Goal: Task Accomplishment & Management: Complete application form

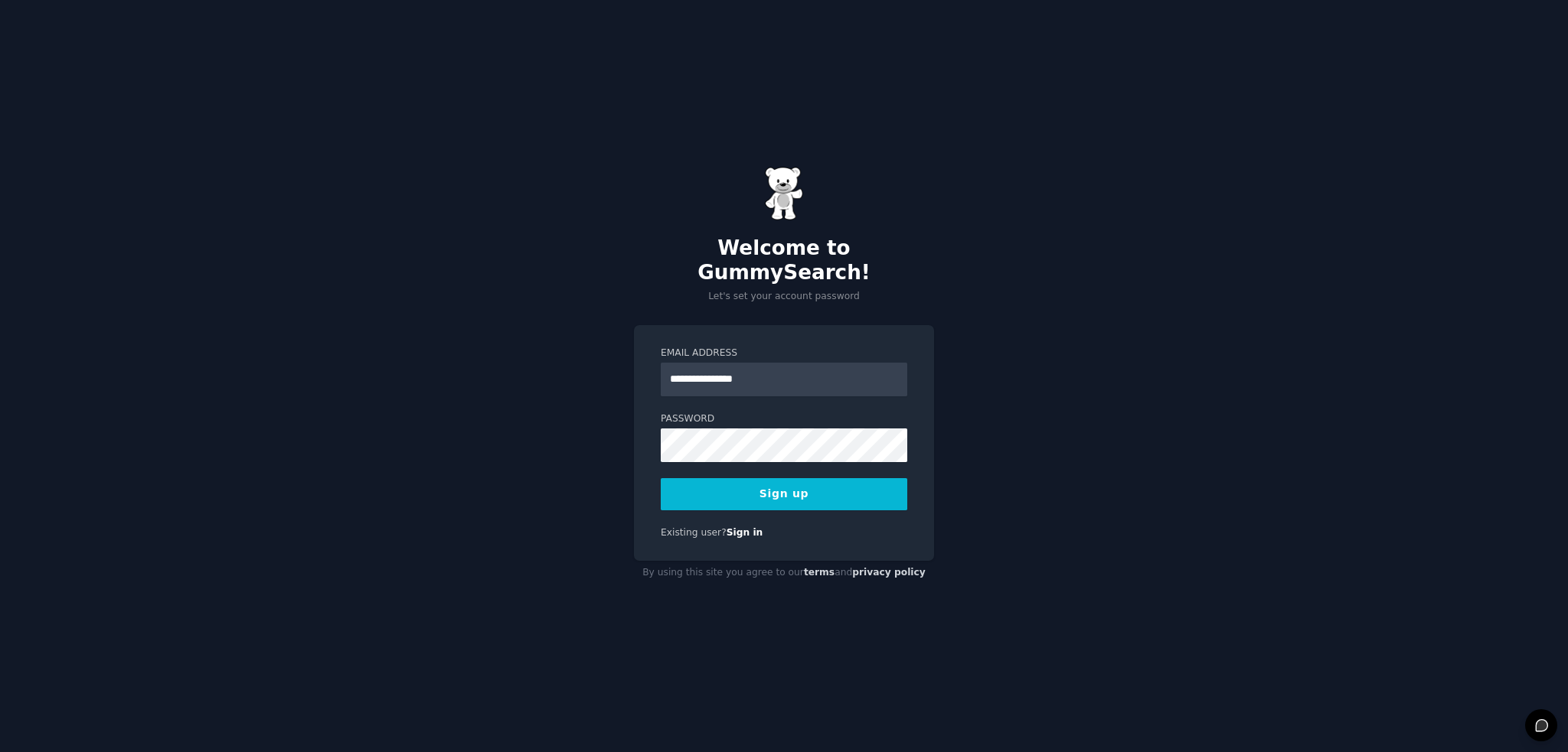
type input "**********"
click at [0, 751] on com-1password-button at bounding box center [0, 752] width 0 height 0
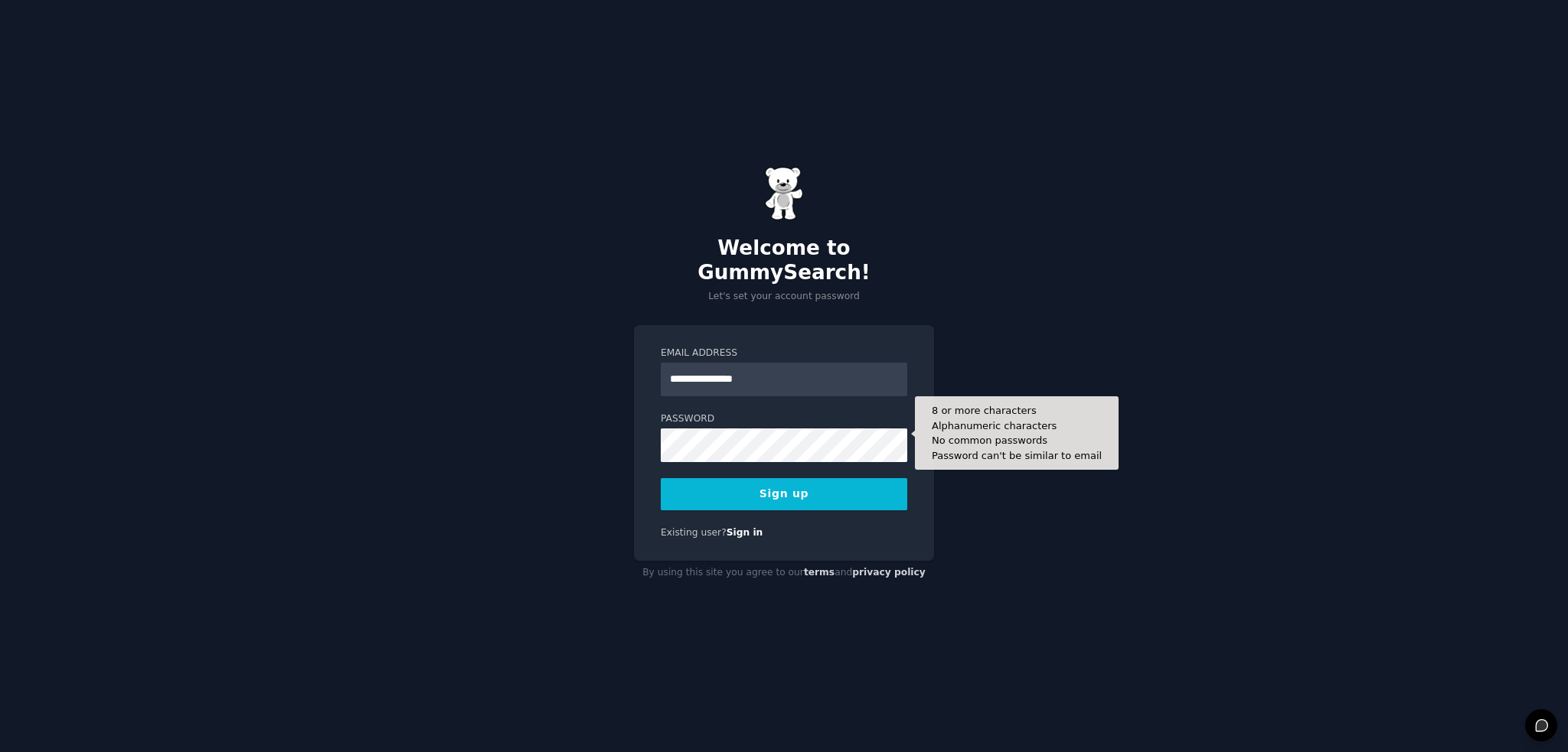
click at [1189, 454] on div "**********" at bounding box center [784, 376] width 1568 height 752
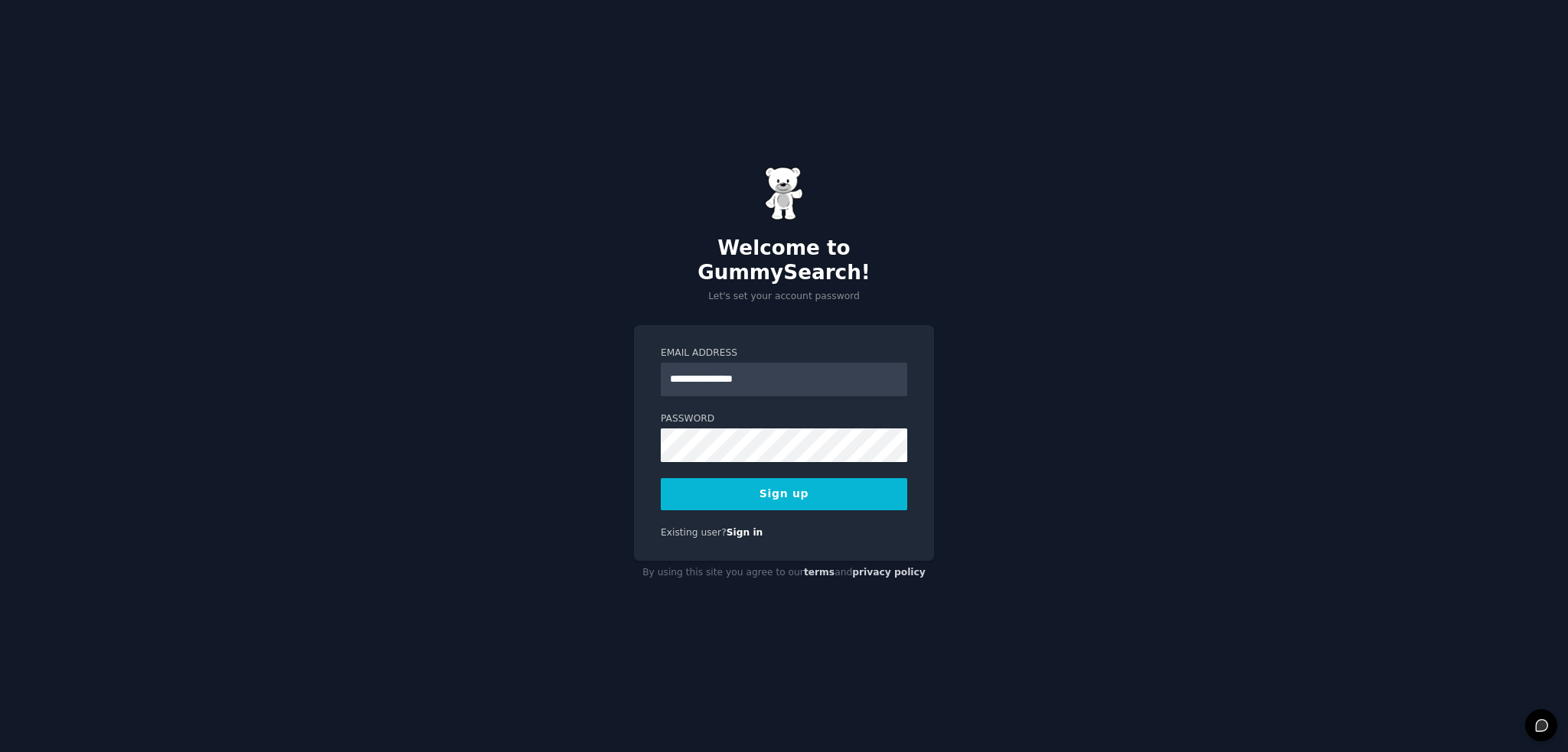
click at [790, 452] on form "**********" at bounding box center [784, 428] width 247 height 164
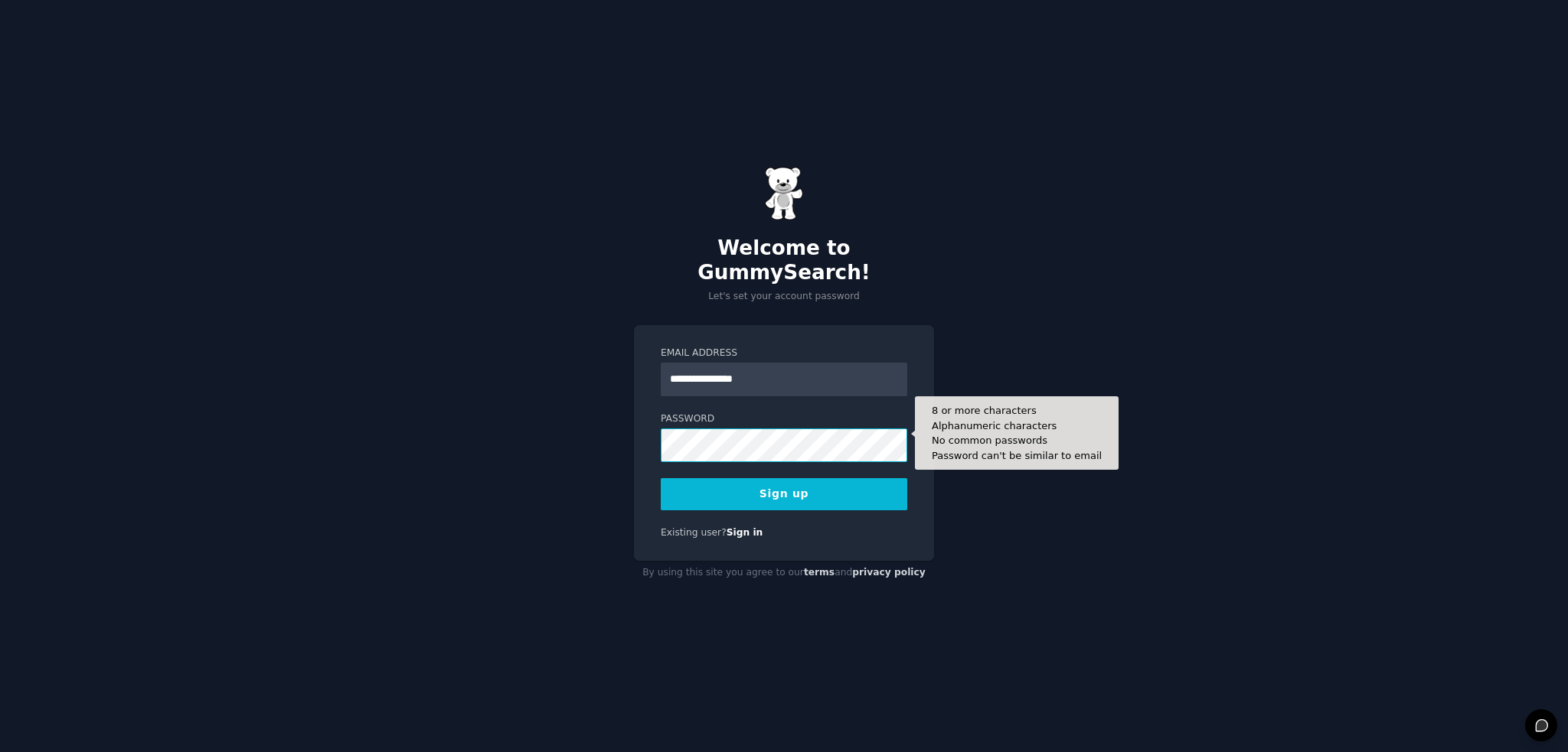
click at [0, 751] on com-1password-button at bounding box center [0, 752] width 0 height 0
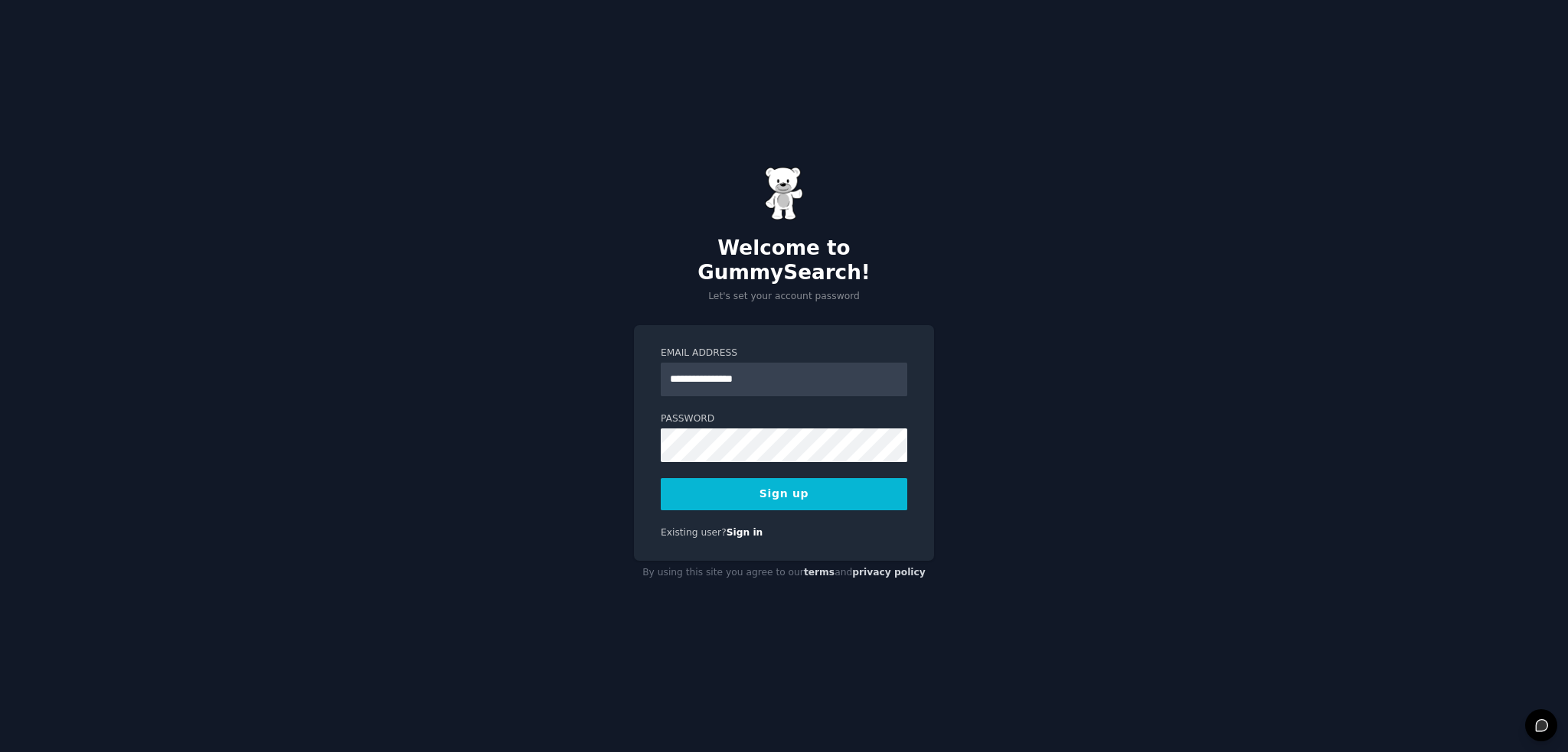
click at [782, 489] on button "Sign up" at bounding box center [784, 494] width 247 height 32
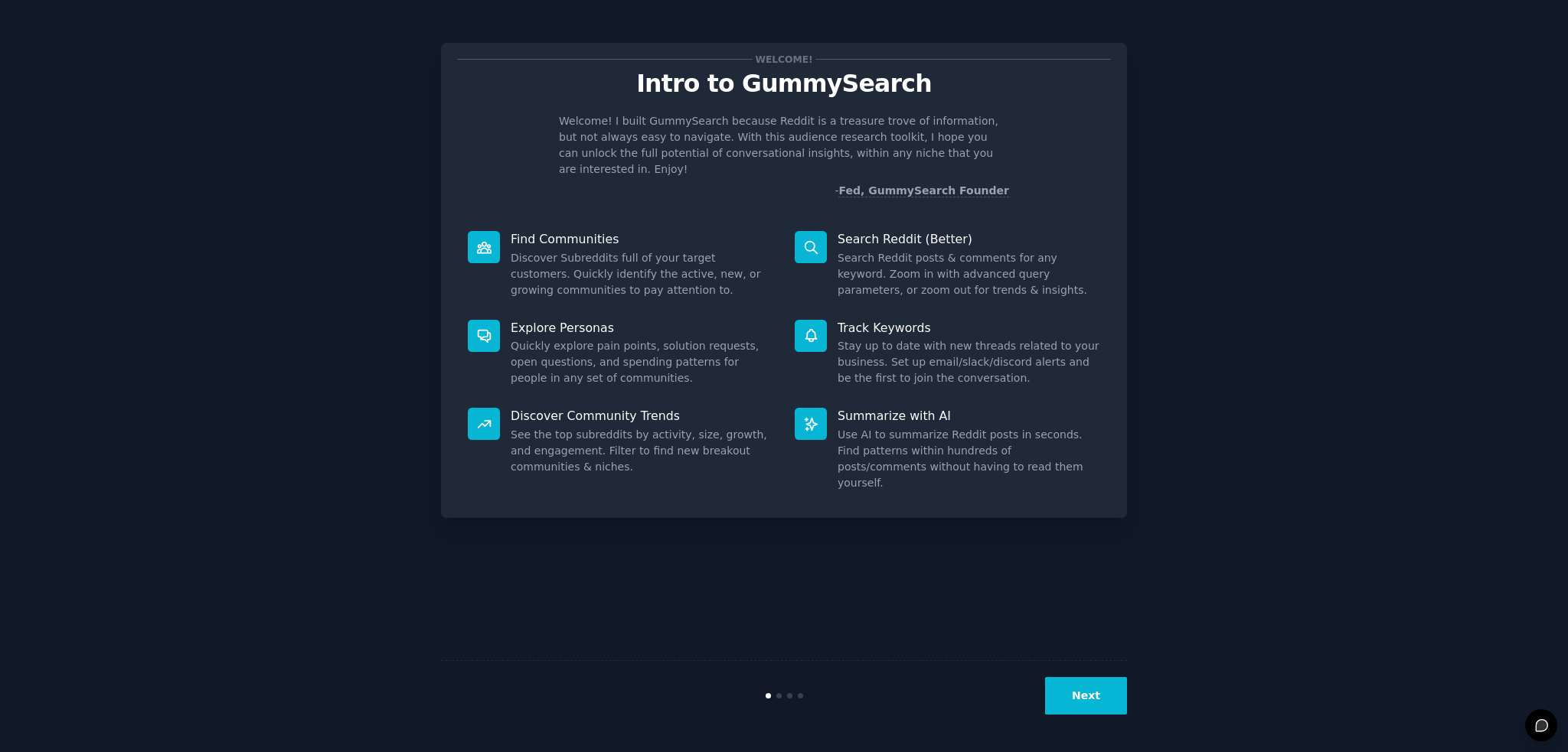
click at [1075, 693] on button "Next" at bounding box center [1085, 696] width 82 height 37
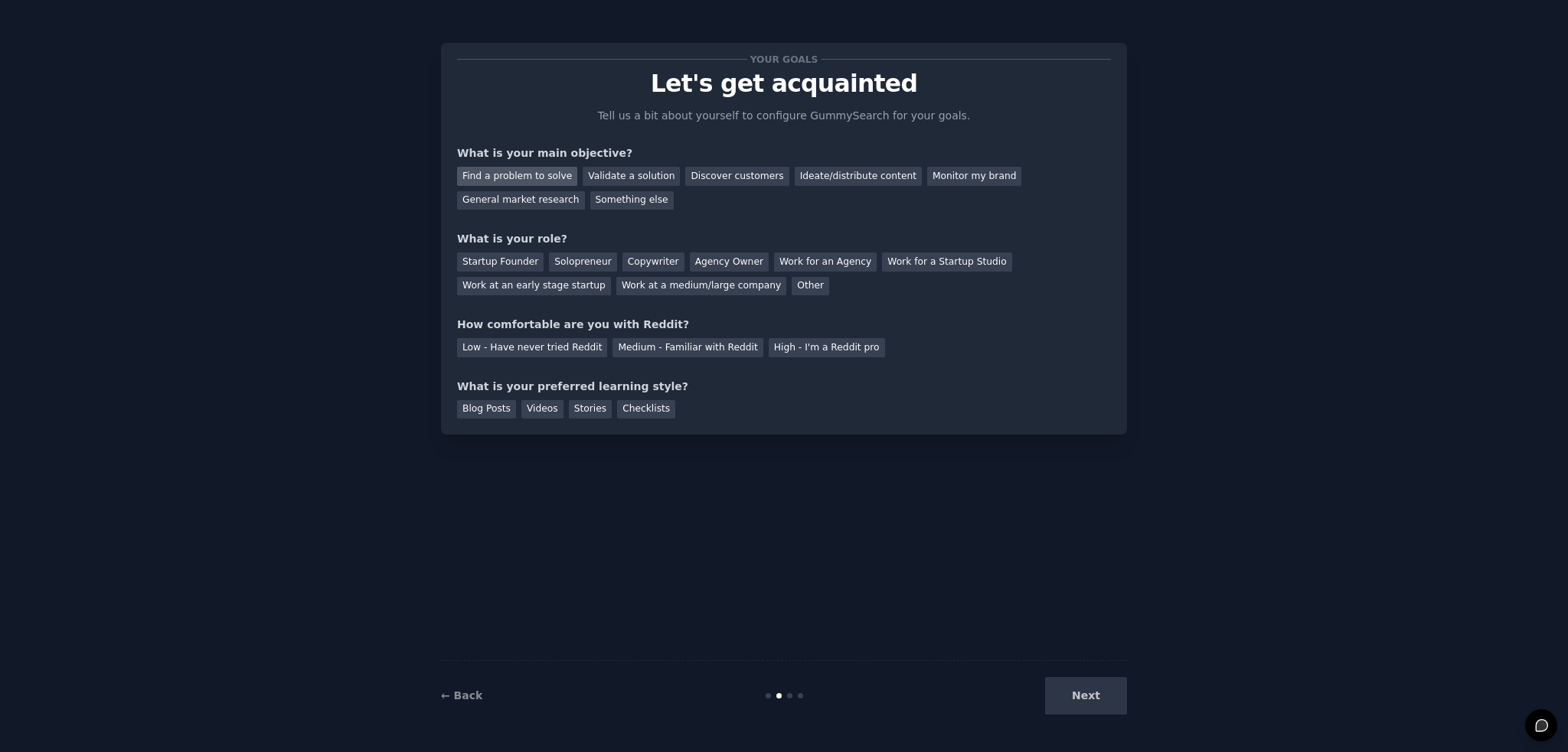
click at [494, 173] on div "Find a problem to solve" at bounding box center [517, 177] width 120 height 19
click at [828, 171] on div "Ideate/distribute content" at bounding box center [858, 177] width 127 height 19
click at [488, 178] on div "Find a problem to solve" at bounding box center [517, 177] width 120 height 19
click at [635, 263] on div "Copywriter" at bounding box center [653, 263] width 62 height 19
click at [707, 355] on div "Medium - Familiar with Reddit" at bounding box center [688, 348] width 150 height 19
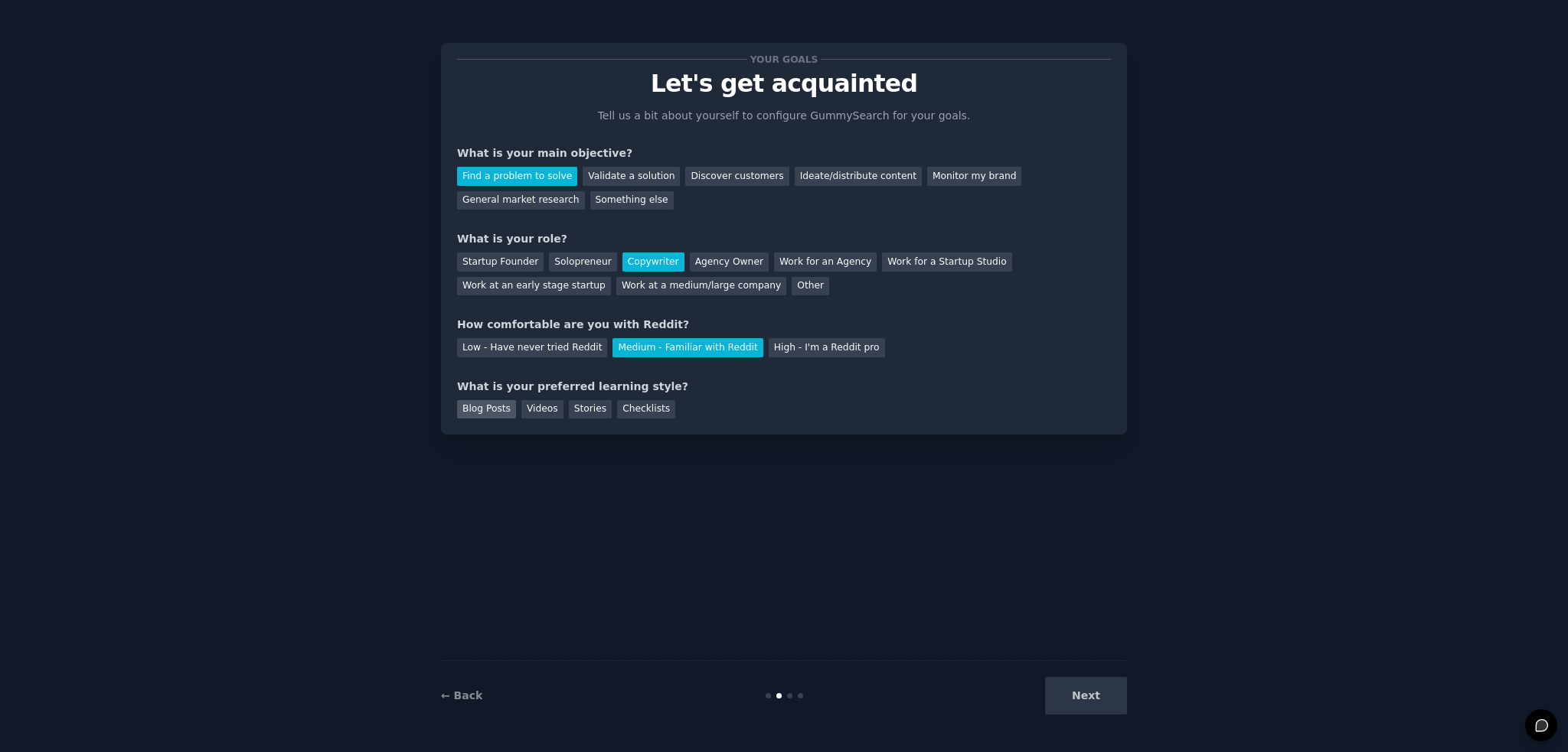
click at [485, 413] on div "Blog Posts" at bounding box center [487, 410] width 59 height 19
click at [1095, 700] on button "Next" at bounding box center [1085, 696] width 82 height 37
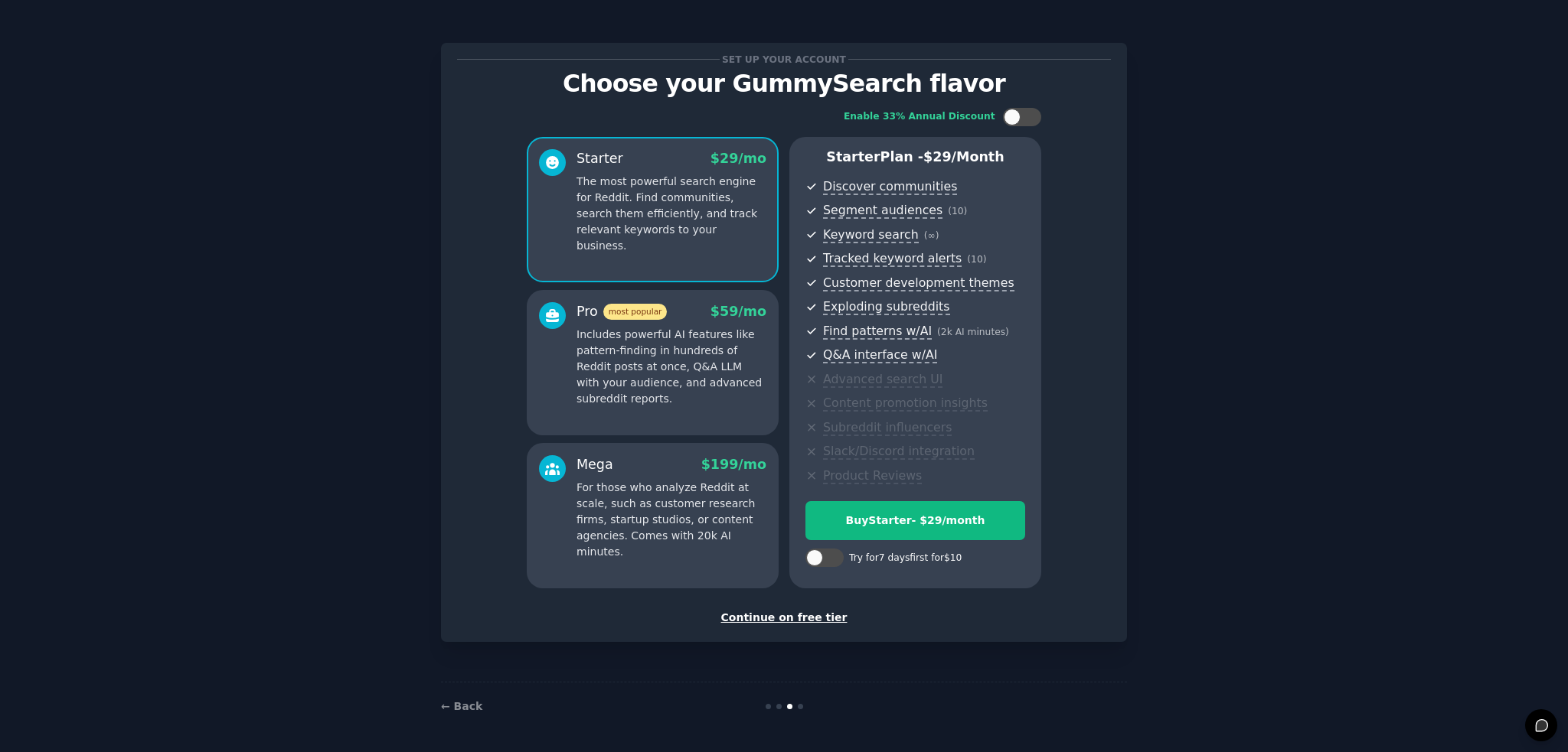
click at [787, 620] on div "Continue on free tier" at bounding box center [784, 618] width 654 height 16
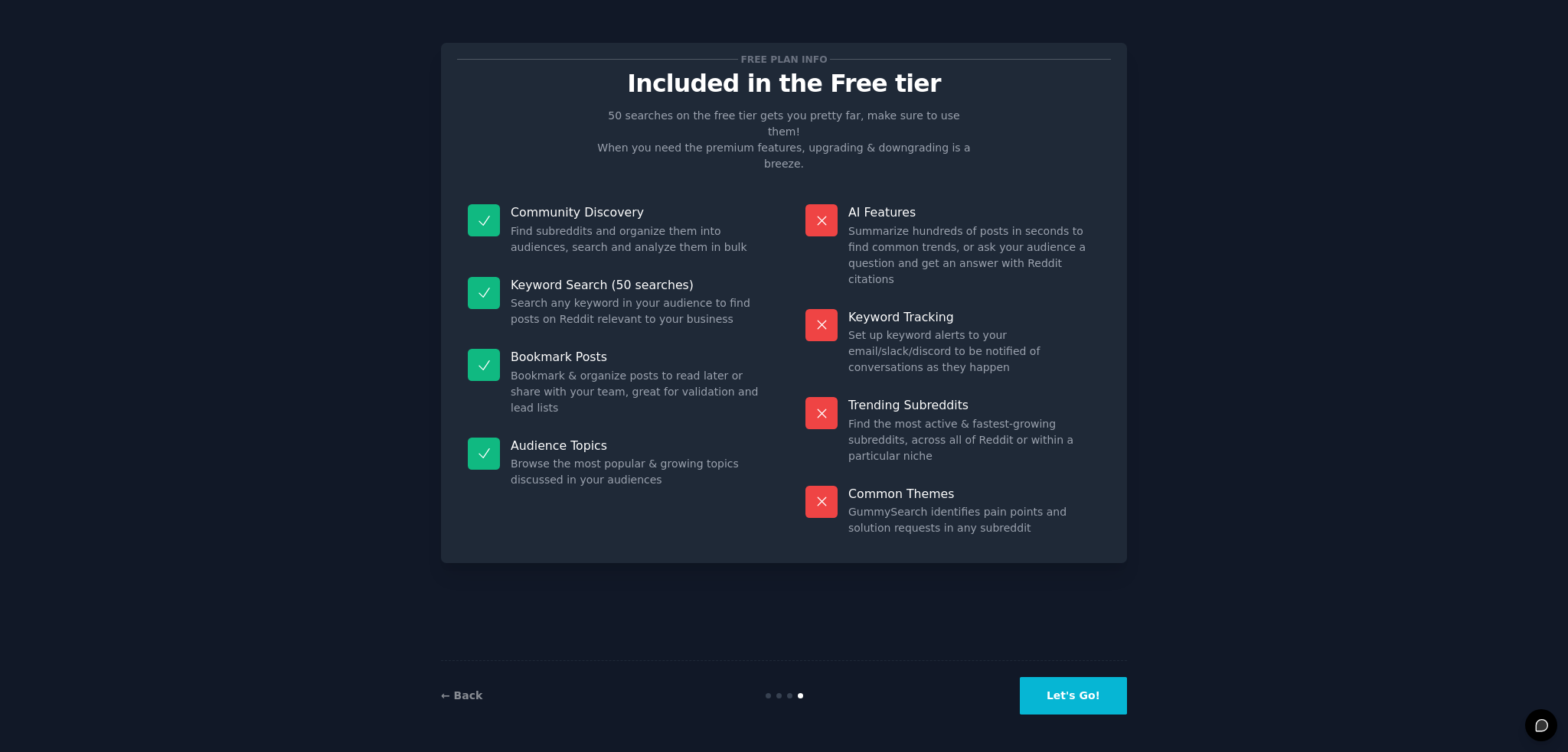
click at [1081, 693] on button "Let's Go!" at bounding box center [1073, 696] width 107 height 37
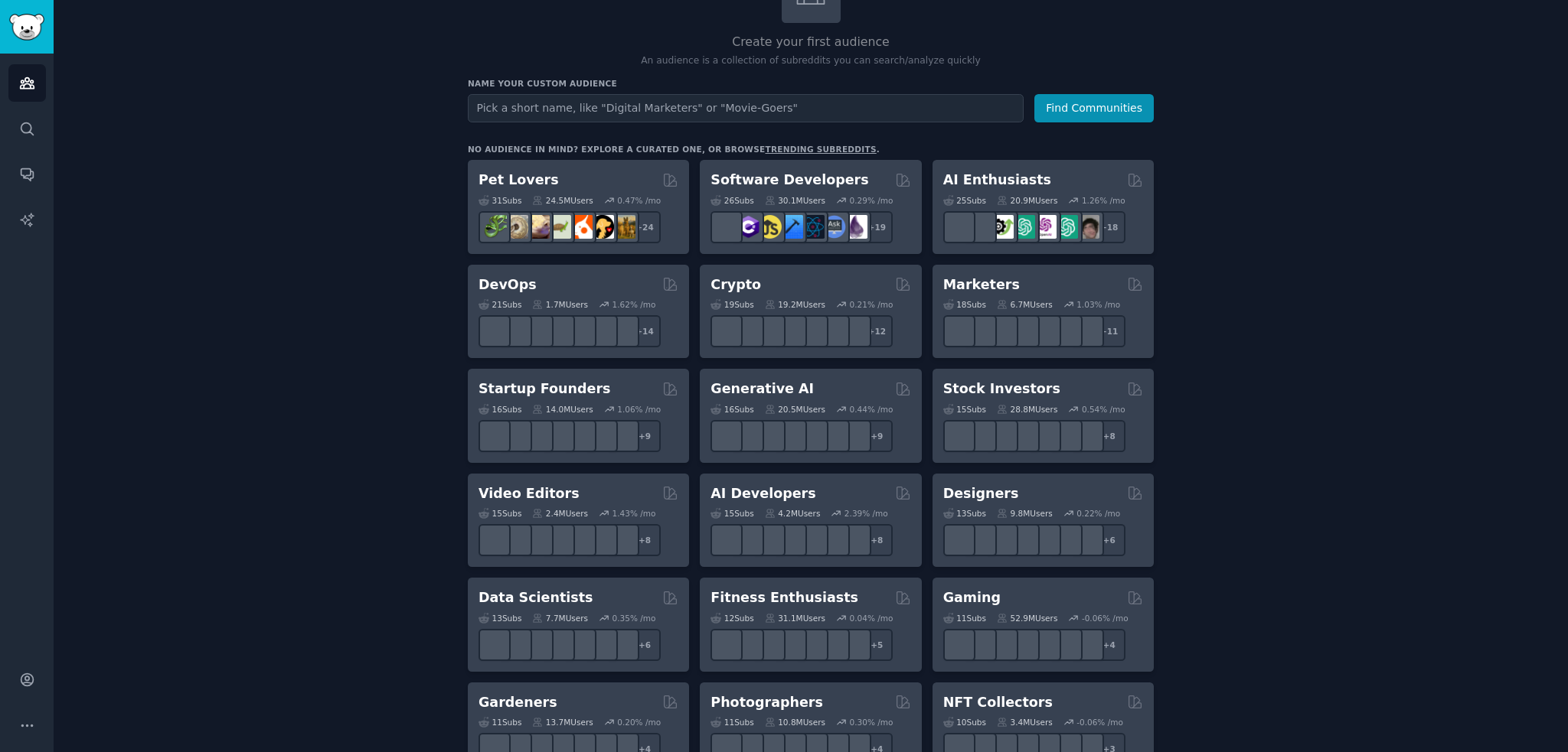
scroll to position [153, 0]
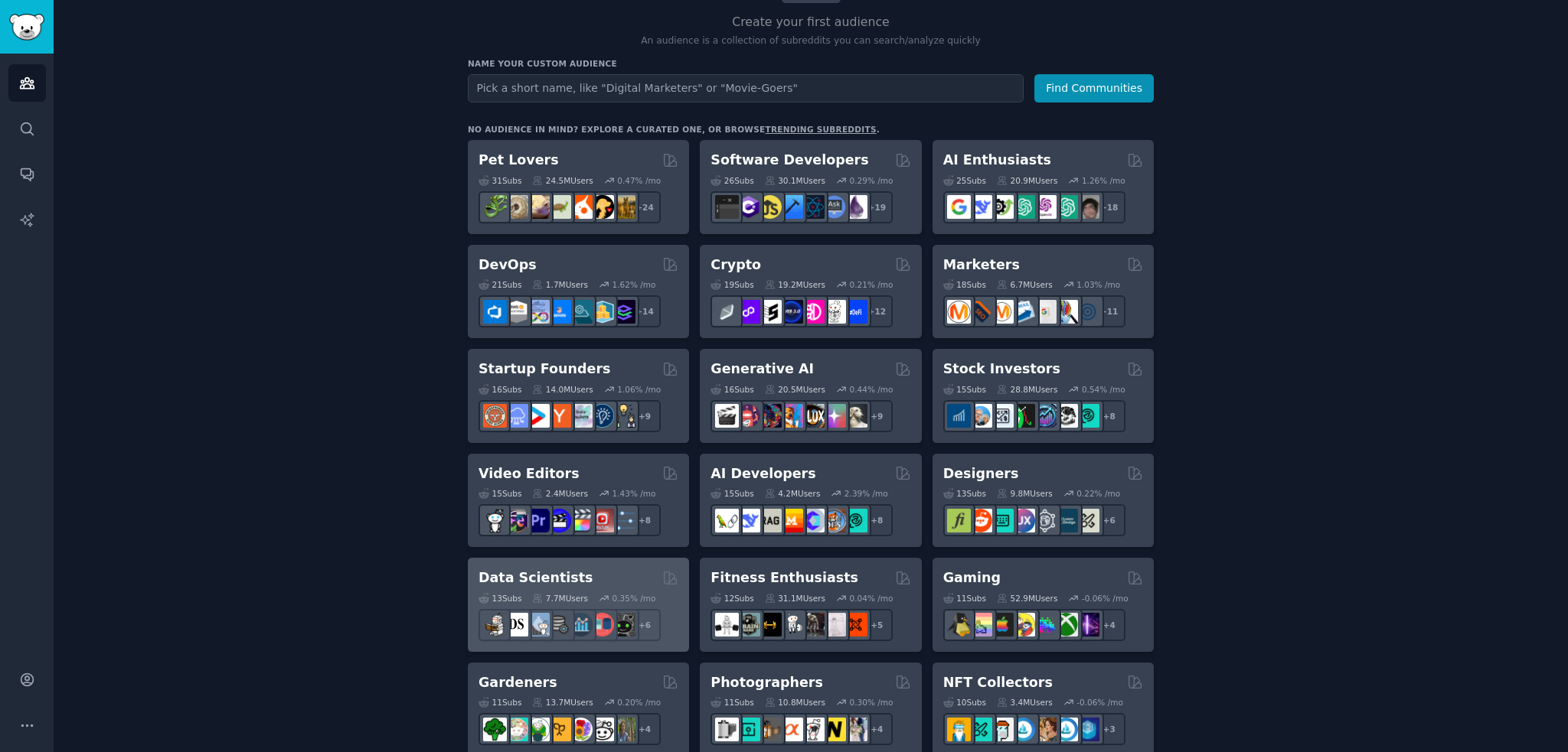
click at [554, 585] on h2 "Data Scientists" at bounding box center [535, 578] width 114 height 19
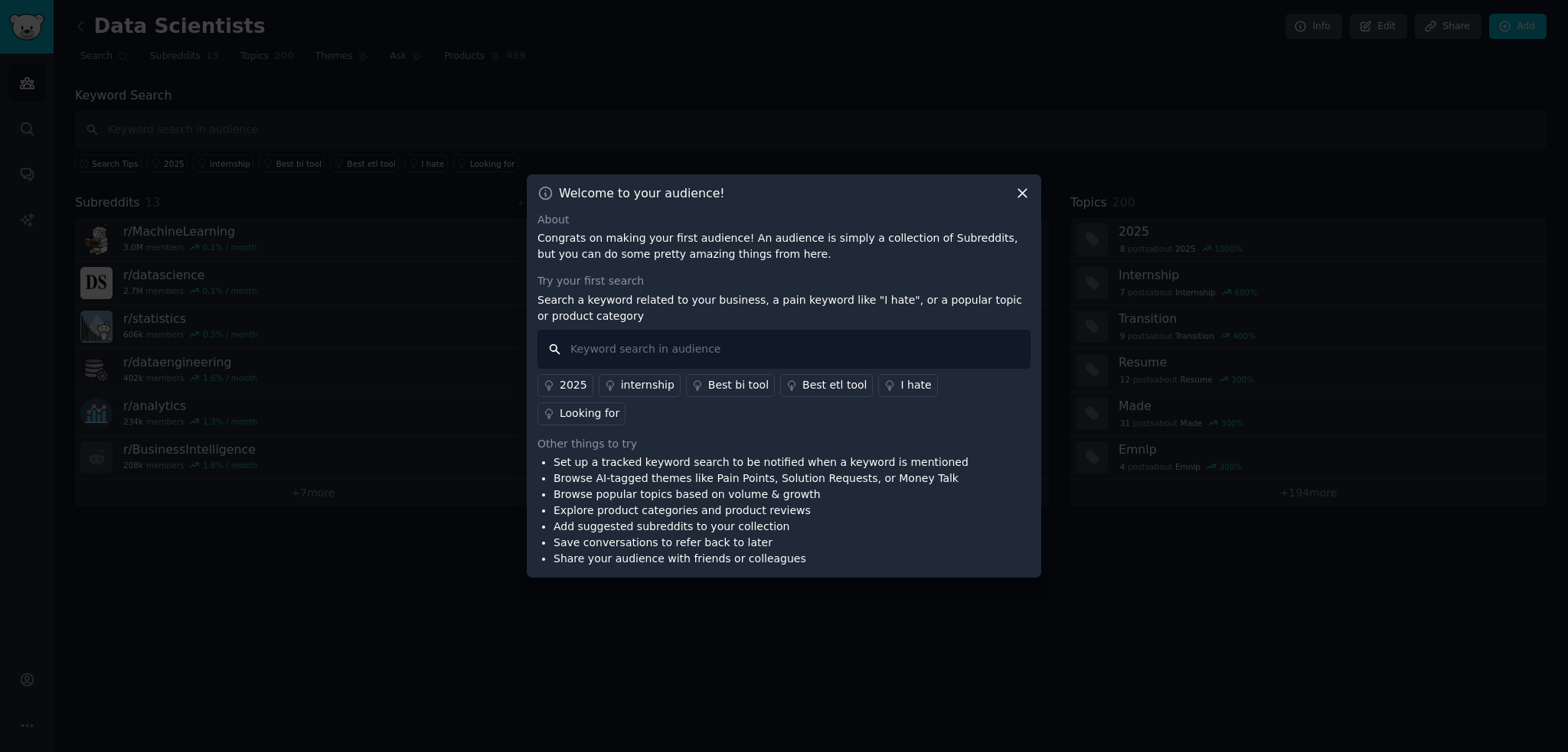
click at [701, 369] on input "text" at bounding box center [784, 349] width 493 height 39
type input "AI"
click at [651, 361] on input "AI" at bounding box center [784, 349] width 493 height 39
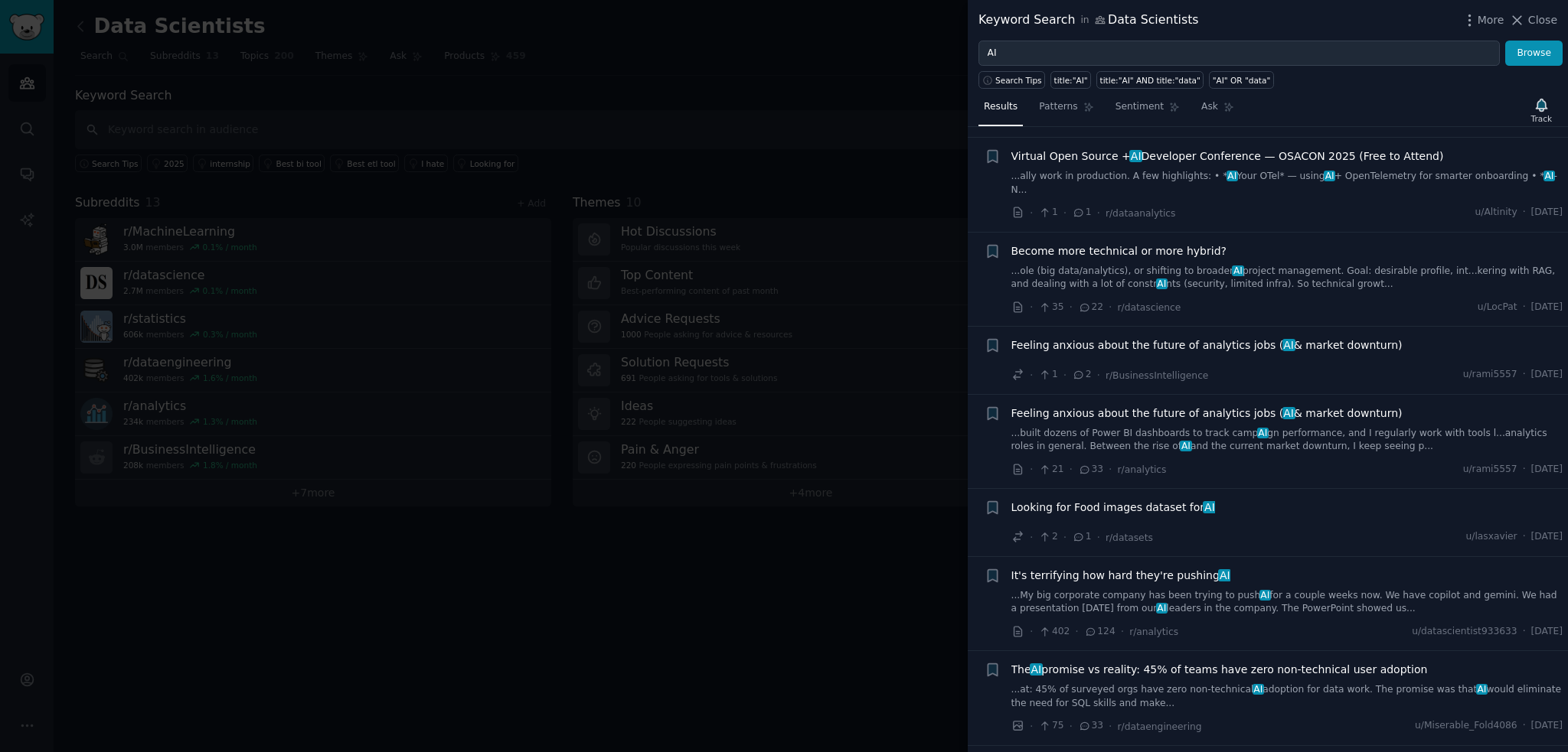
scroll to position [995, 0]
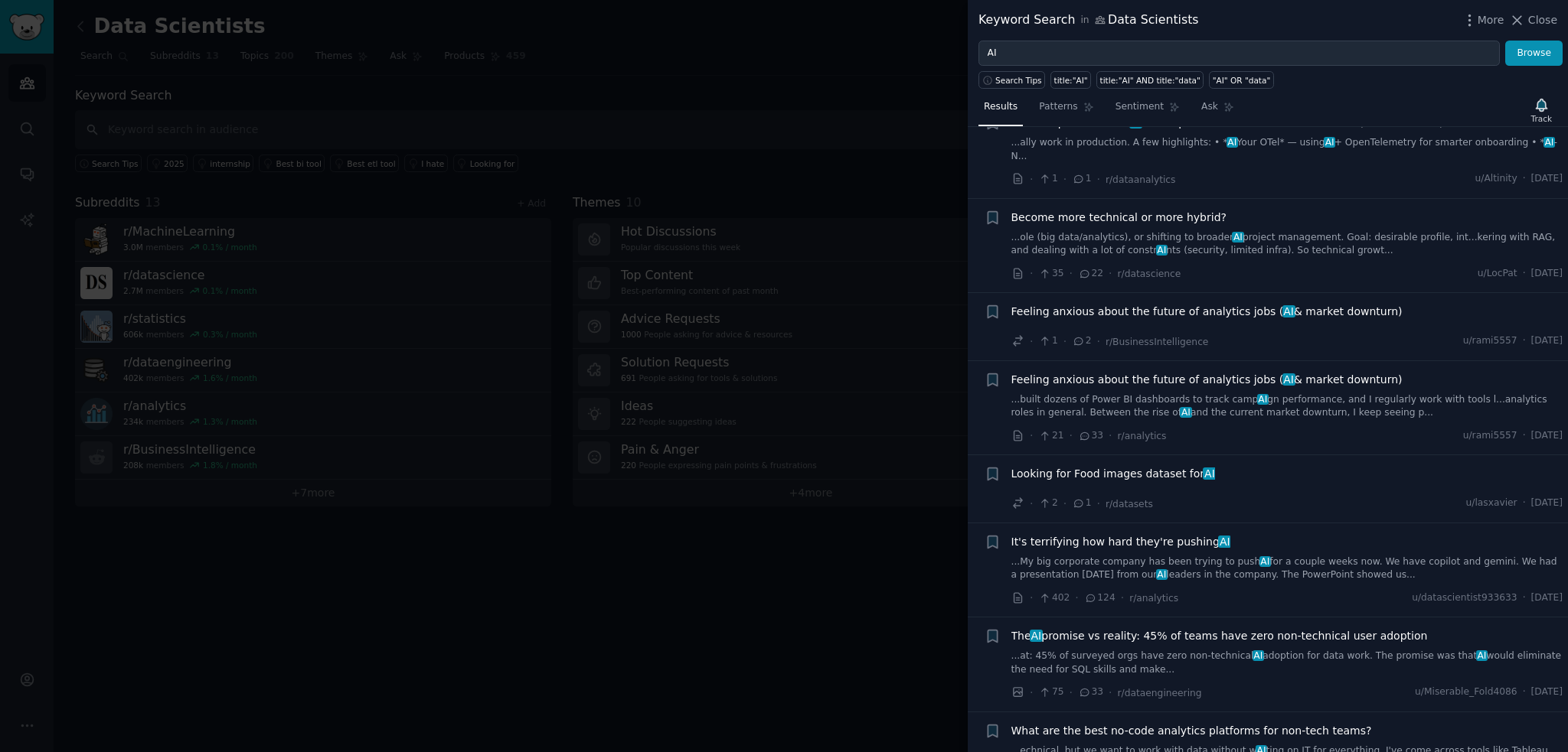
click at [1169, 628] on span "The AI promise vs reality: 45% of teams have zero non-technical user adoption" at bounding box center [1220, 636] width 416 height 16
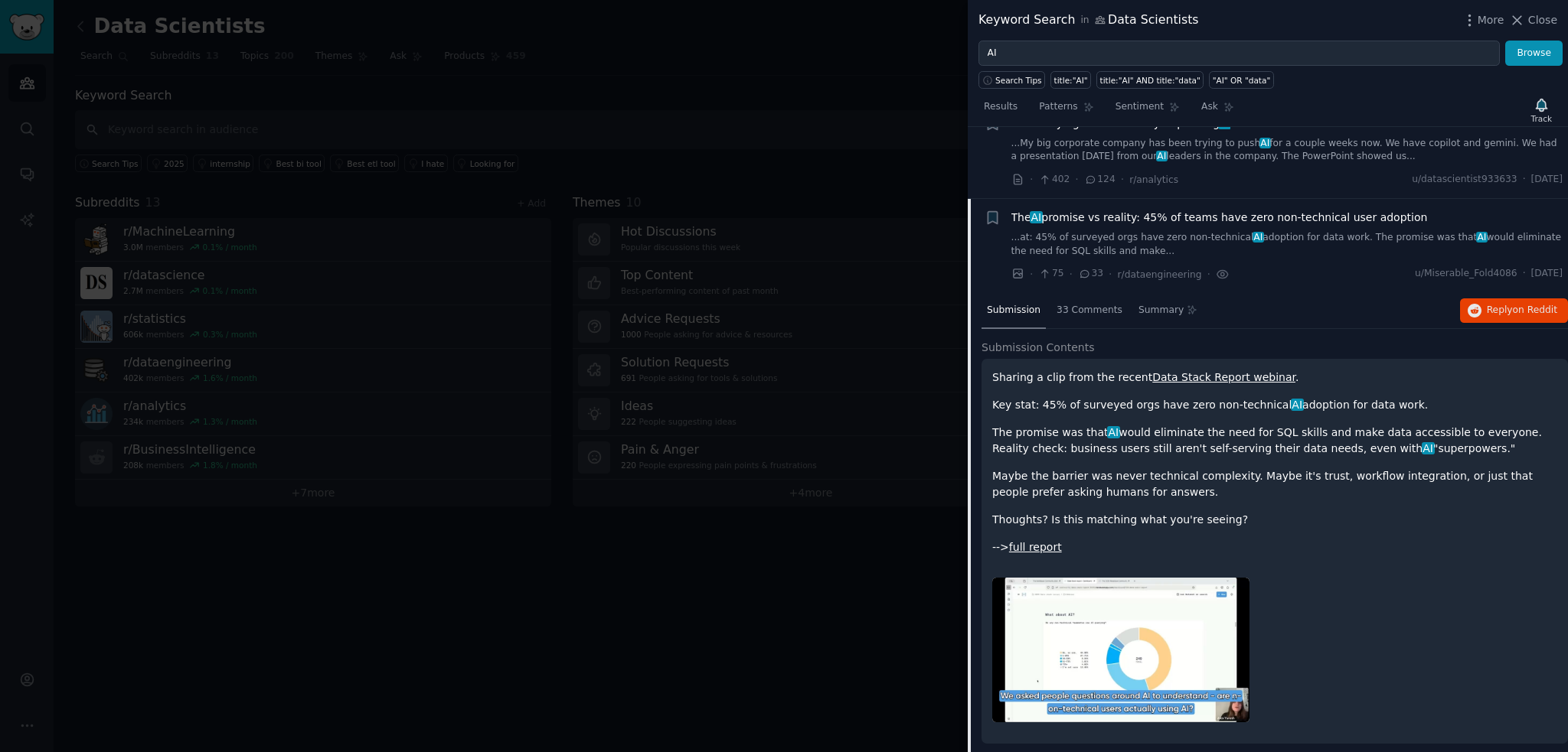
scroll to position [1456, 0]
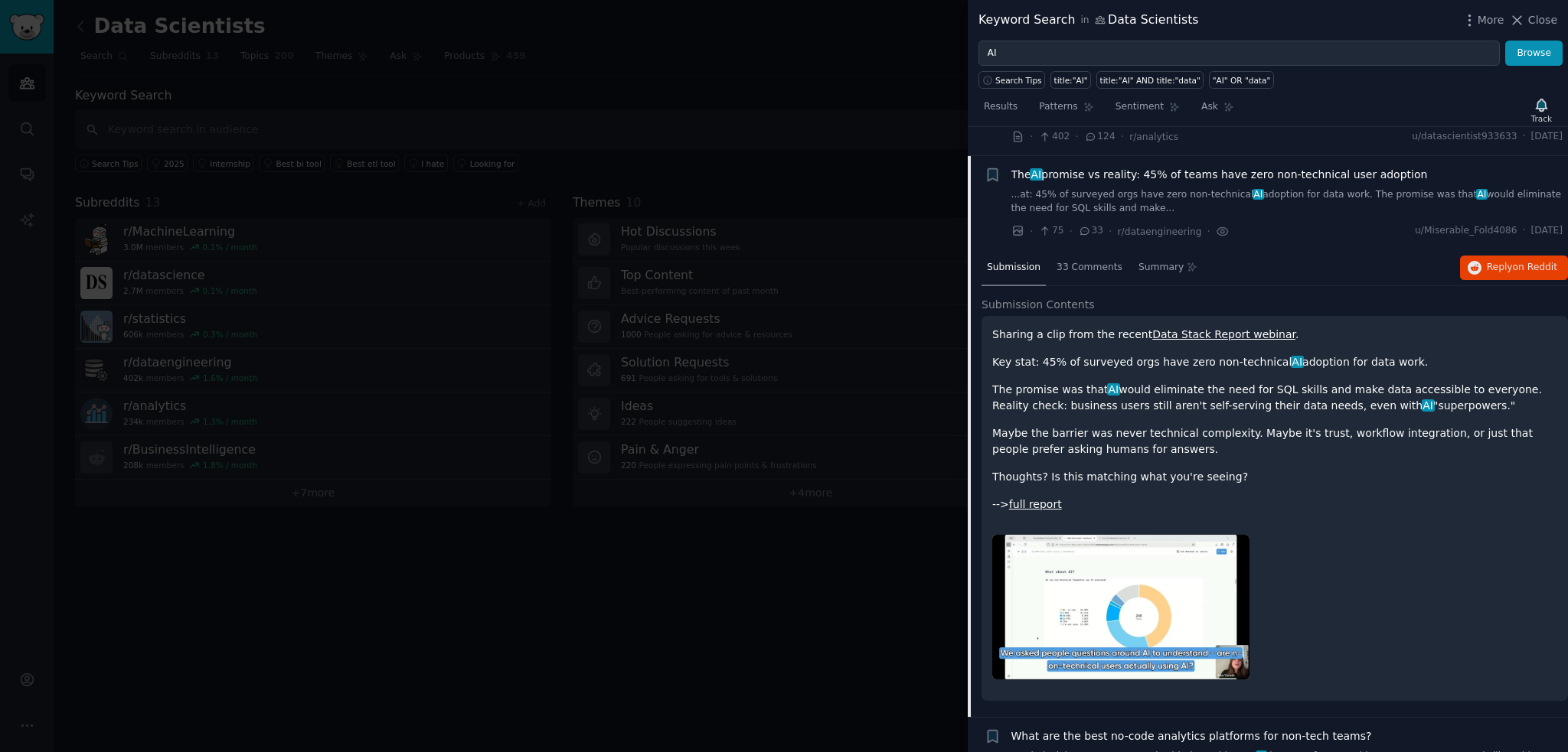
click at [1379, 469] on p "Thoughts? Is this matching what you're seeing?" at bounding box center [1275, 477] width 565 height 16
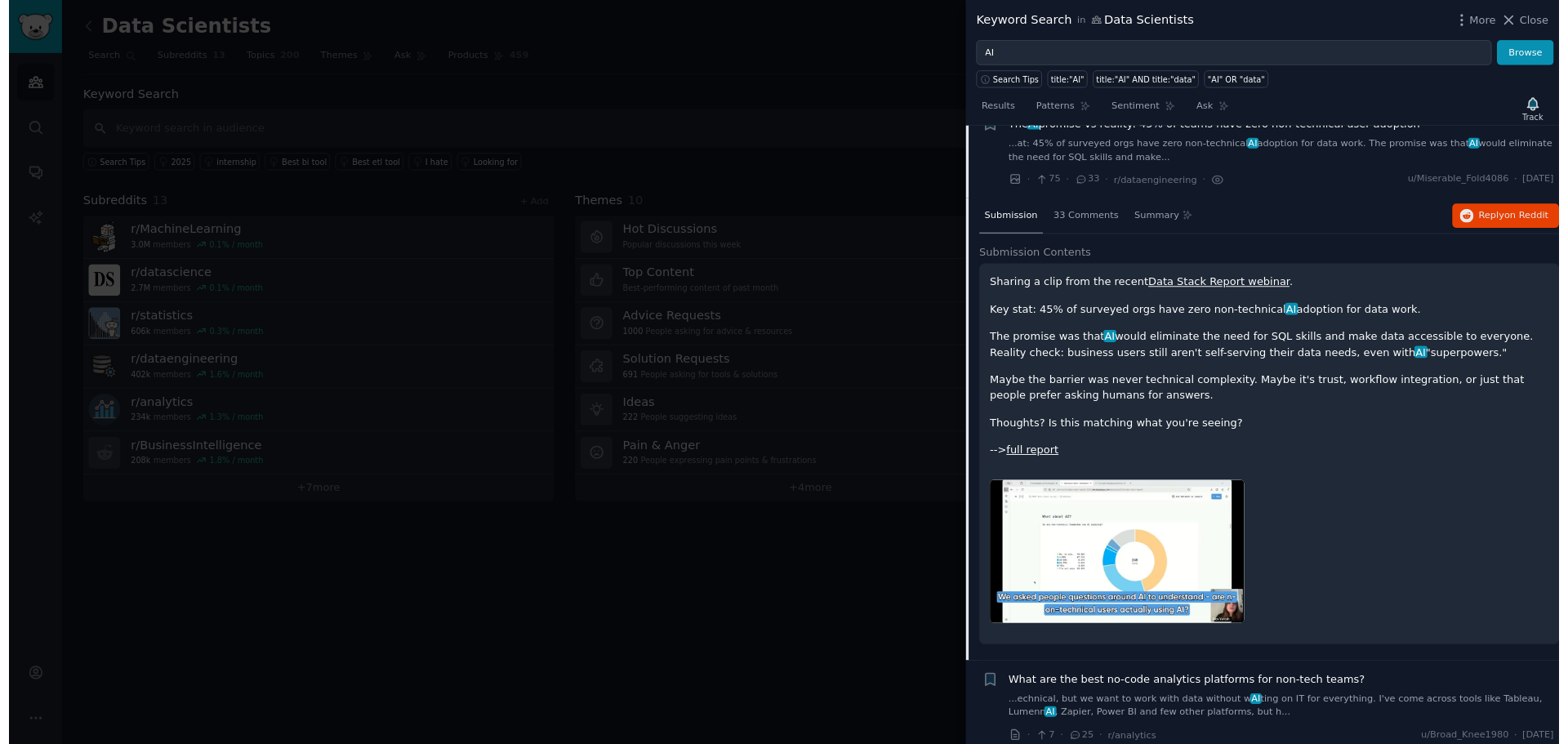
scroll to position [1636, 0]
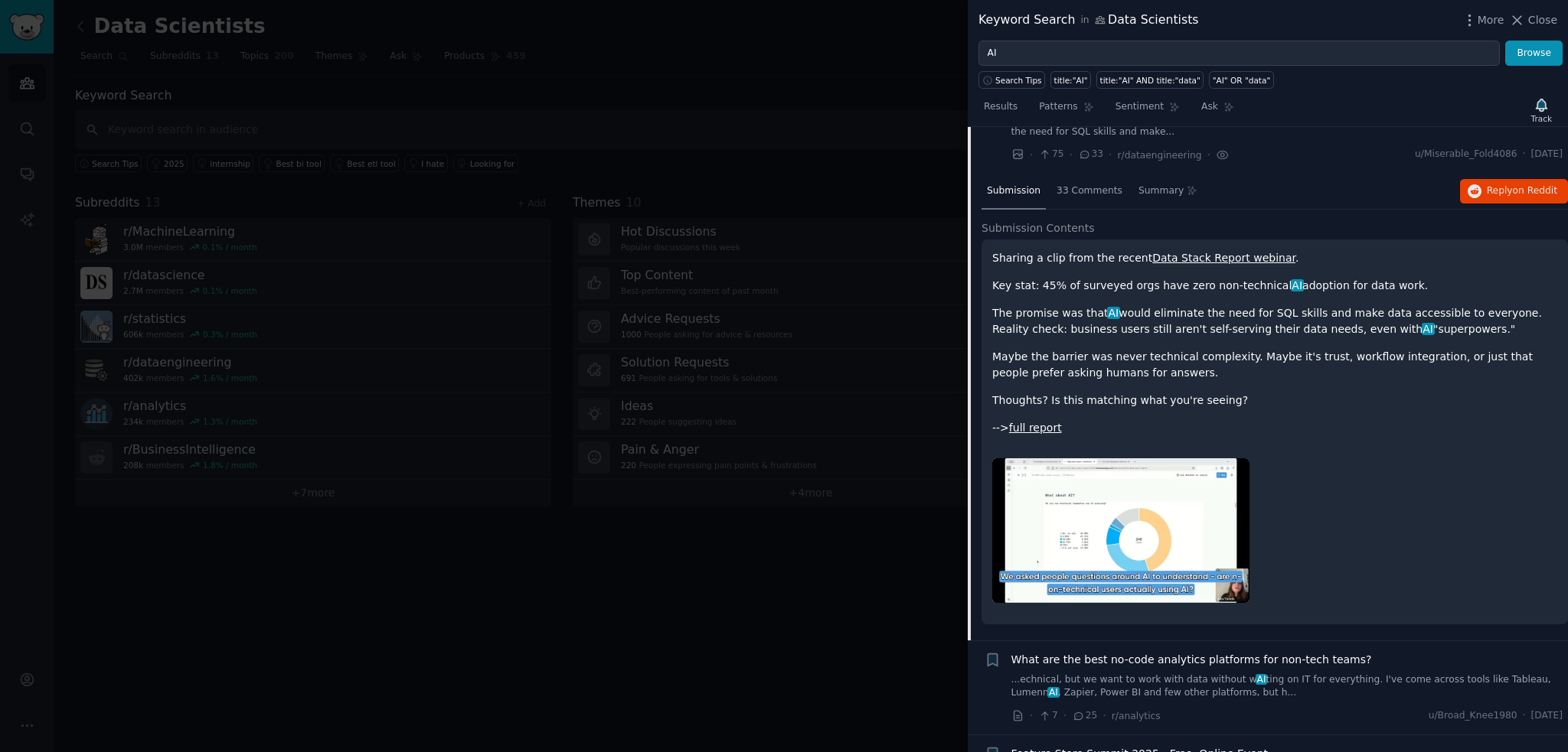
click at [1215, 252] on link "Data Stack Report webinar" at bounding box center [1224, 258] width 143 height 12
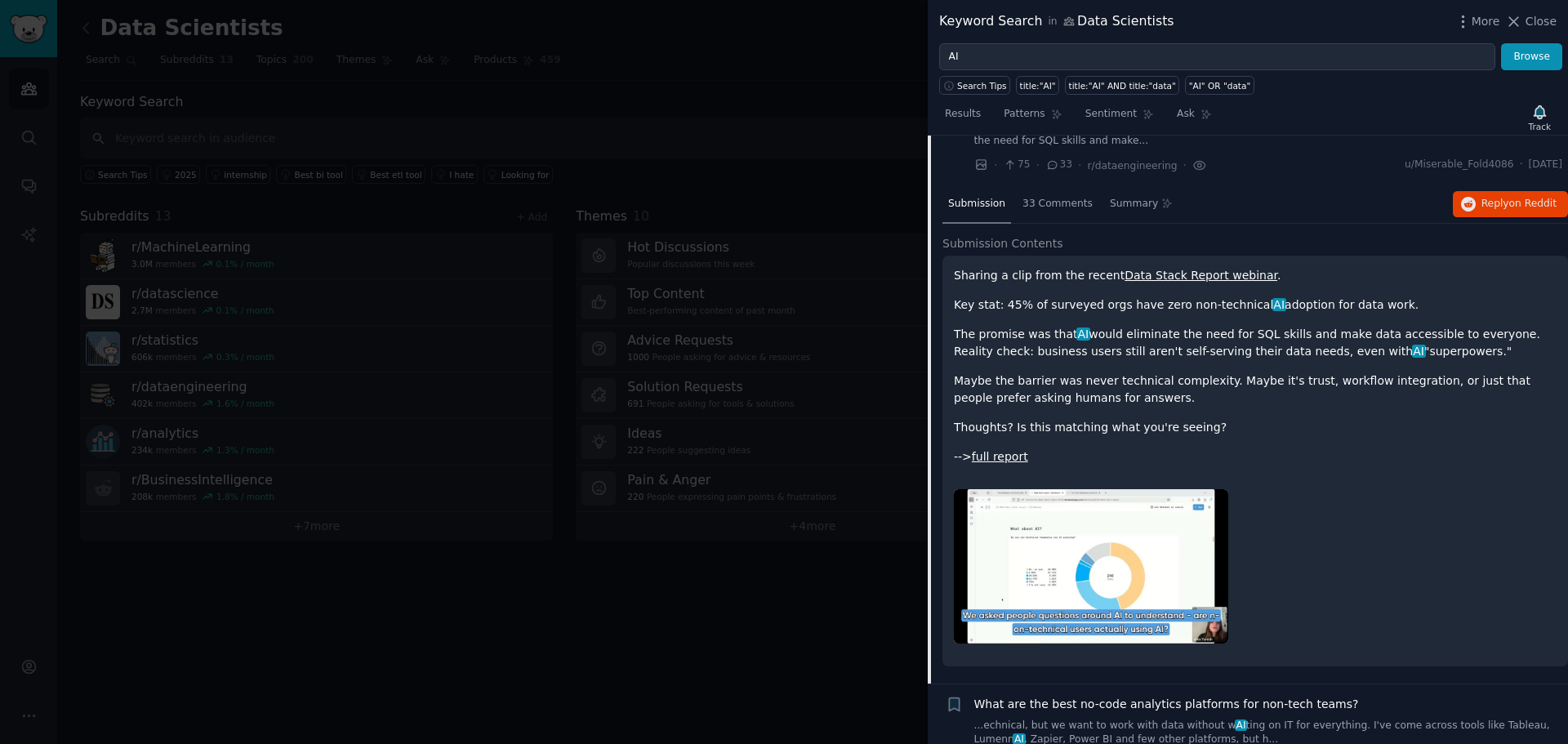
click at [992, 326] on p "The promise was that AI would eliminate the need for SQL skills and make data a…" at bounding box center [1255, 343] width 603 height 34
click at [1043, 197] on span "33 Comments" at bounding box center [1057, 203] width 70 height 15
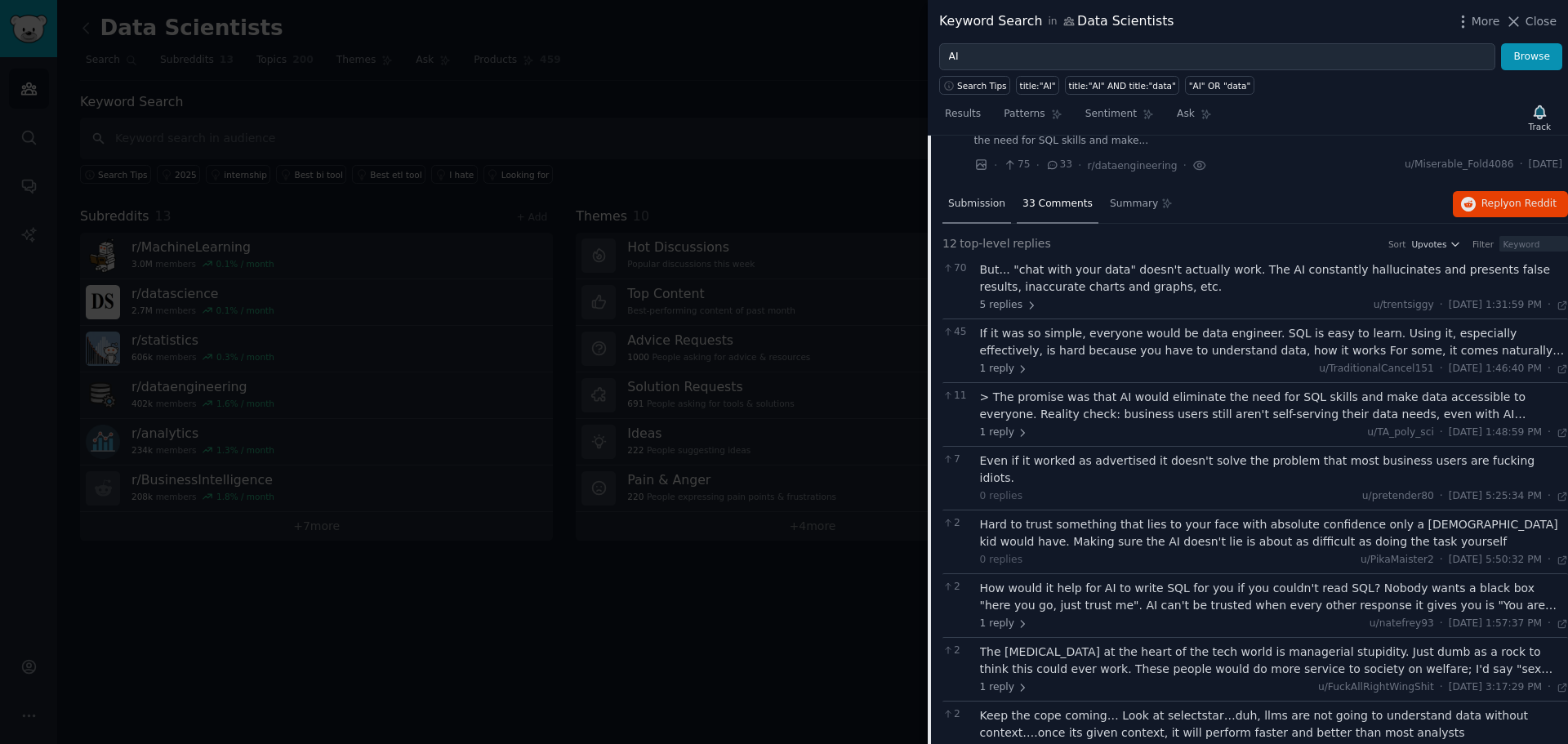
click at [985, 197] on span "Submission" at bounding box center [977, 203] width 57 height 15
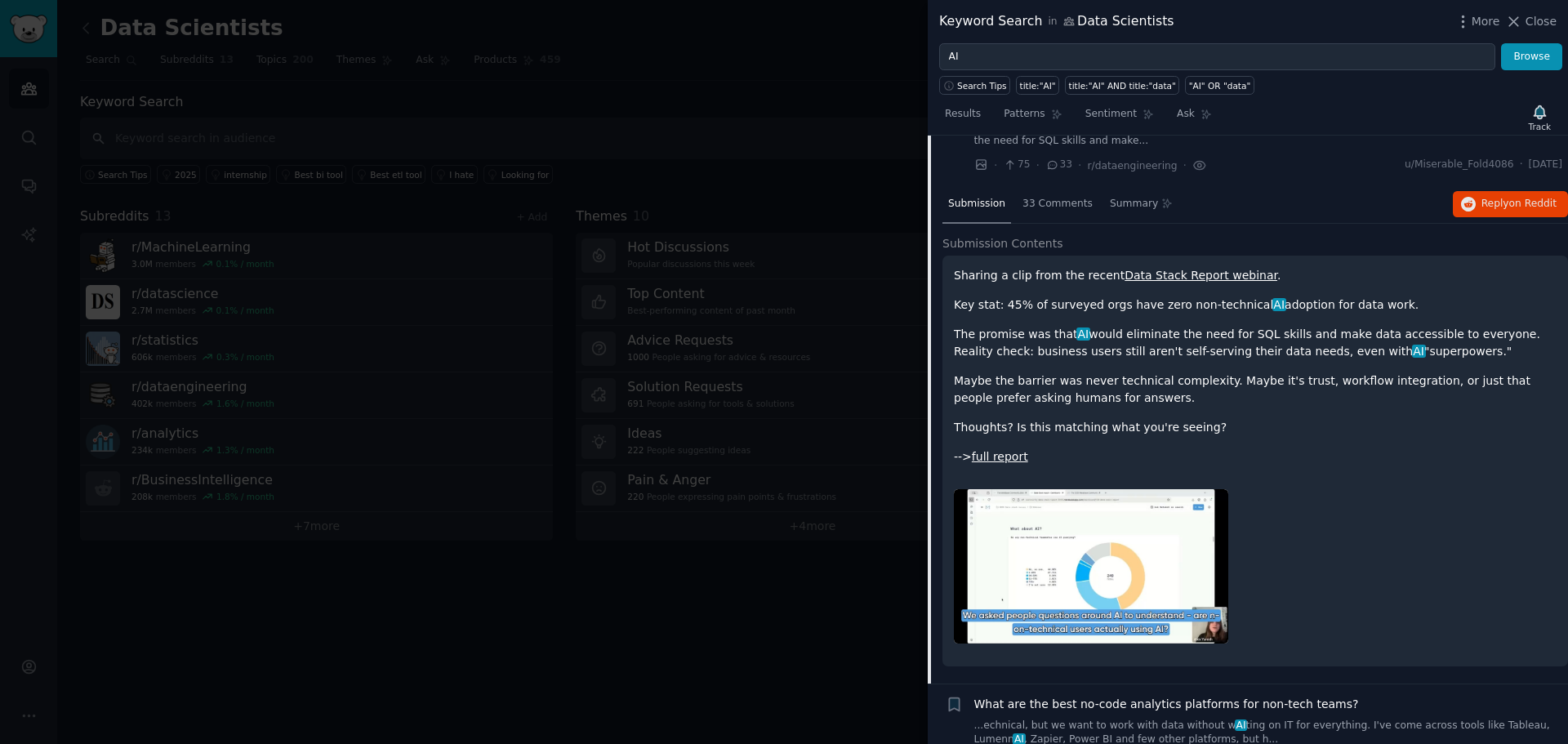
click at [1002, 450] on link "full report" at bounding box center [1000, 456] width 56 height 13
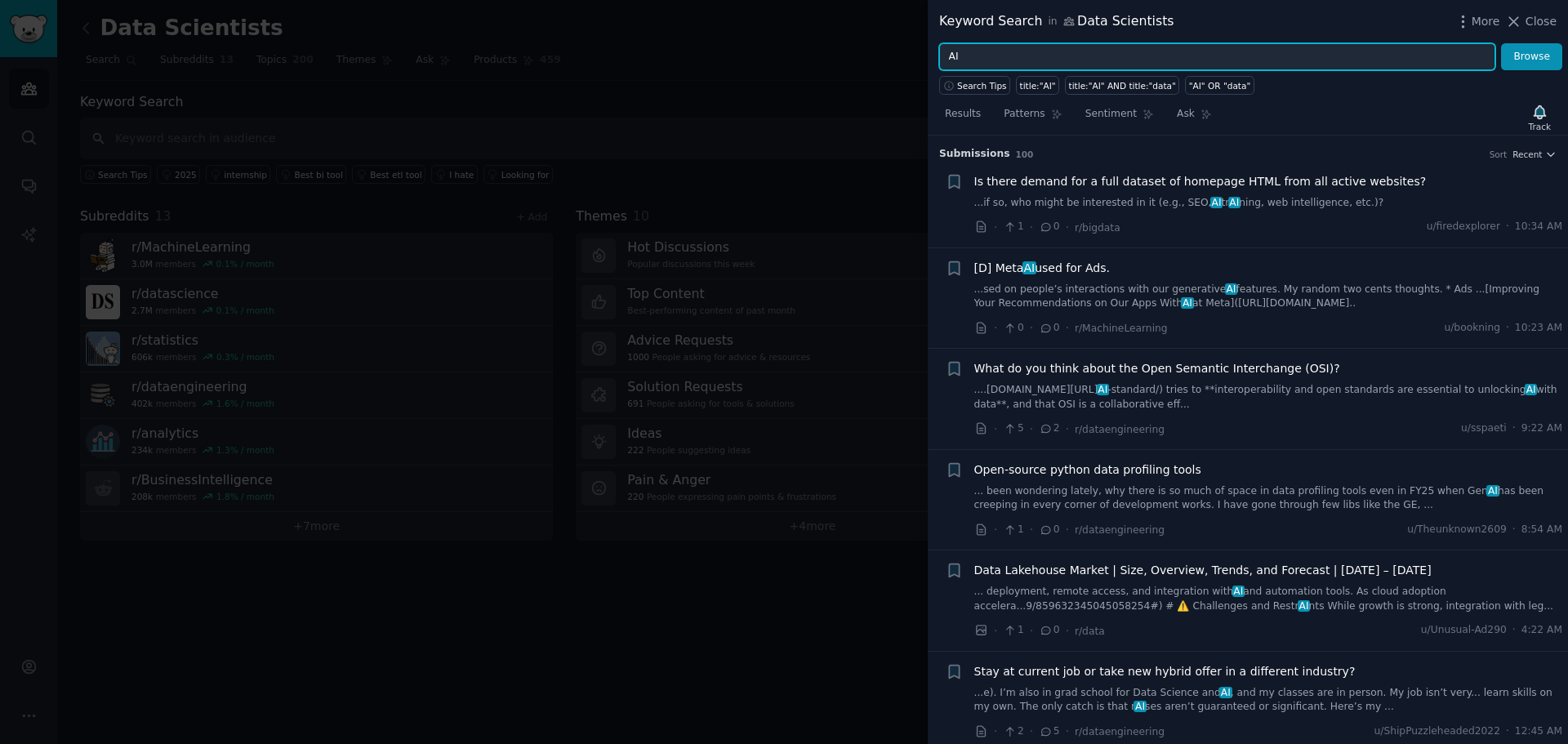
click at [982, 64] on input "AI" at bounding box center [1217, 57] width 556 height 28
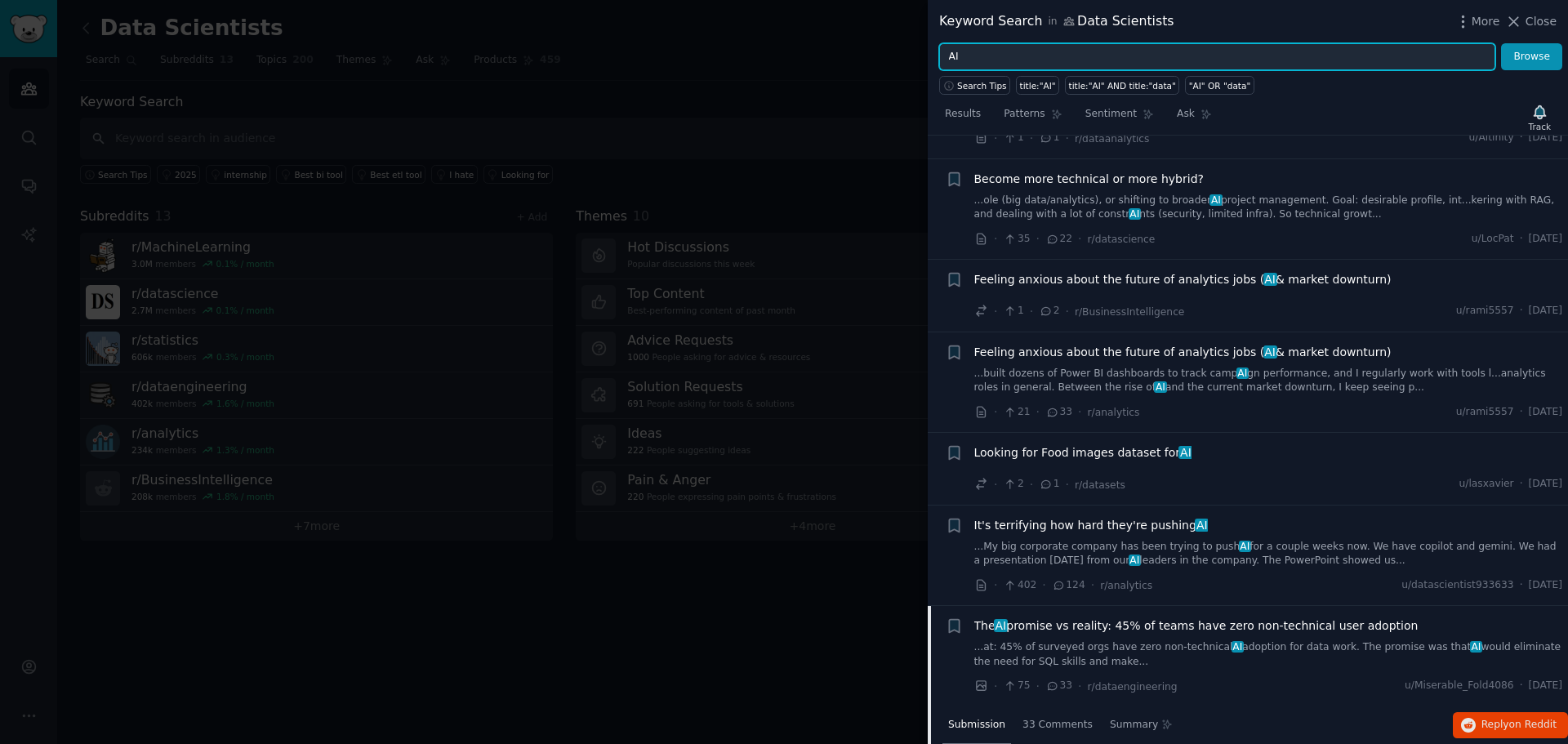
scroll to position [1143, 0]
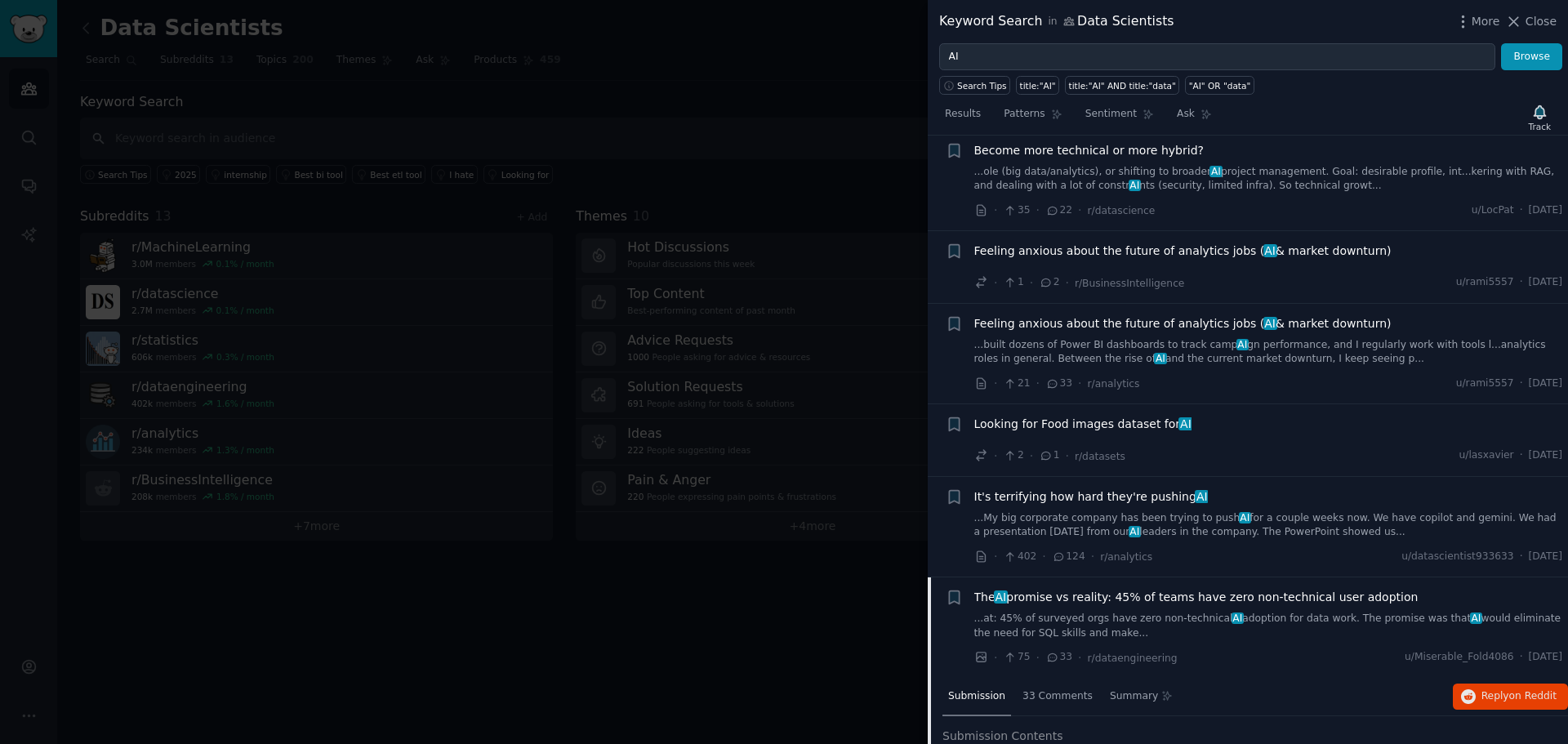
click at [1113, 589] on div "The AI promise vs reality: 45% of teams have zero non-technical user adoption .…" at bounding box center [1268, 615] width 589 height 52
click at [1060, 589] on span "The AI promise vs reality: 45% of teams have zero non-technical user adoption" at bounding box center [1196, 597] width 444 height 17
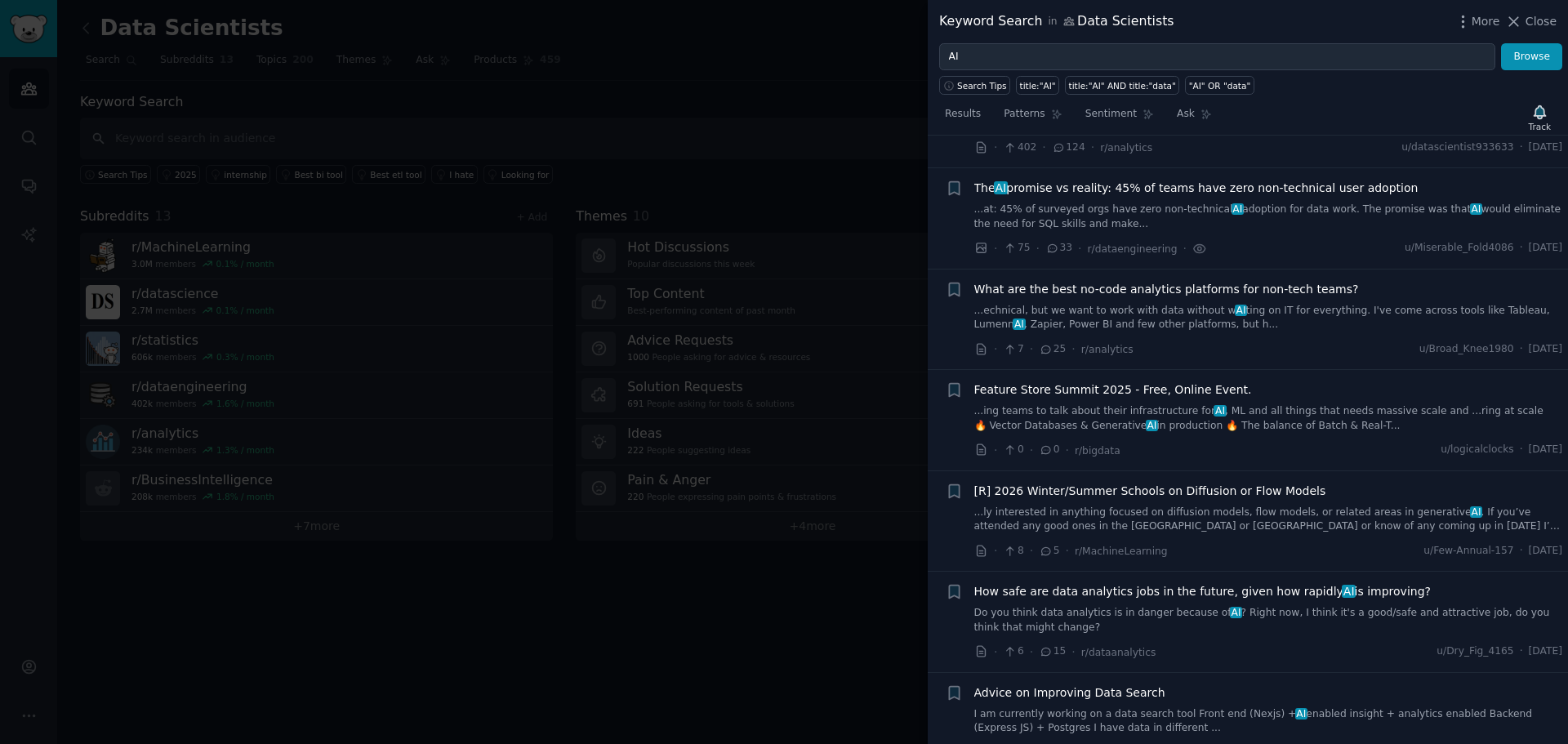
scroll to position [1554, 0]
click at [1097, 178] on span "The AI promise vs reality: 45% of teams have zero non-technical user adoption" at bounding box center [1196, 187] width 444 height 17
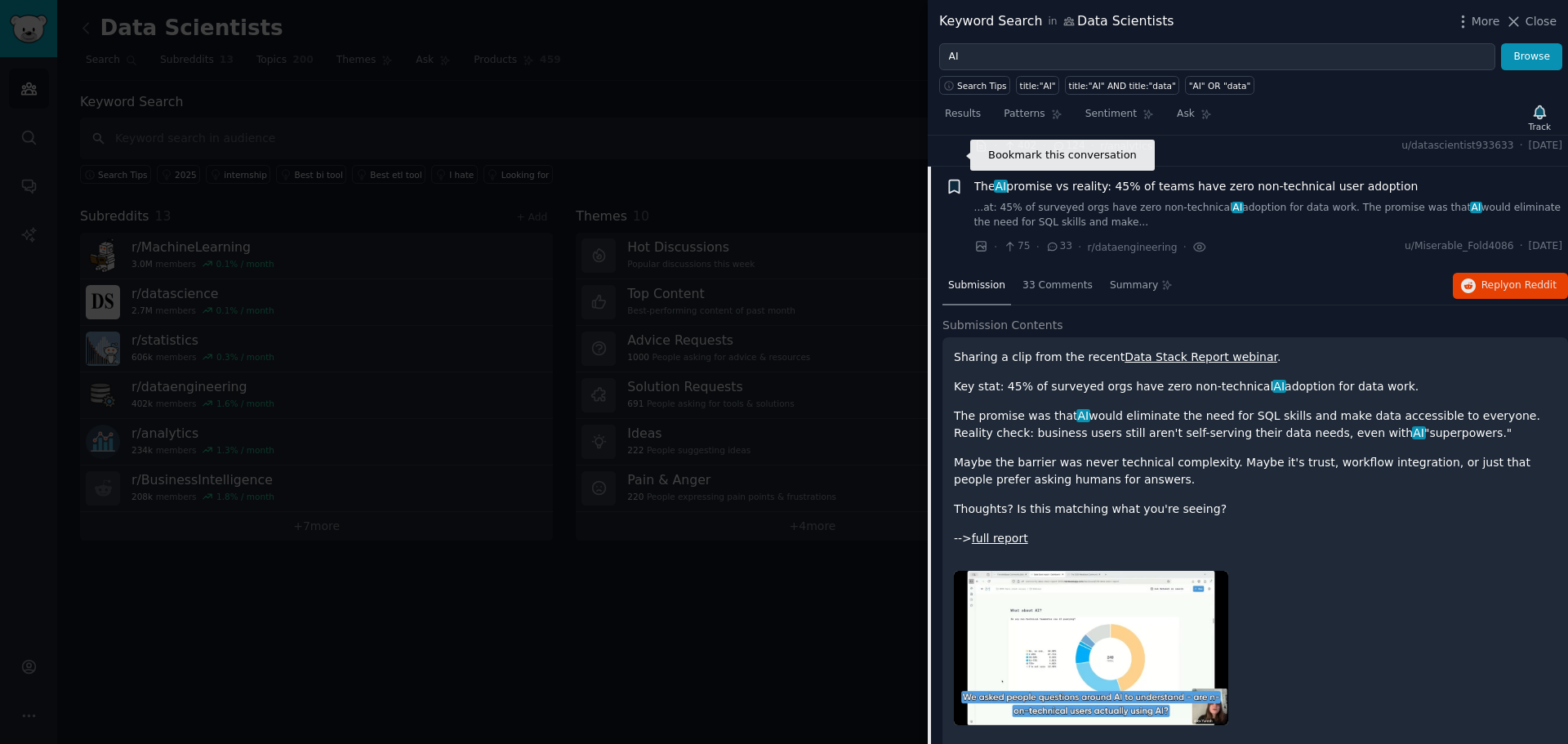
click at [955, 180] on icon "button" at bounding box center [953, 186] width 9 height 13
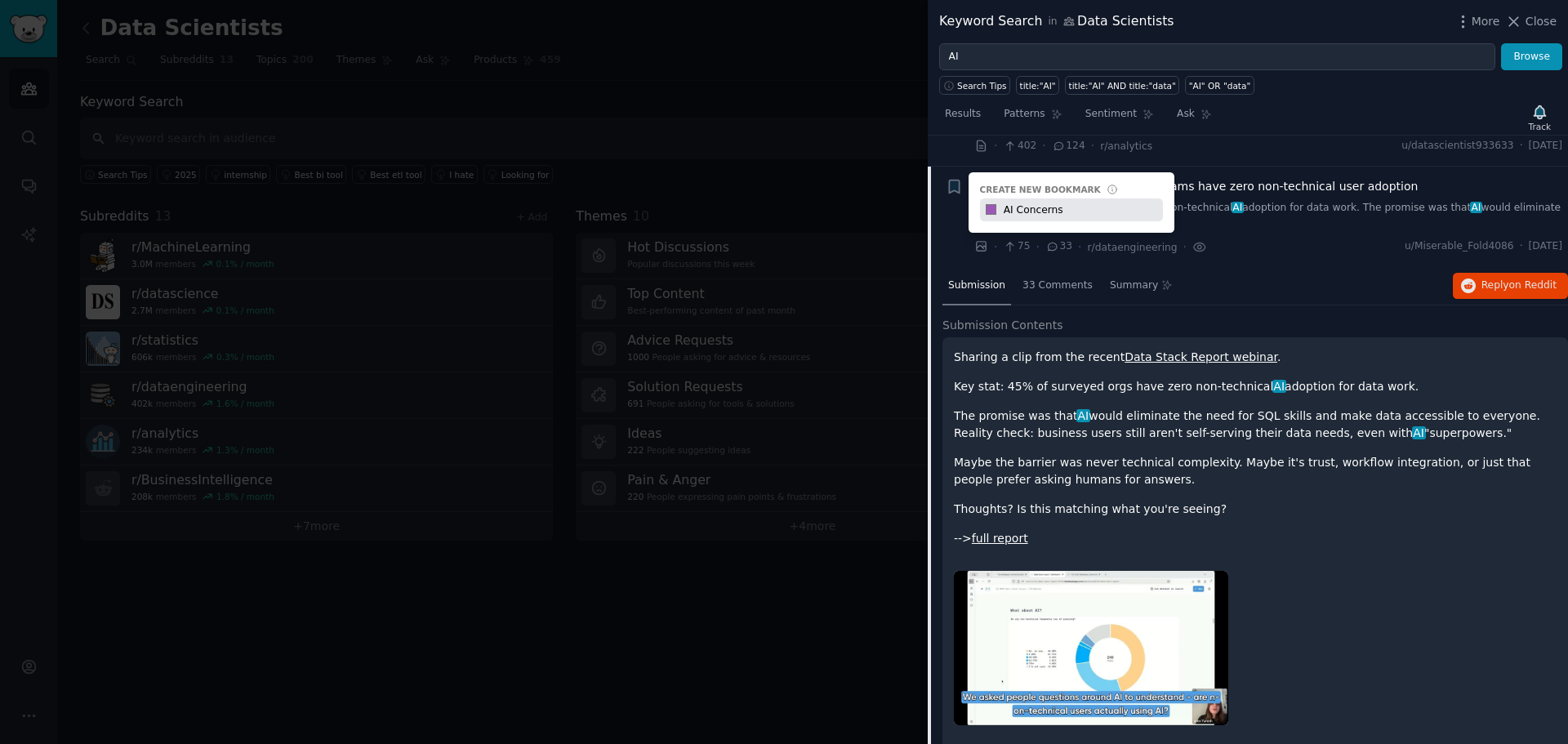
click at [1117, 198] on input "AI Concerns" at bounding box center [1082, 209] width 162 height 23
type input "AI Concerns"
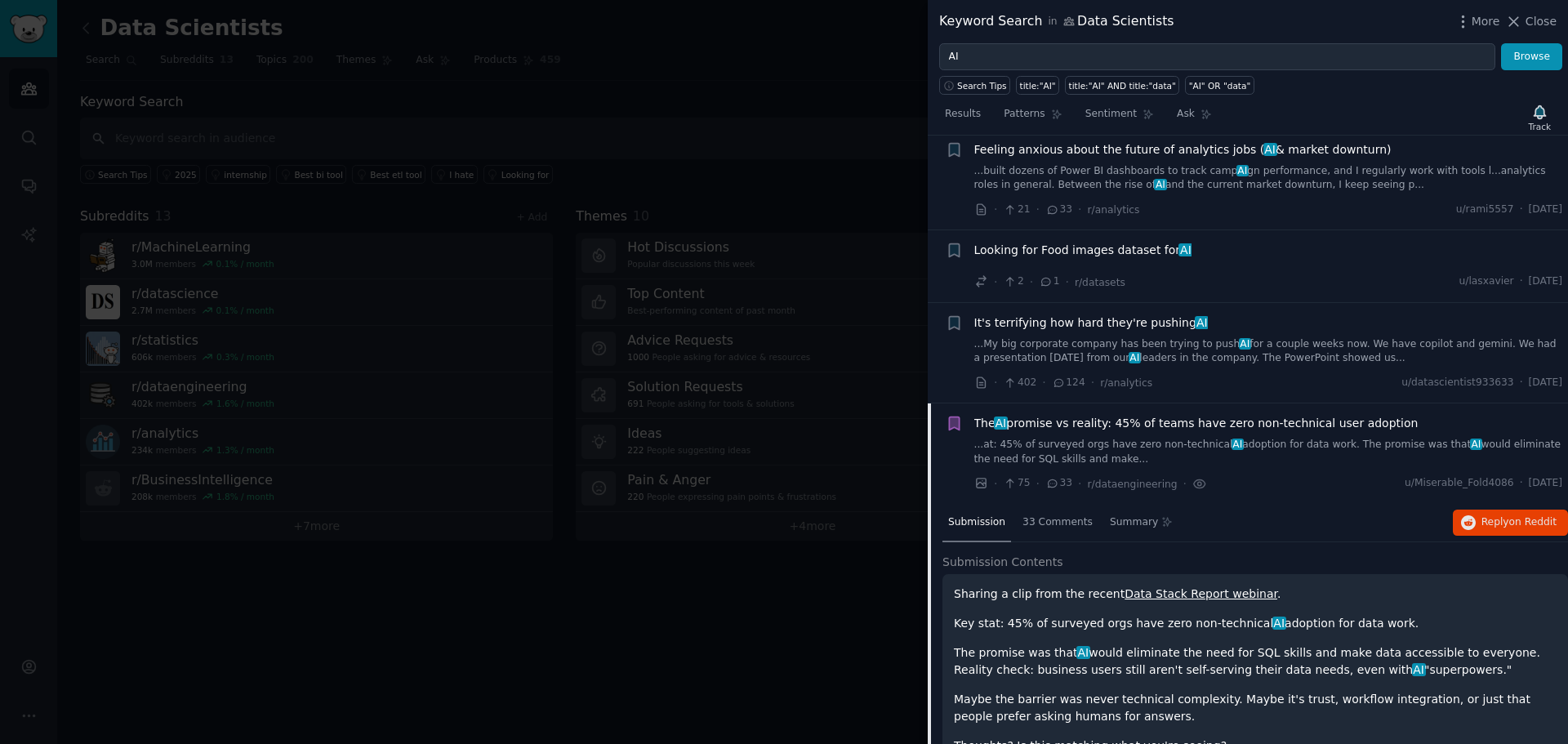
scroll to position [1310, 0]
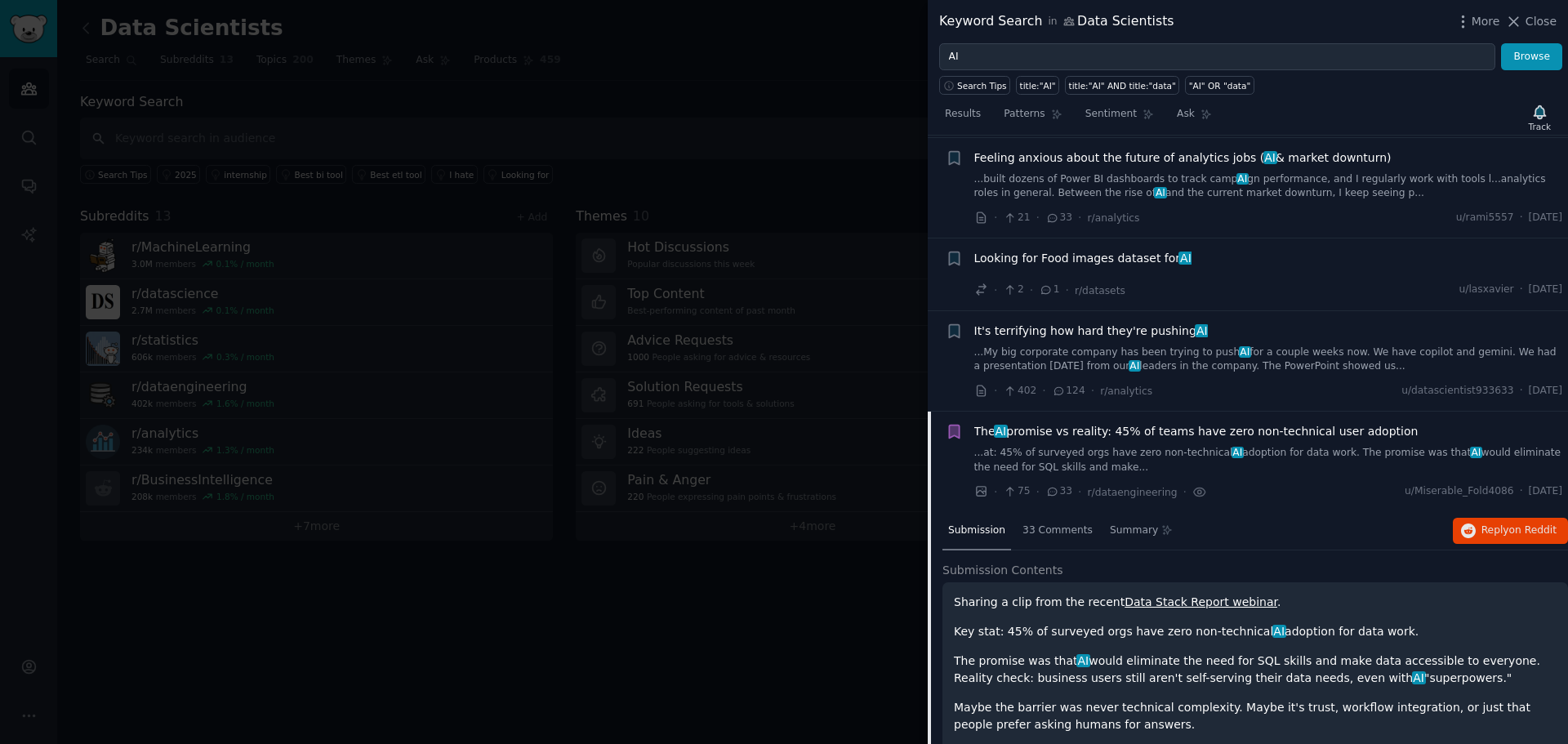
click at [1079, 346] on link "...My big corporate company has been trying to push AI for a couple weeks now. …" at bounding box center [1268, 359] width 589 height 28
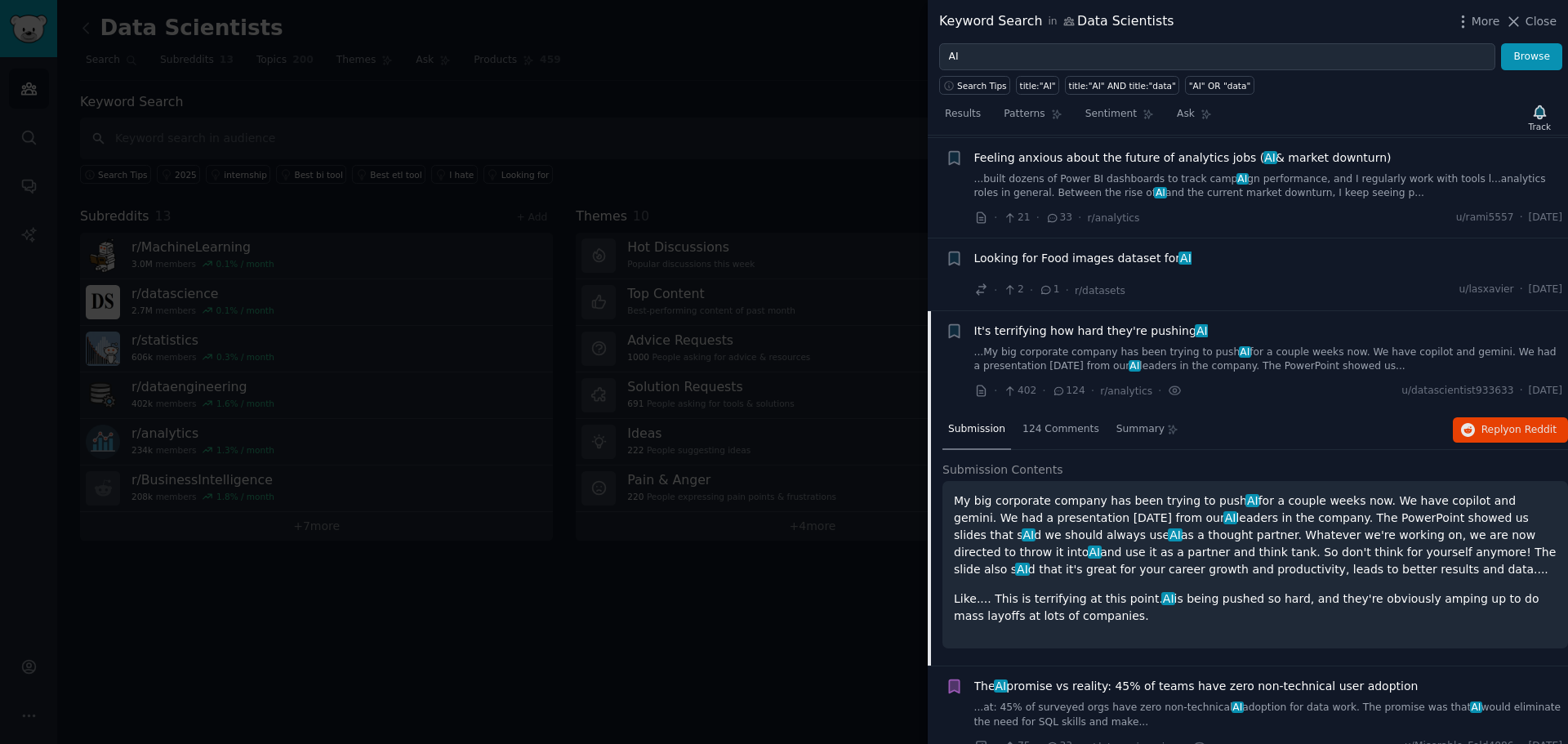
scroll to position [1454, 0]
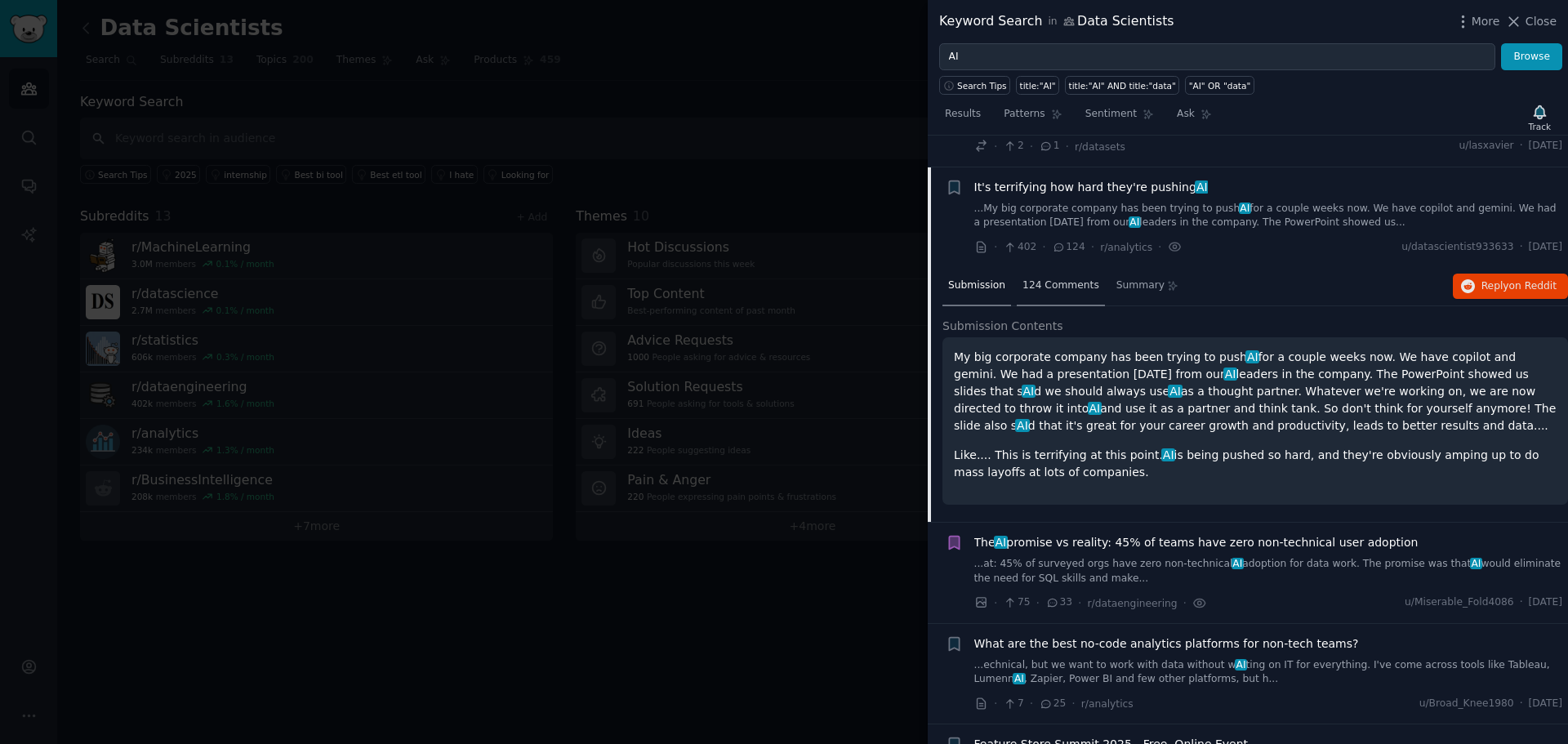
click at [1044, 278] on span "124 Comments" at bounding box center [1060, 285] width 77 height 15
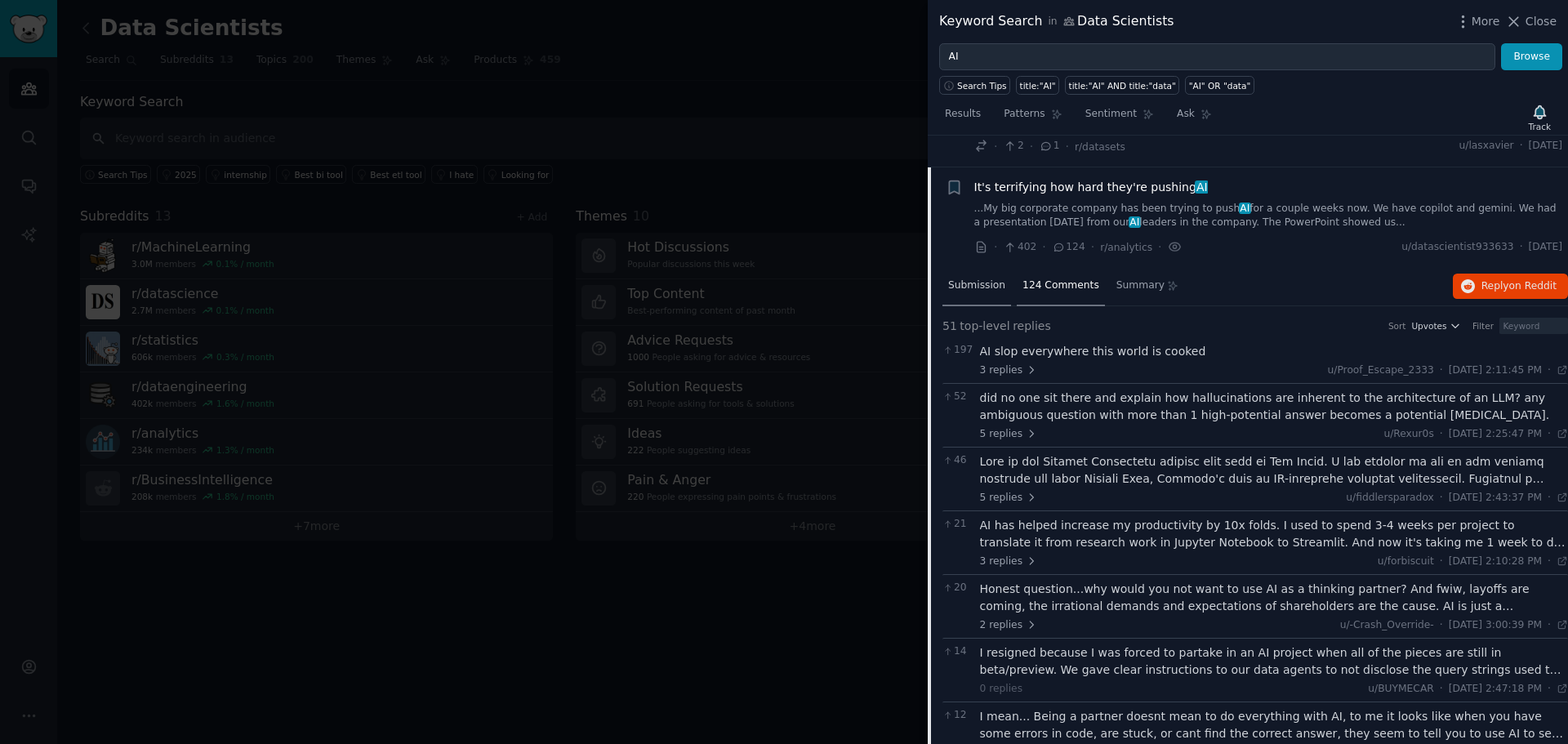
click at [985, 278] on span "Submission" at bounding box center [977, 285] width 57 height 15
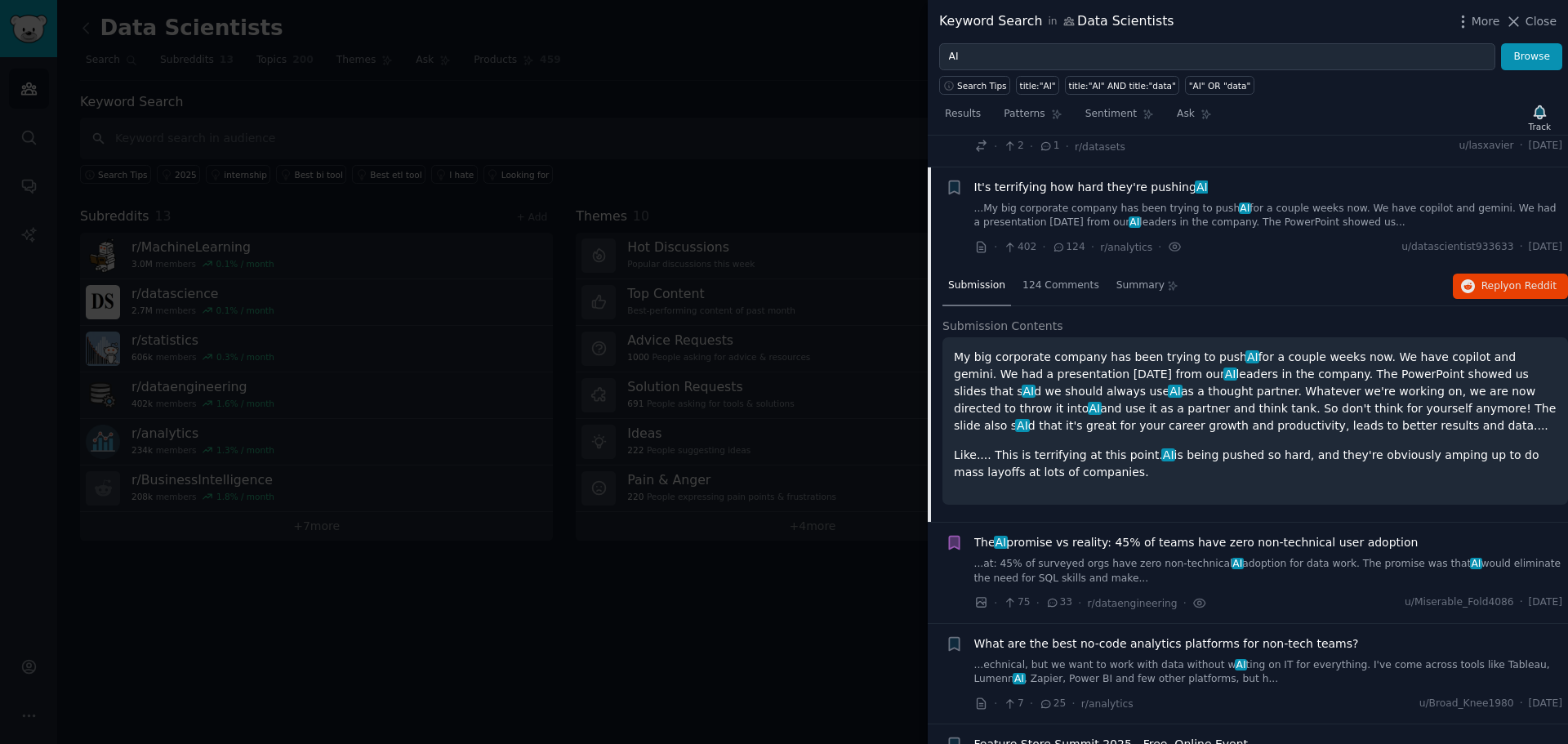
click at [1235, 267] on div "Submission 124 Comments Summary Reply on Reddit" at bounding box center [1255, 286] width 626 height 39
click at [1262, 179] on div "It's terrifying how hard they're pushing AI" at bounding box center [1268, 188] width 589 height 17
click at [1146, 167] on li "+ It's terrifying how hard they're pushing AI ...My big corporate company has b…" at bounding box center [1247, 217] width 640 height 101
click at [1128, 179] on span "It's terrifying how hard they're pushing AI" at bounding box center [1090, 188] width 234 height 17
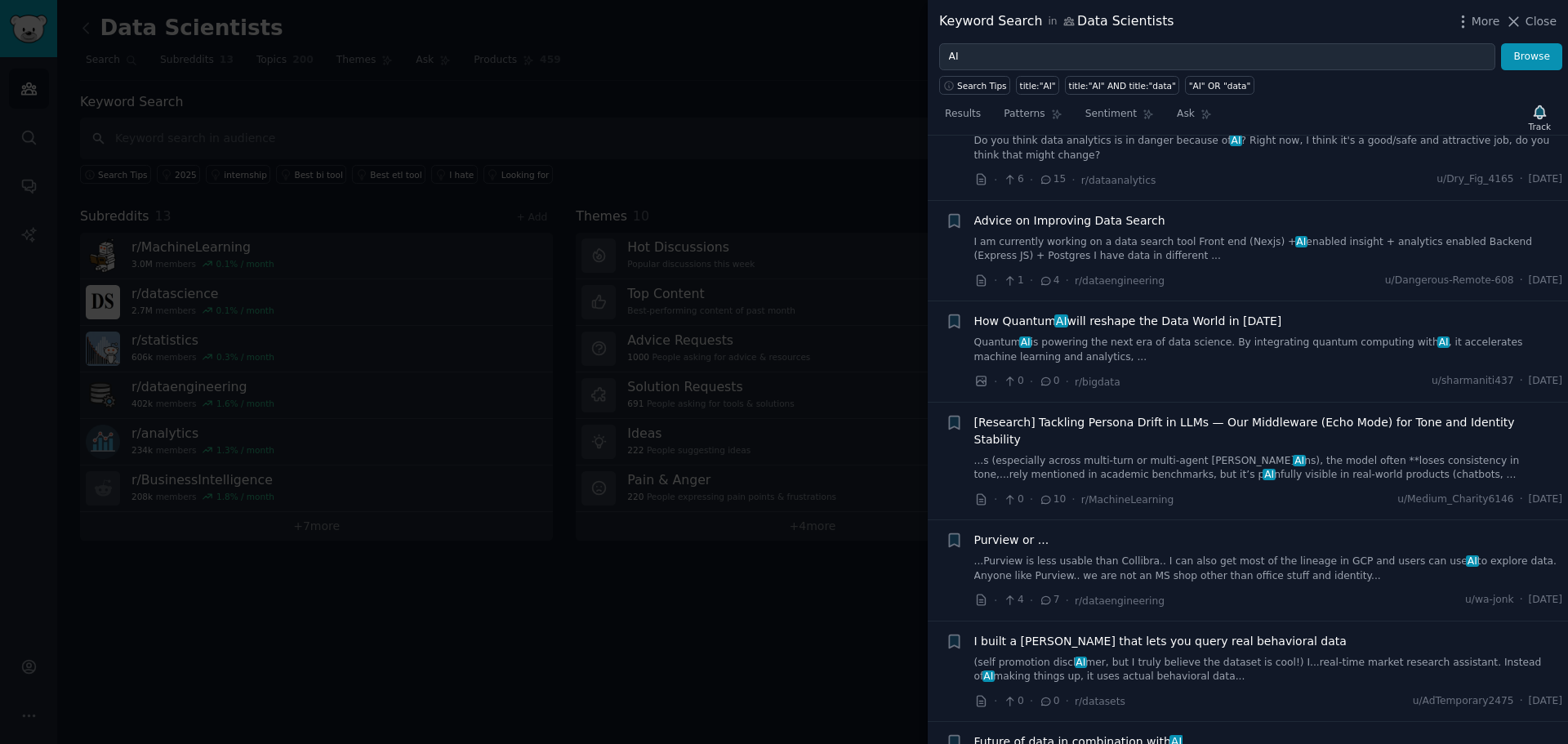
scroll to position [2107, 0]
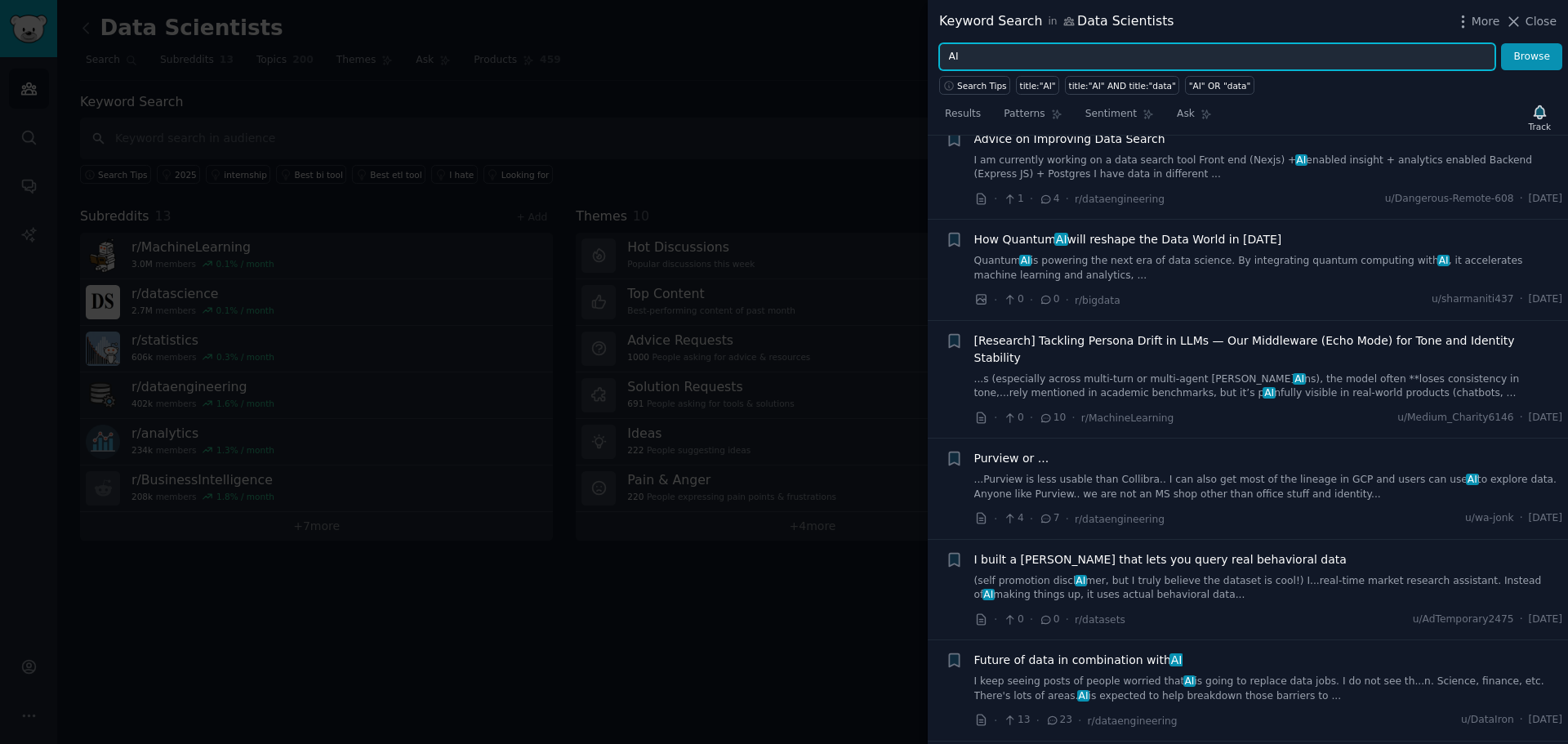
click at [1020, 66] on input "AI" at bounding box center [1217, 57] width 556 height 28
type input "agentic RAG"
click at [1501, 43] on button "Browse" at bounding box center [1531, 57] width 61 height 28
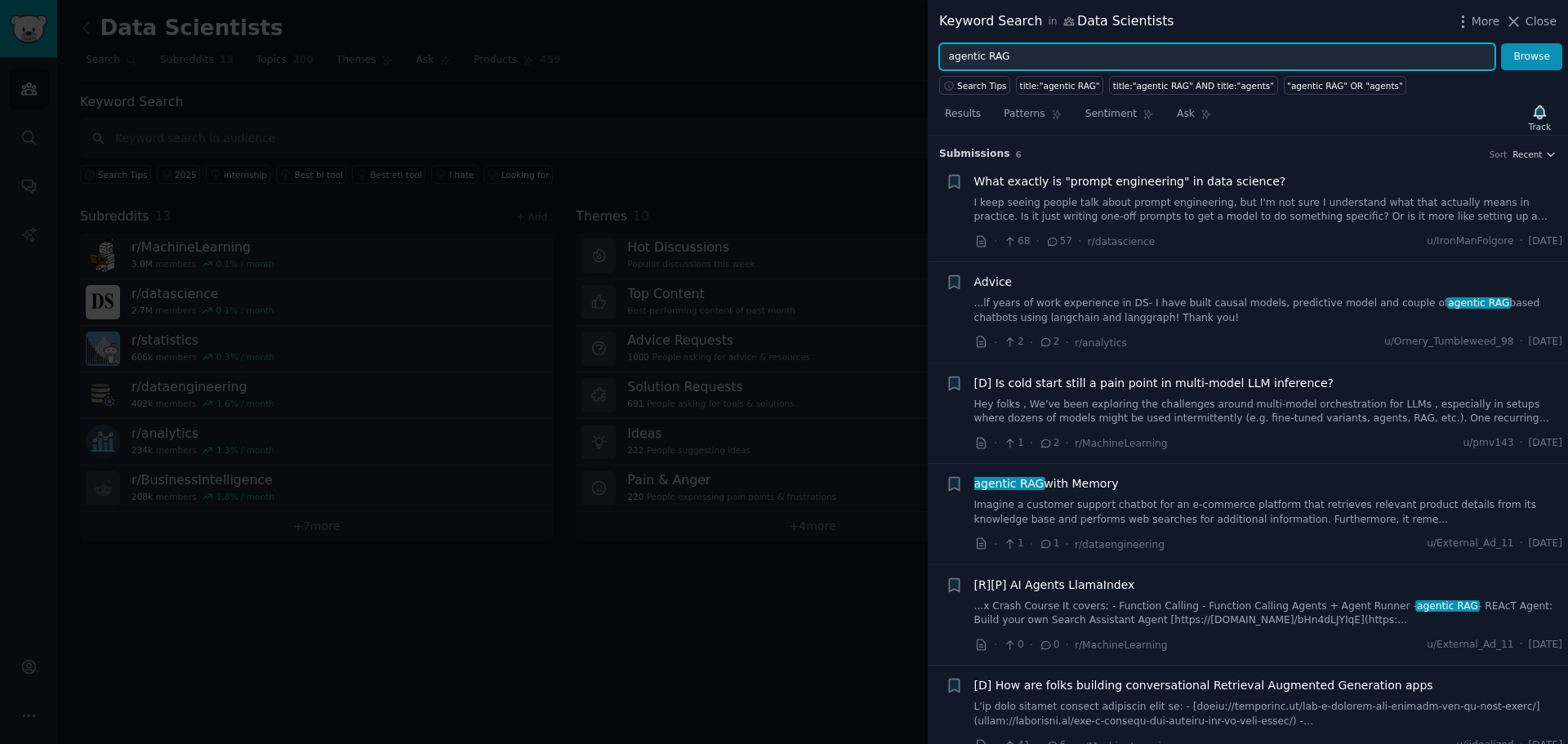
scroll to position [23, 0]
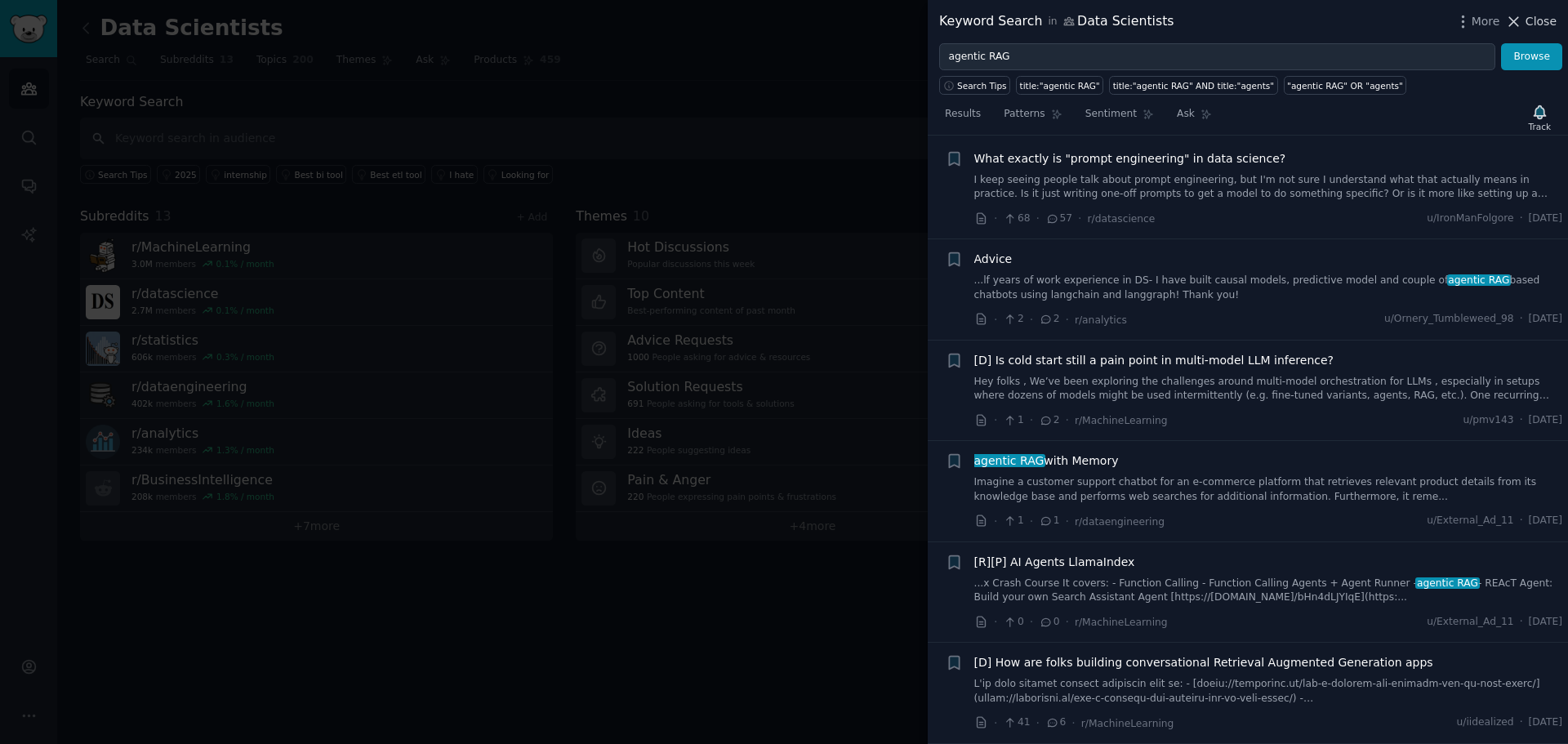
click at [1544, 22] on span "Close" at bounding box center [1541, 22] width 31 height 17
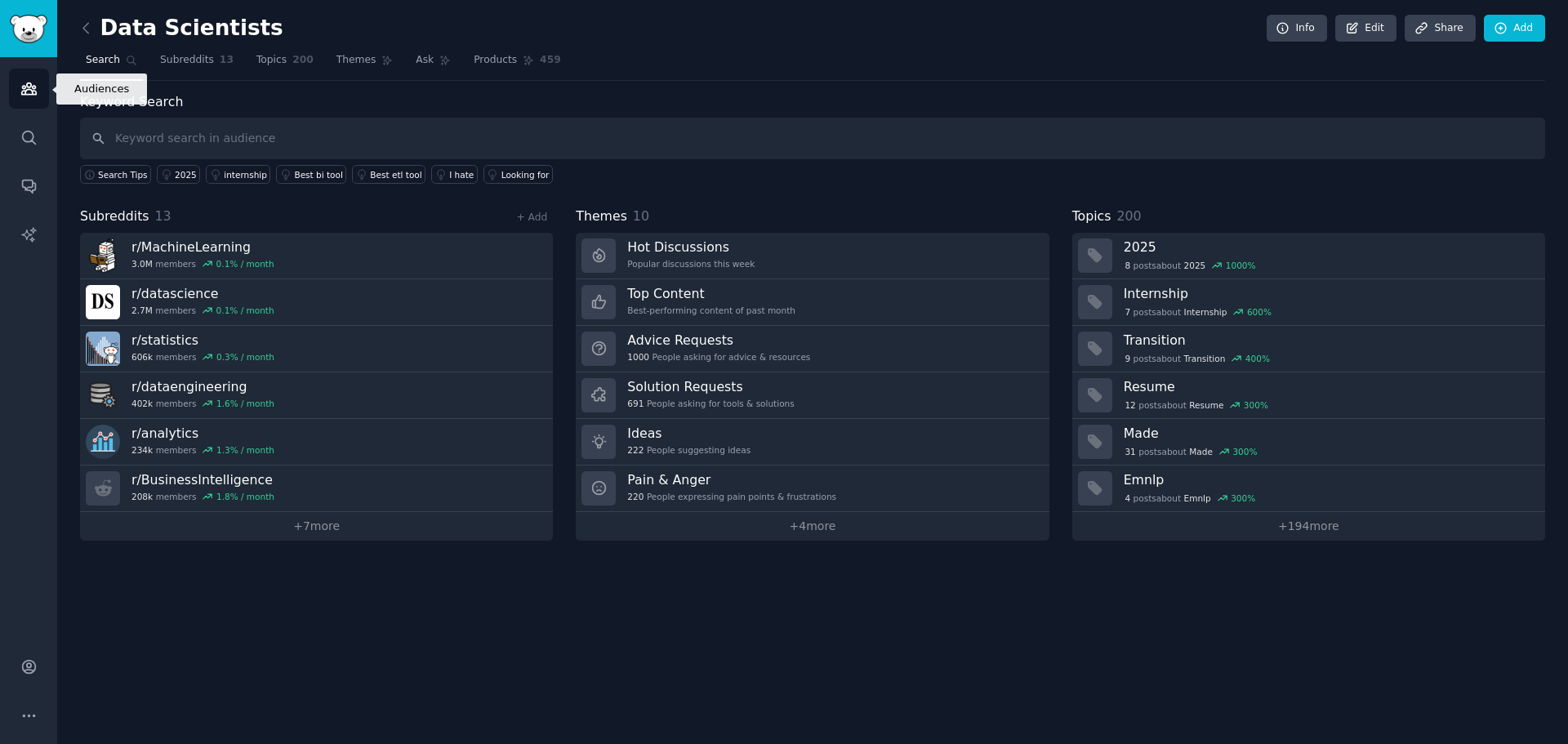
click at [22, 87] on icon "Sidebar" at bounding box center [28, 89] width 15 height 11
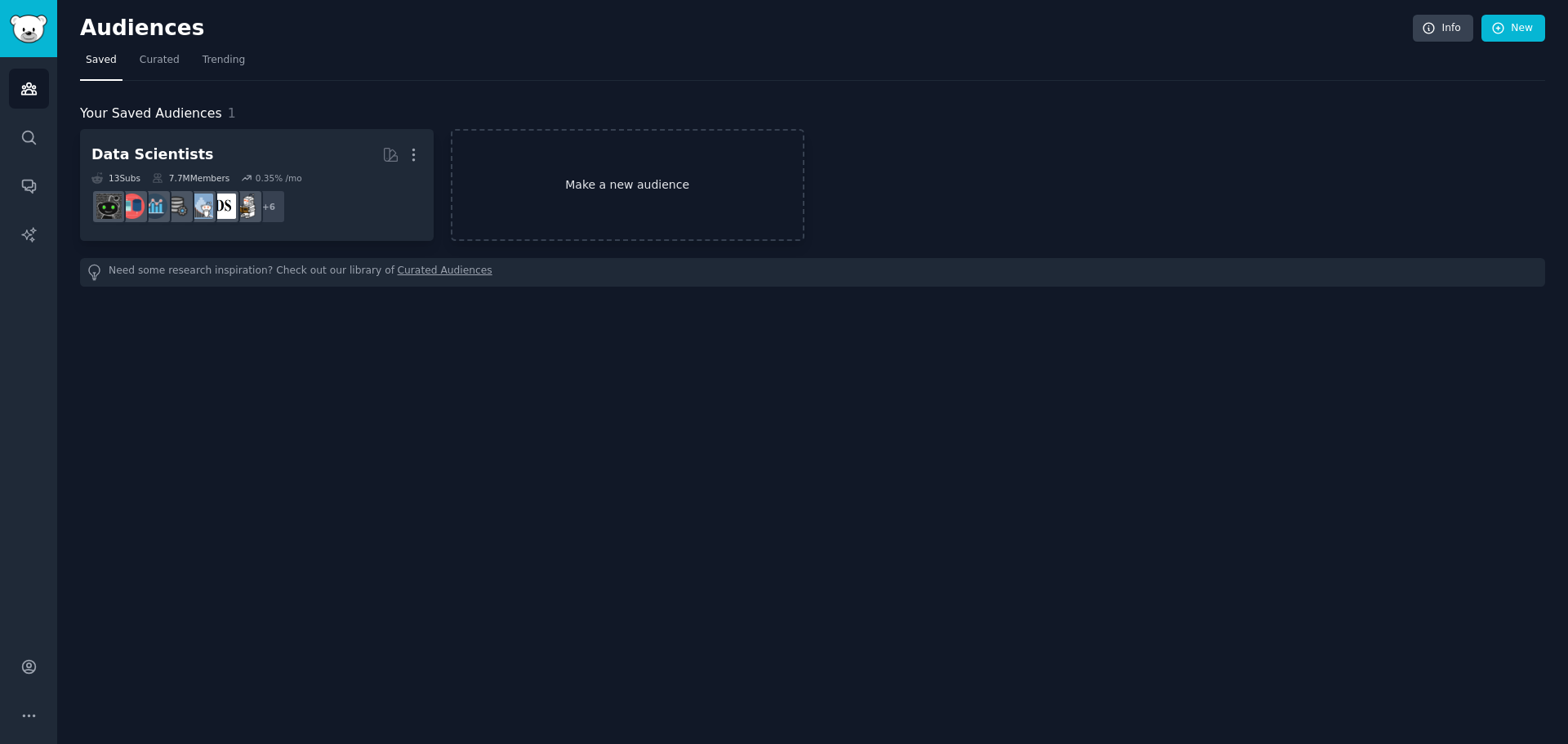
click at [672, 178] on link "Make a new audience" at bounding box center [628, 185] width 353 height 112
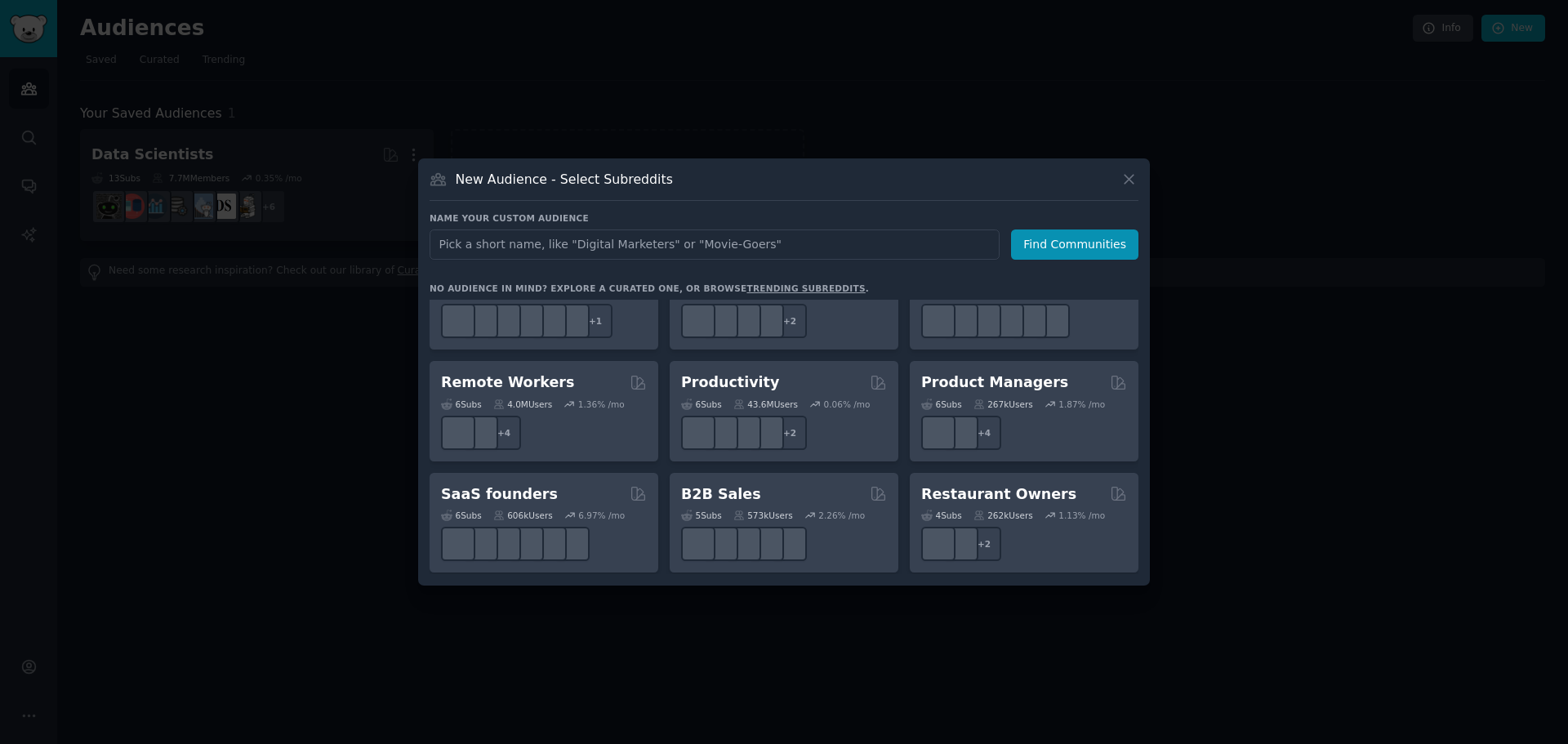
scroll to position [1225, 0]
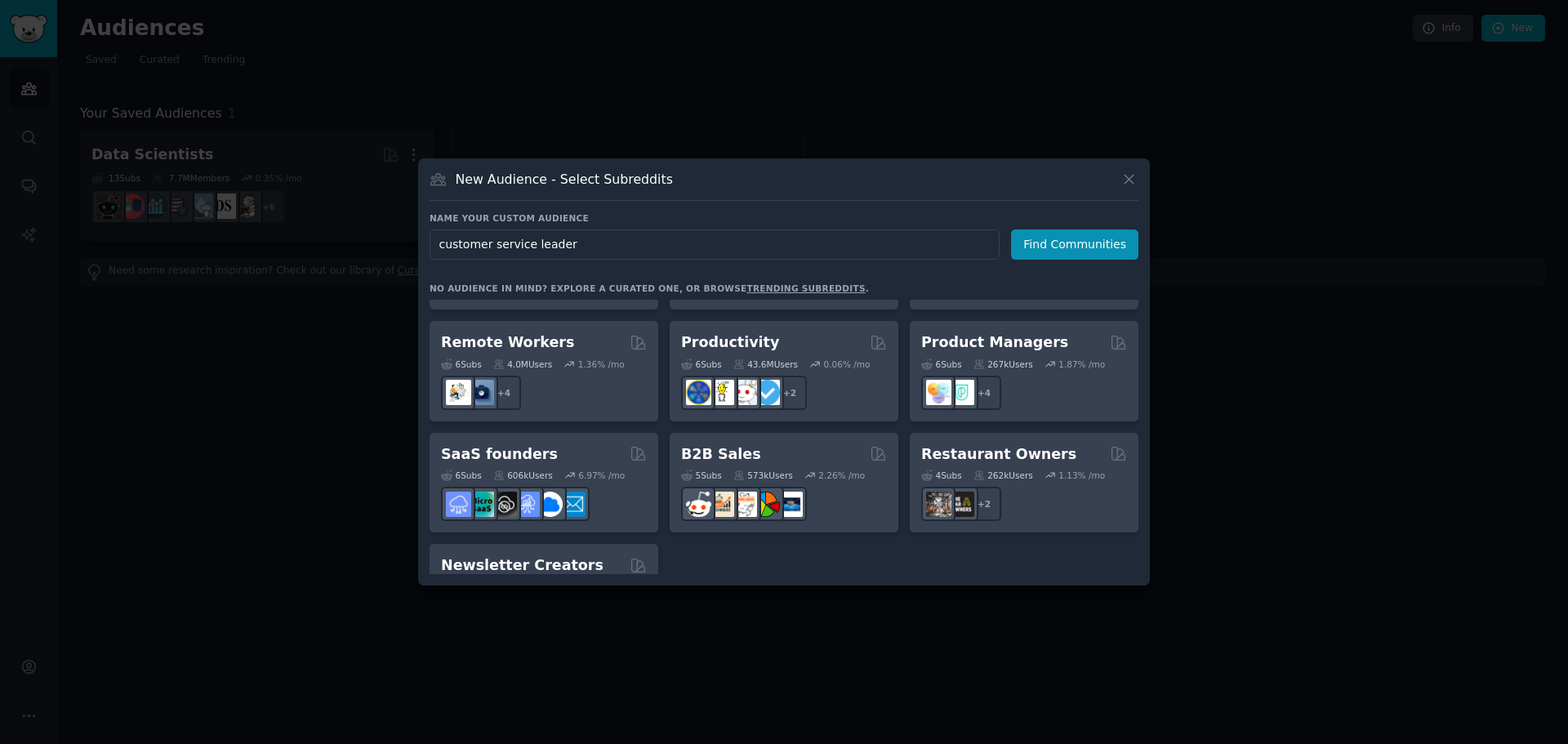
type input "customer service leaders"
click button "Find Communities" at bounding box center [1075, 244] width 128 height 30
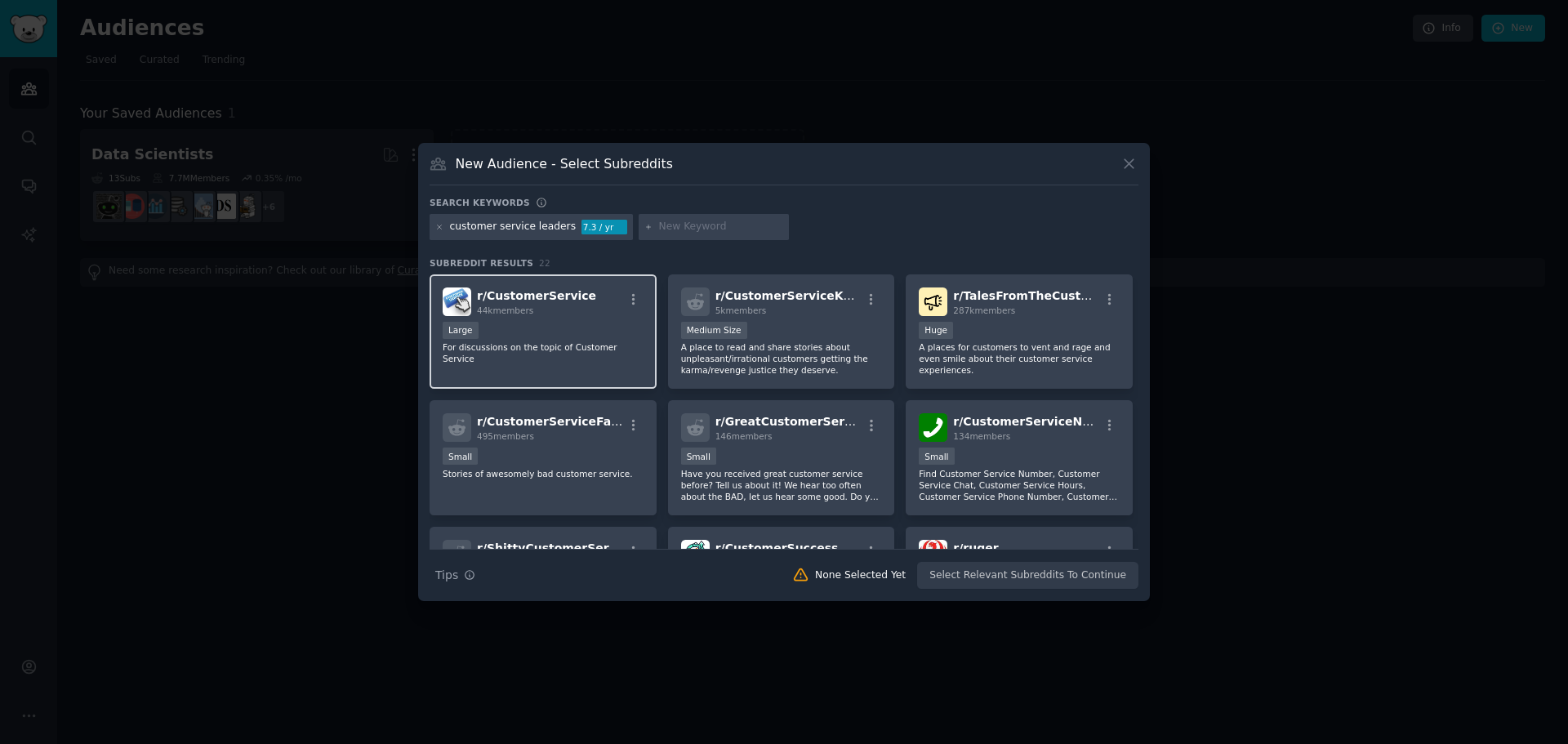
click at [630, 358] on div "r/ CustomerService 44k members Large For discussions on the topic of Customer S…" at bounding box center [542, 332] width 227 height 116
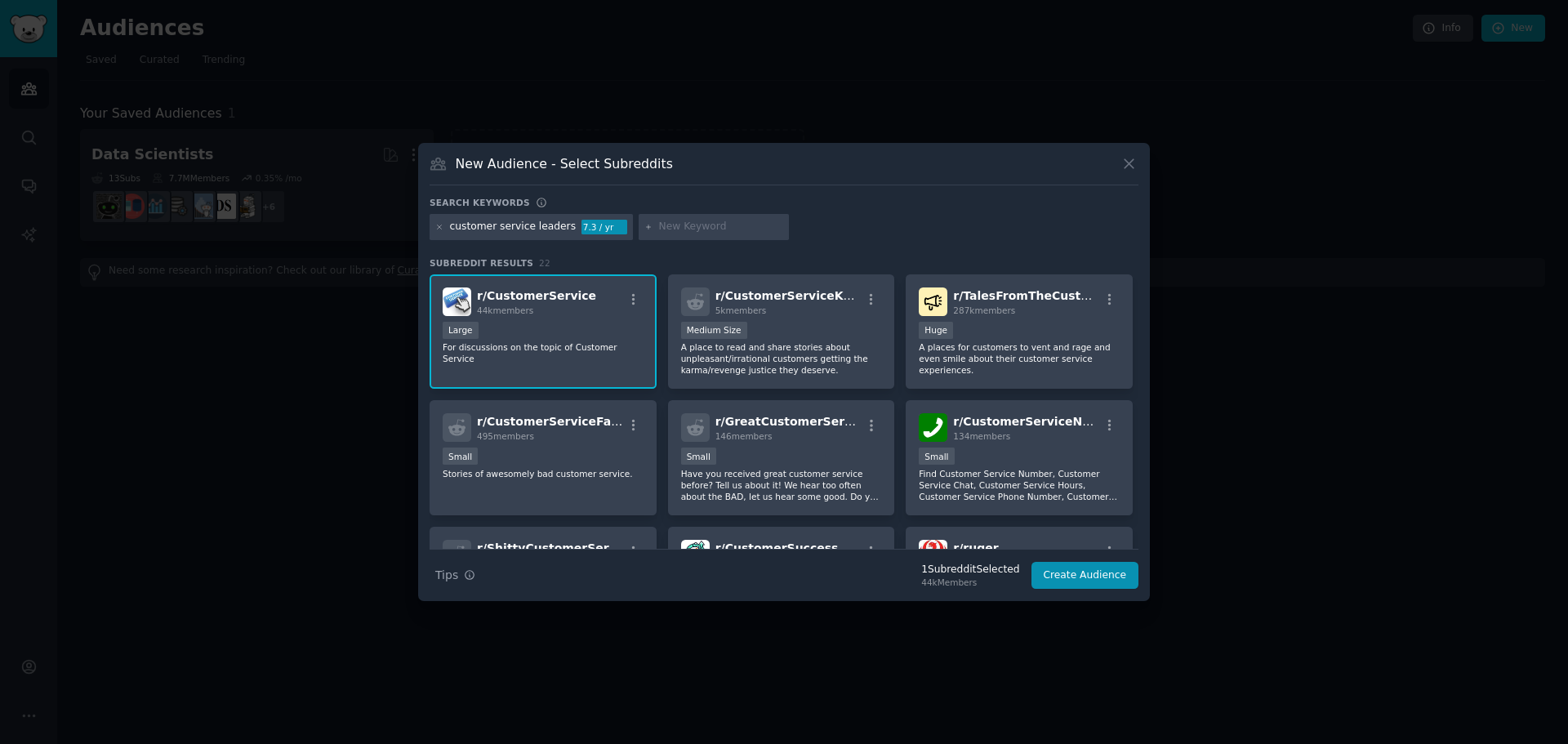
click at [547, 325] on div "Large" at bounding box center [543, 332] width 201 height 21
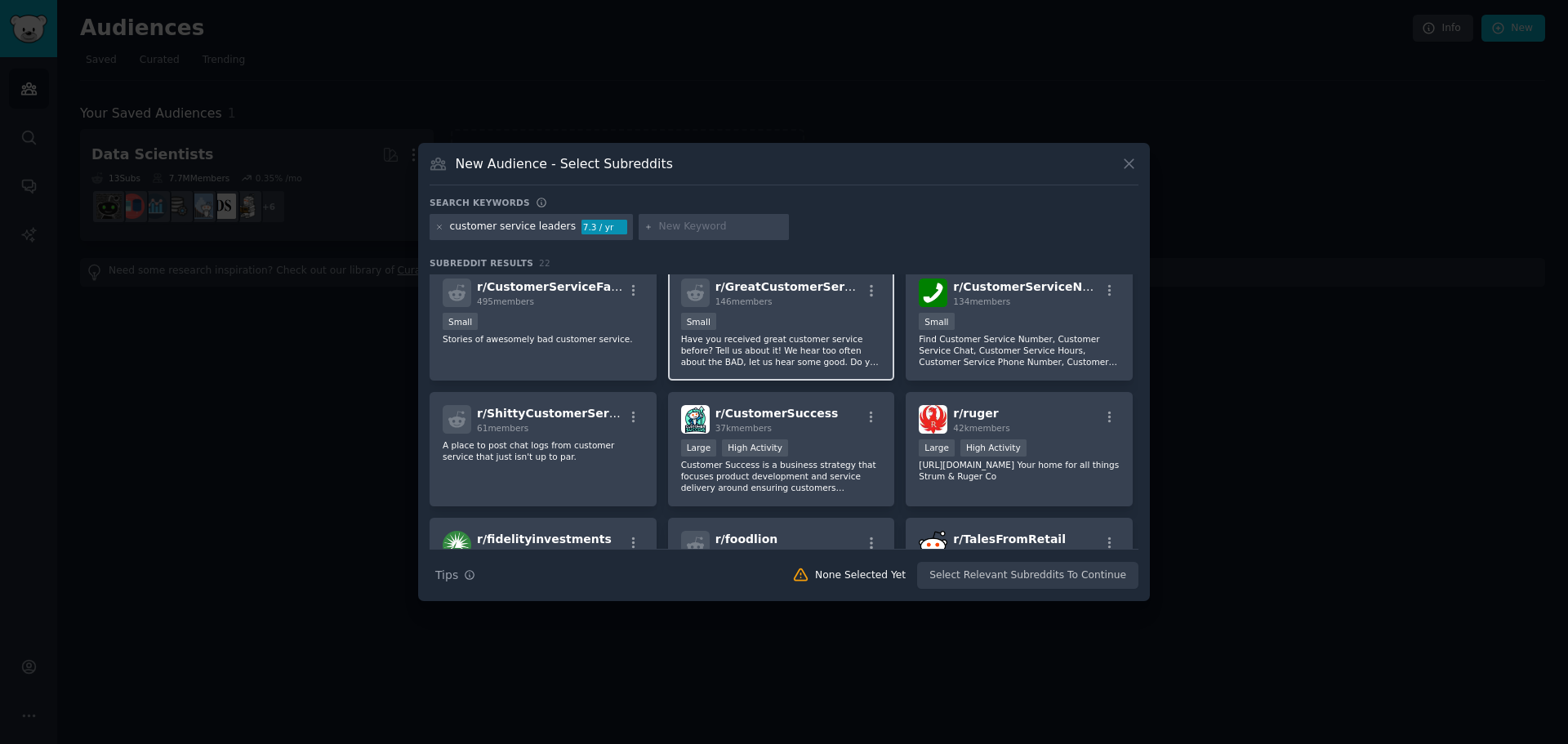
scroll to position [163, 0]
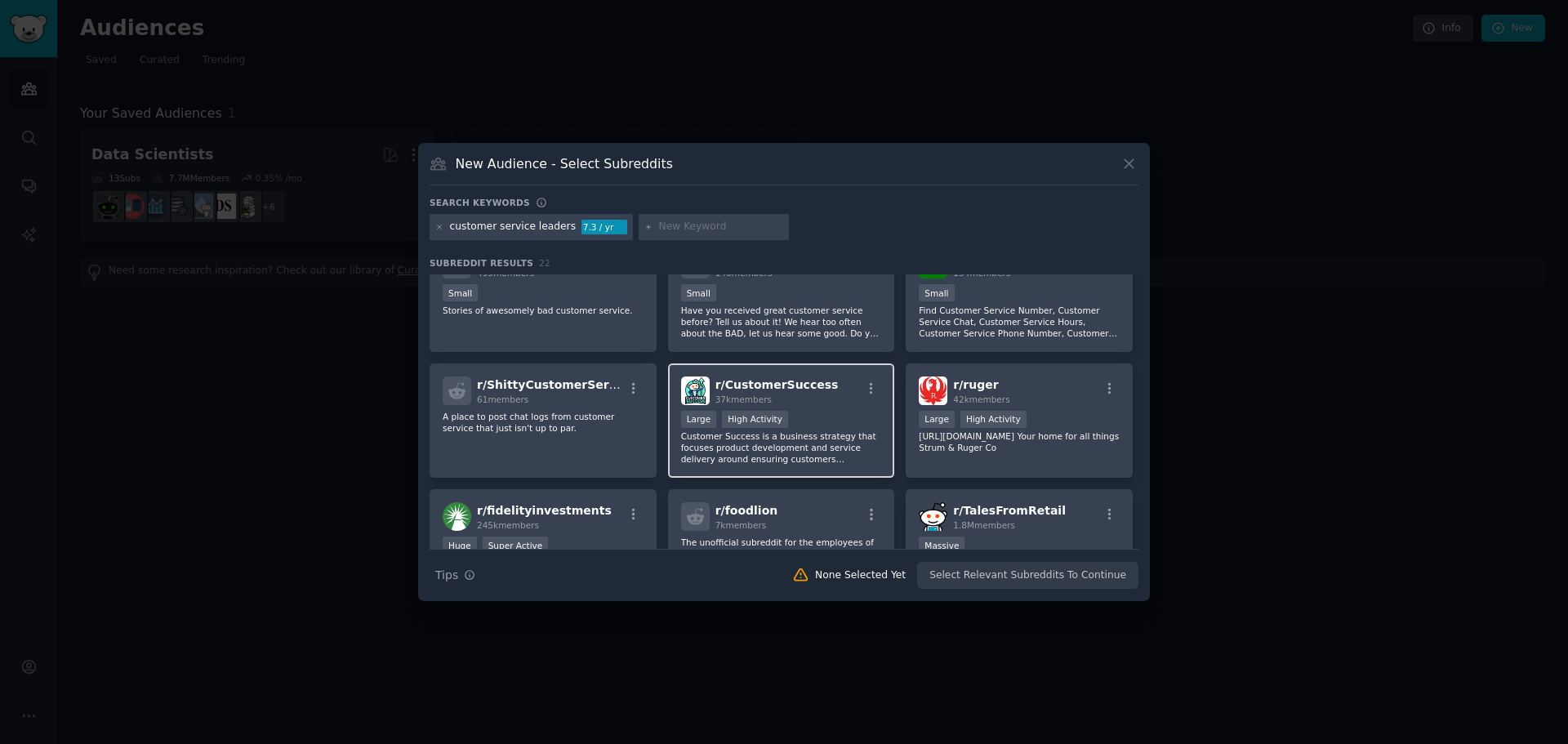
click at [814, 400] on div "r/ CustomerSuccess 37k members" at bounding box center [781, 391] width 201 height 28
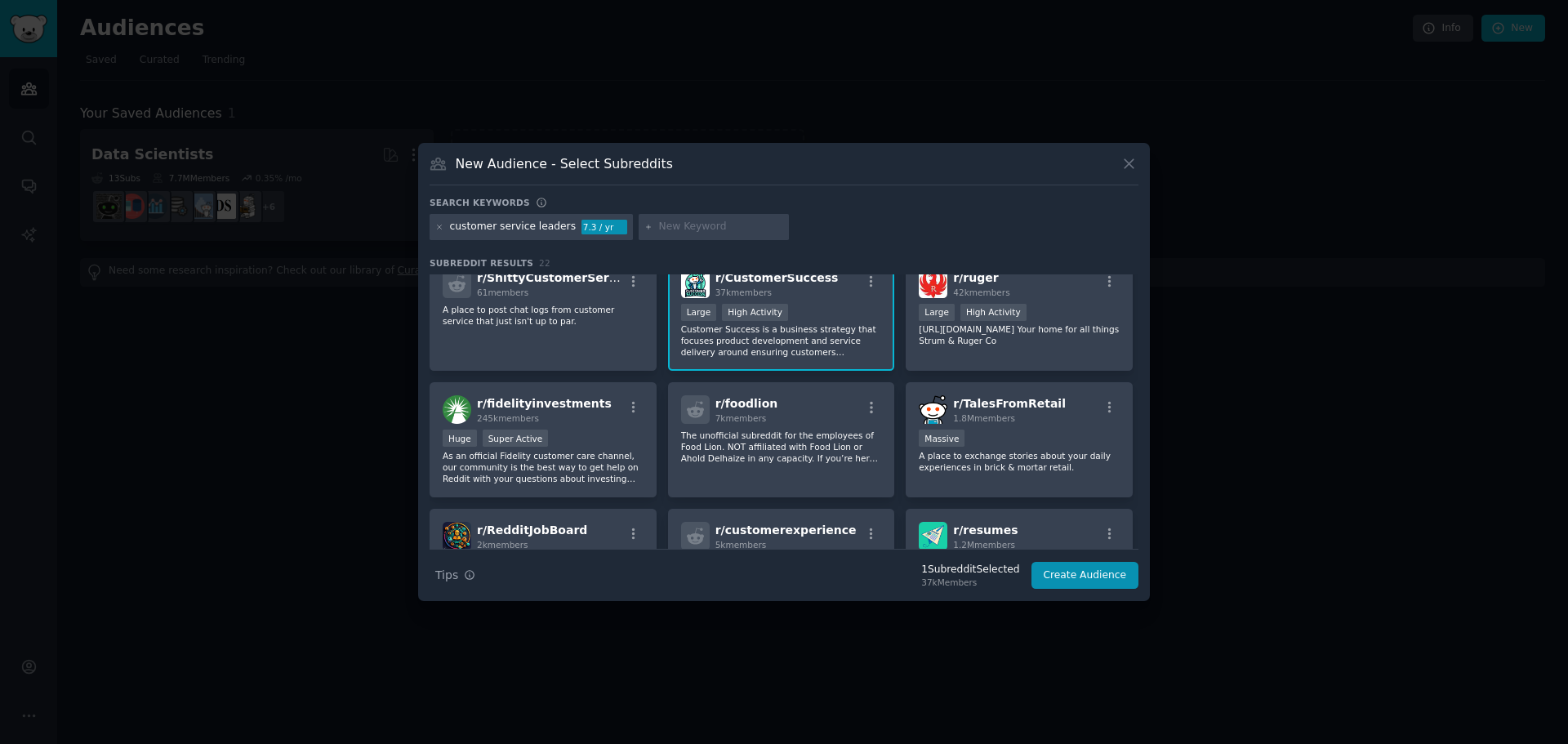
scroll to position [0, 0]
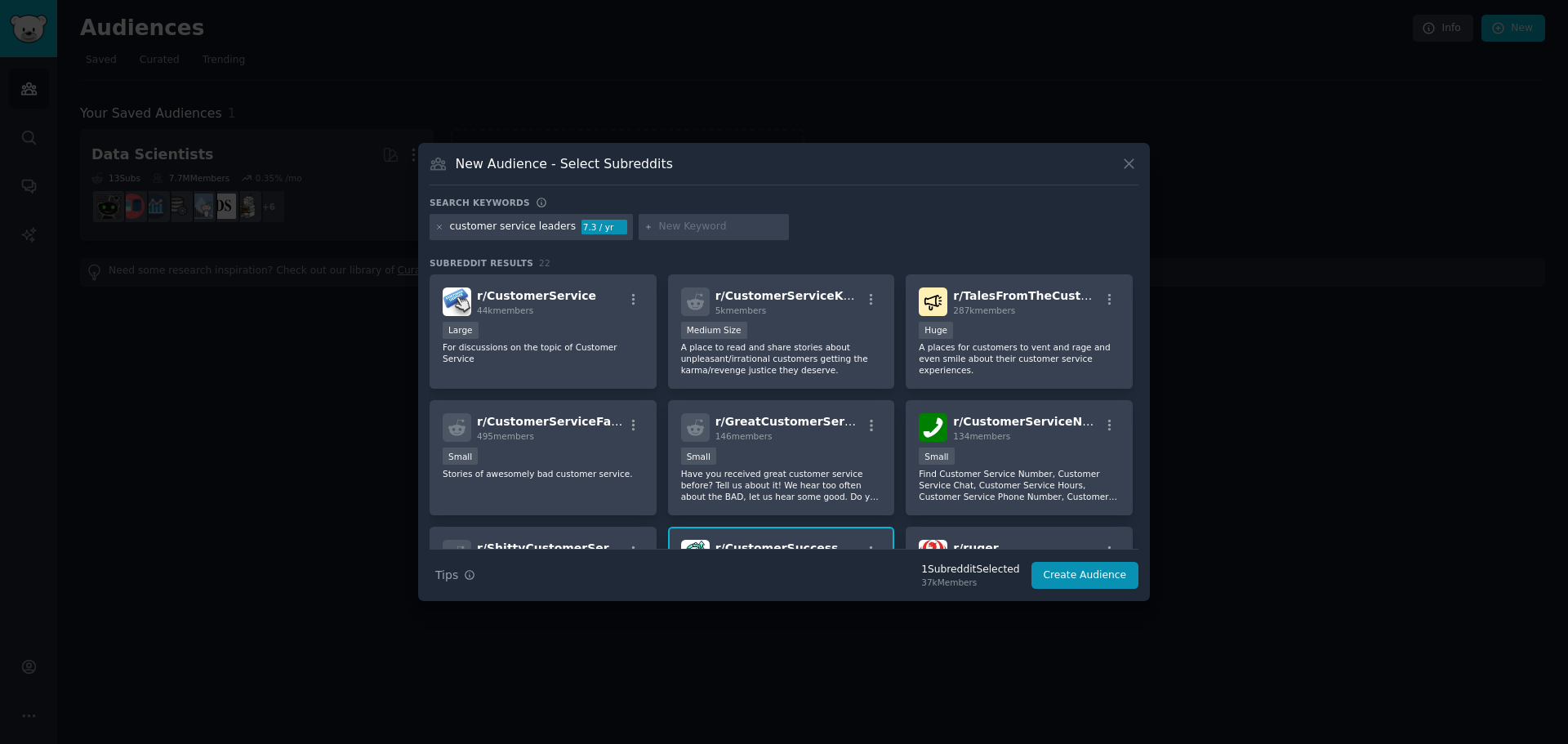
click at [711, 228] on input "text" at bounding box center [722, 227] width 124 height 15
type input "digital self service"
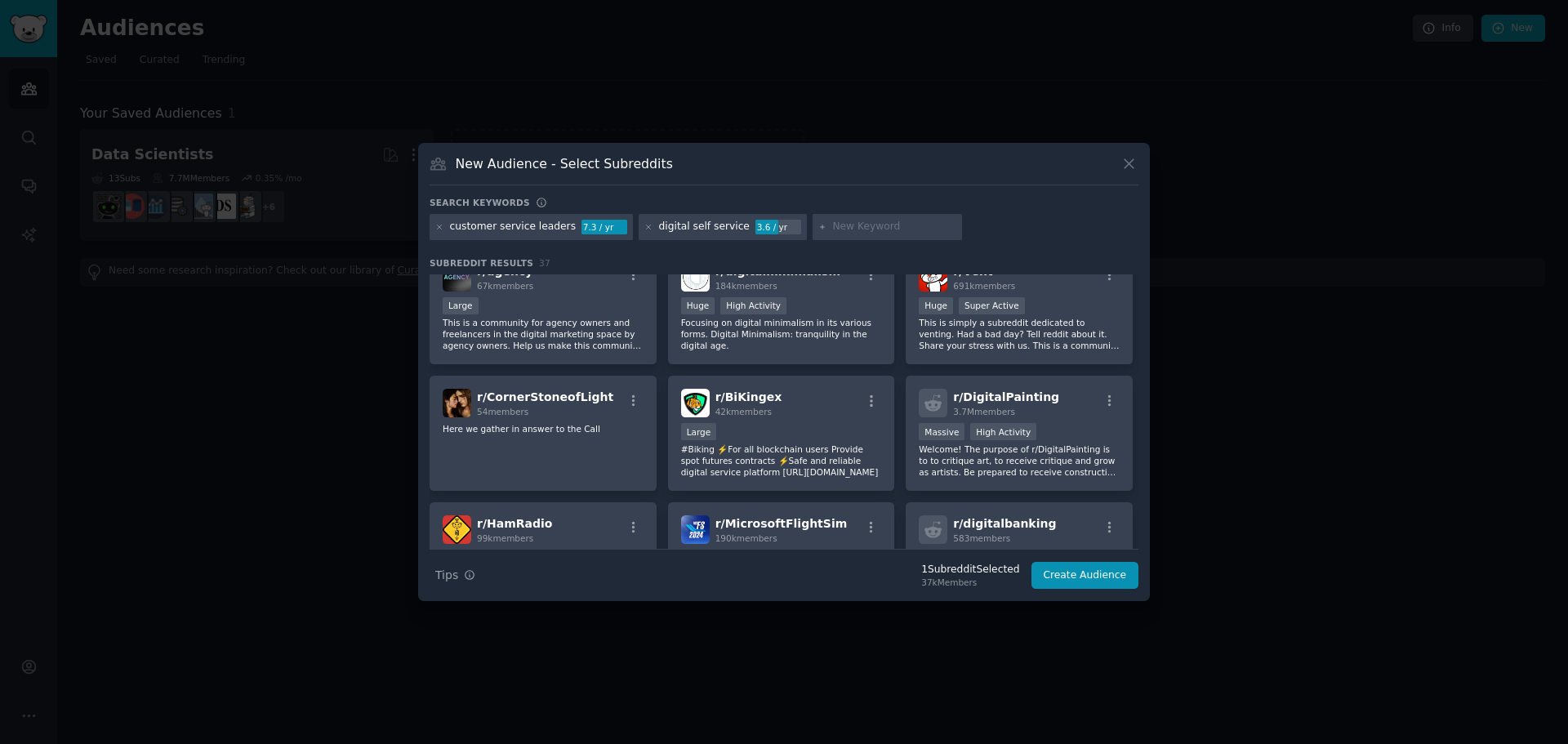
scroll to position [572, 0]
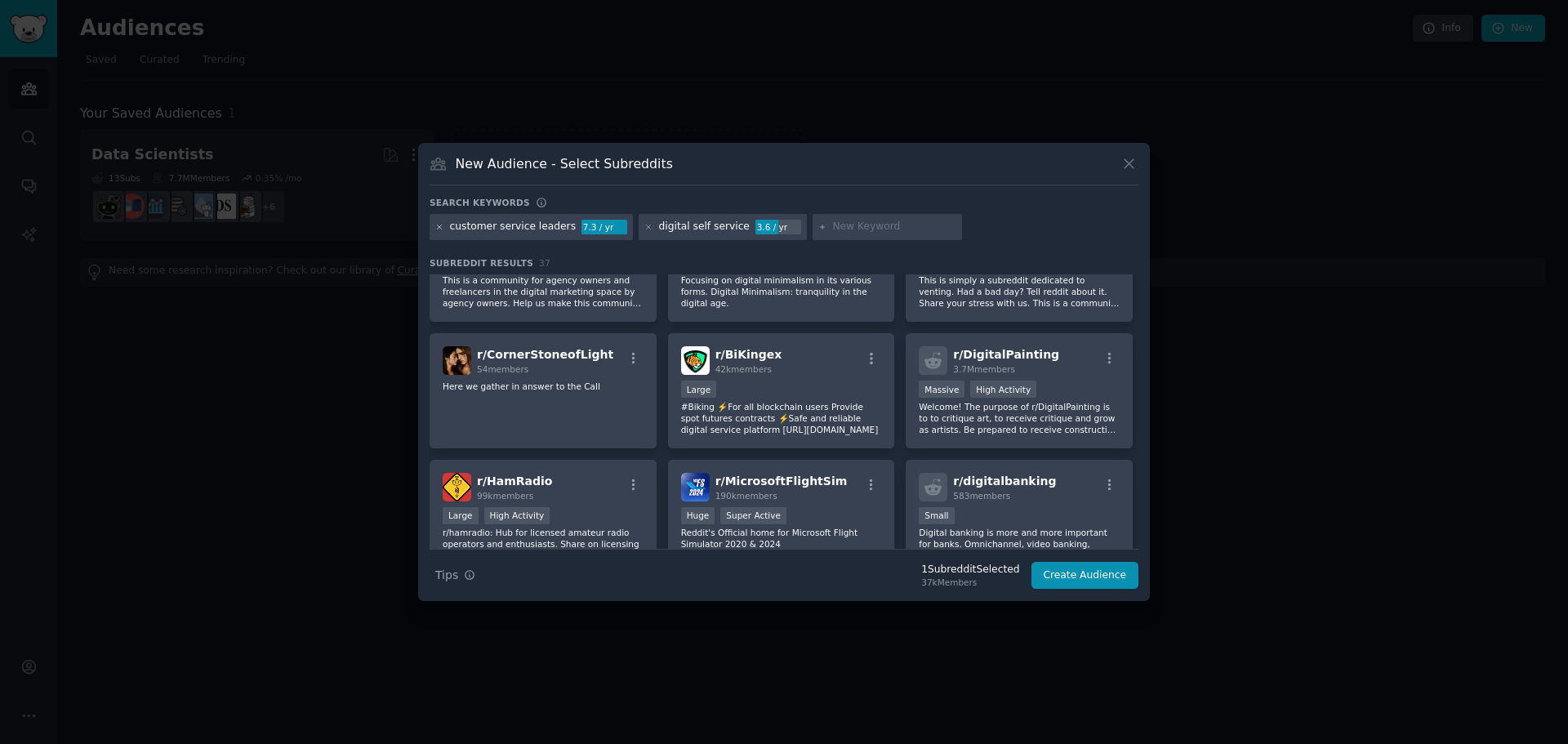
click at [440, 230] on icon at bounding box center [440, 228] width 9 height 9
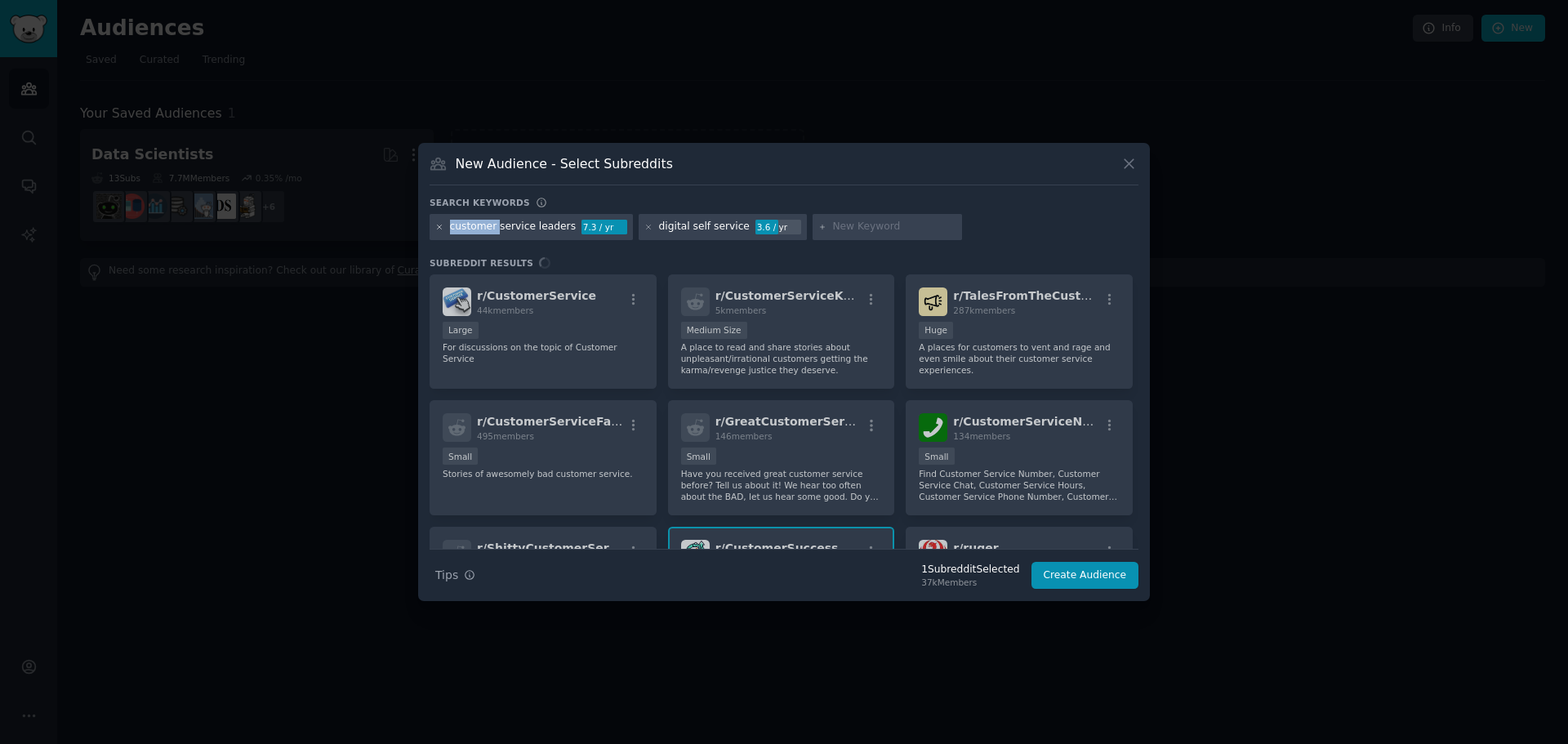
click at [440, 230] on icon at bounding box center [440, 228] width 9 height 9
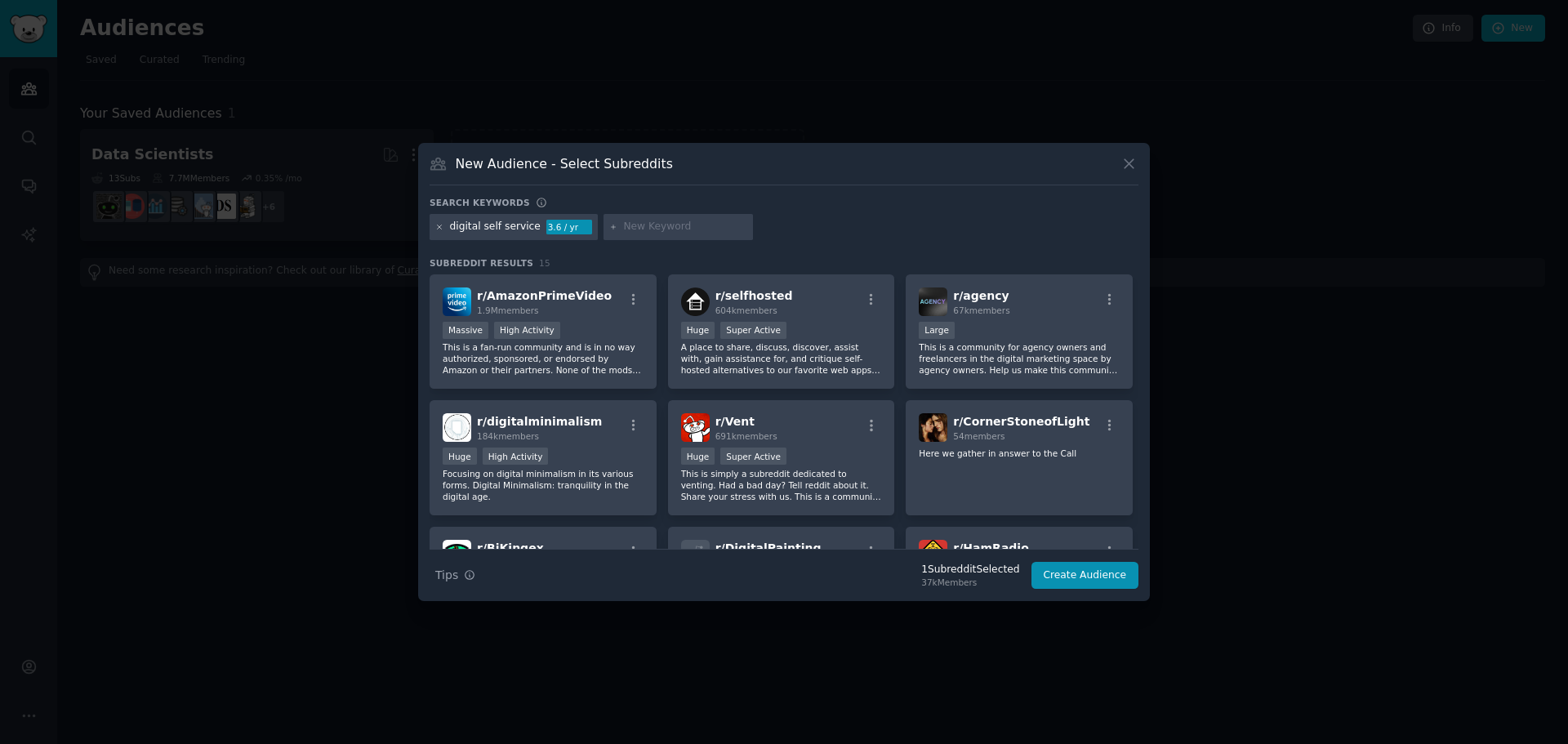
click at [440, 228] on icon at bounding box center [440, 228] width 9 height 9
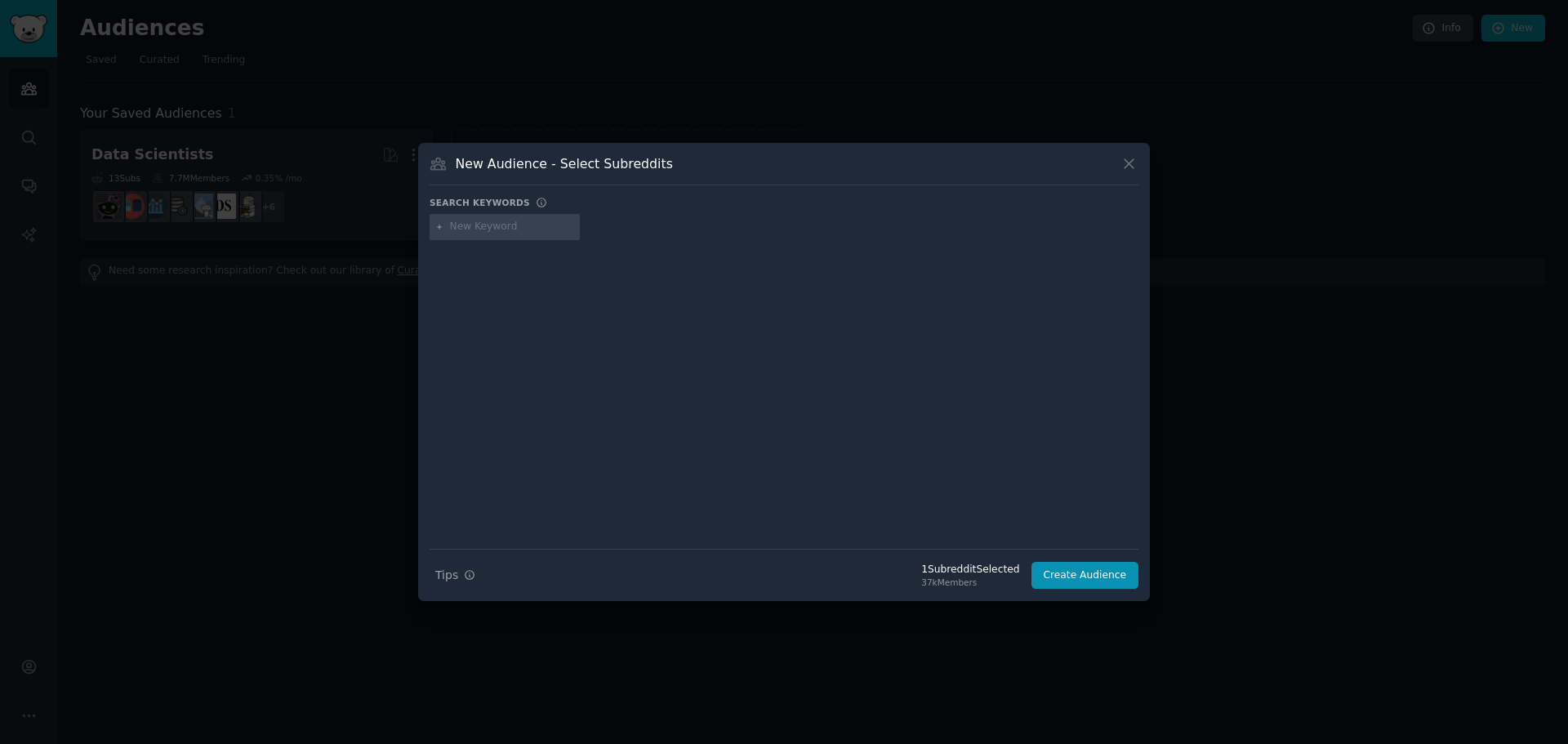
click at [509, 231] on input "text" at bounding box center [512, 227] width 124 height 15
type input "higher education"
type input "college"
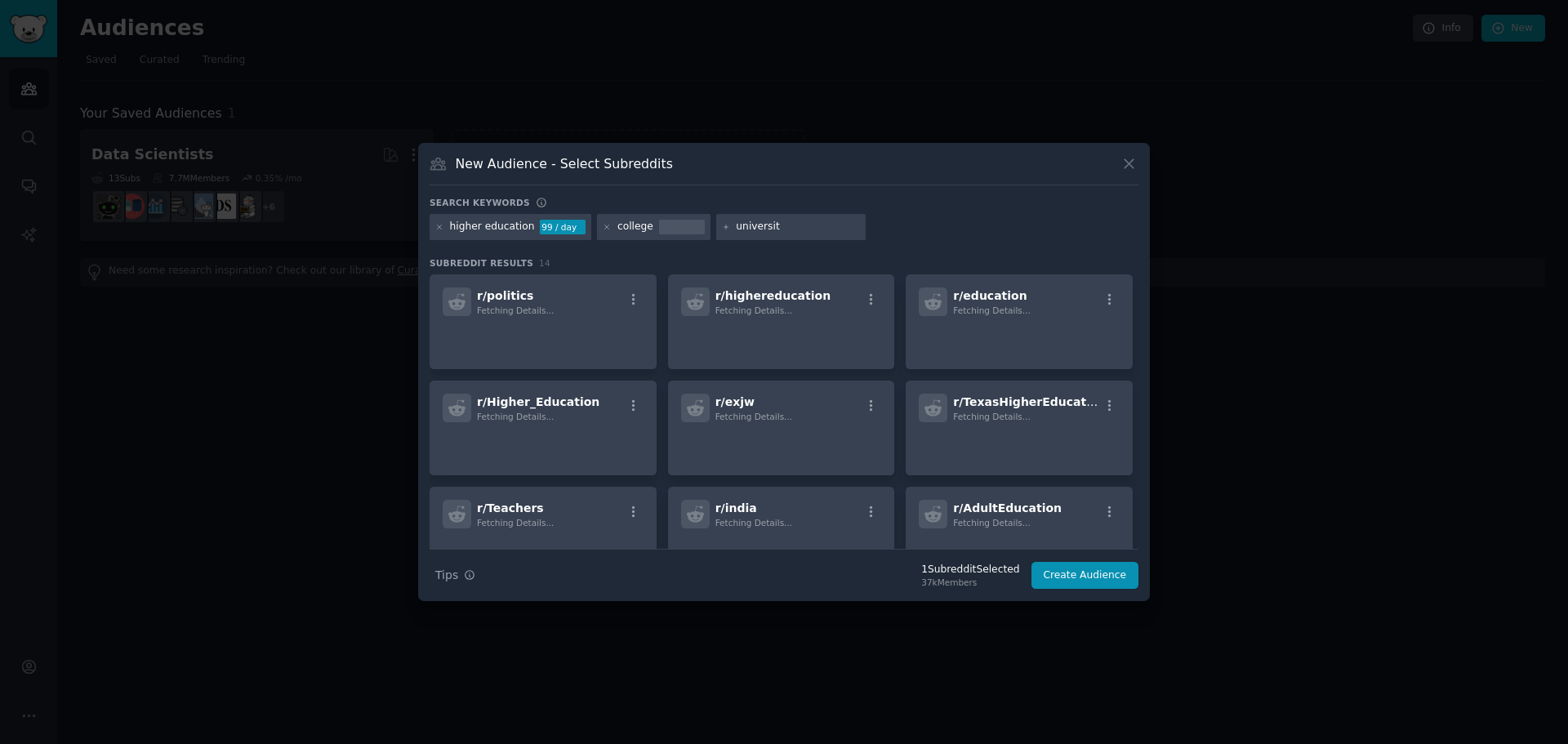
type input "university"
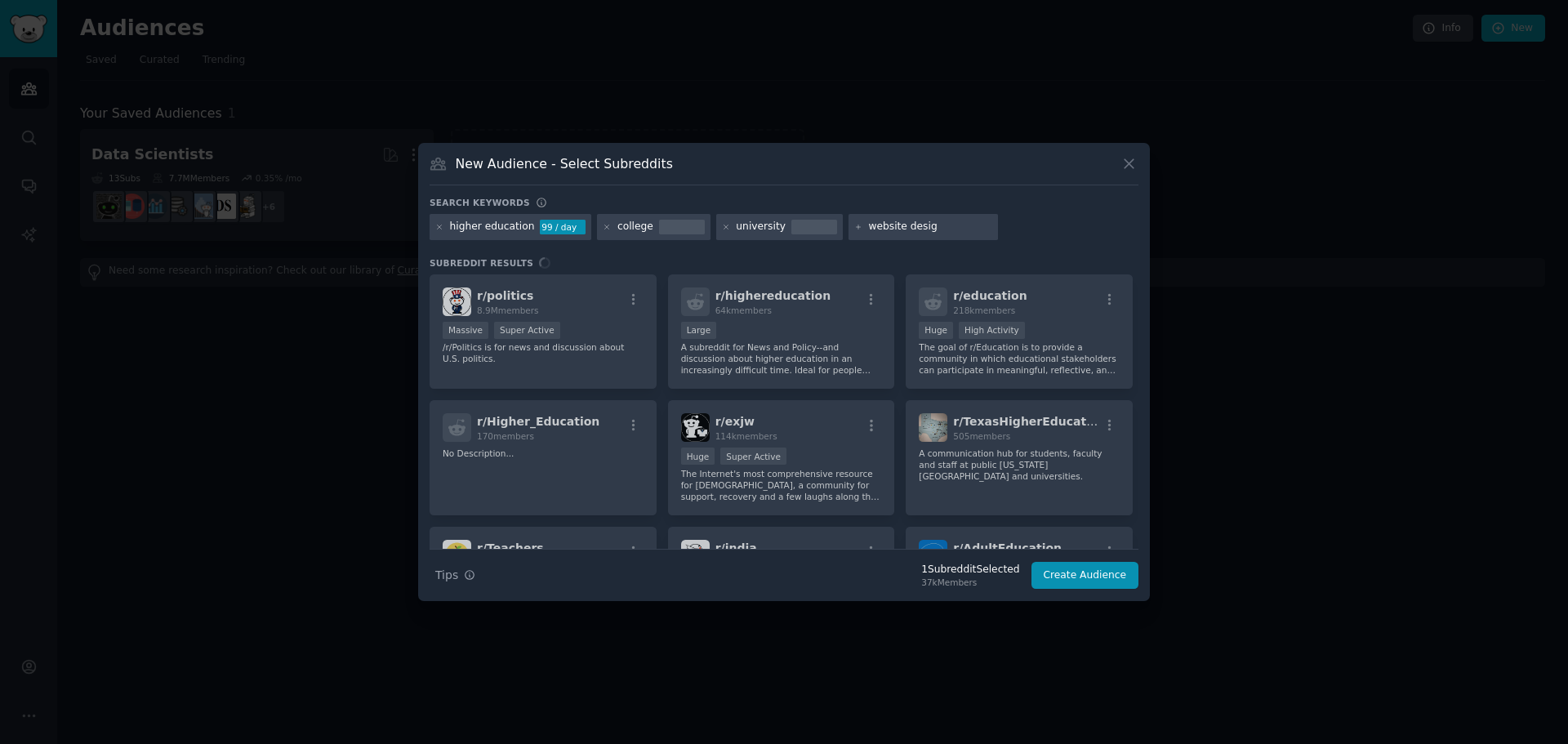
type input "website design"
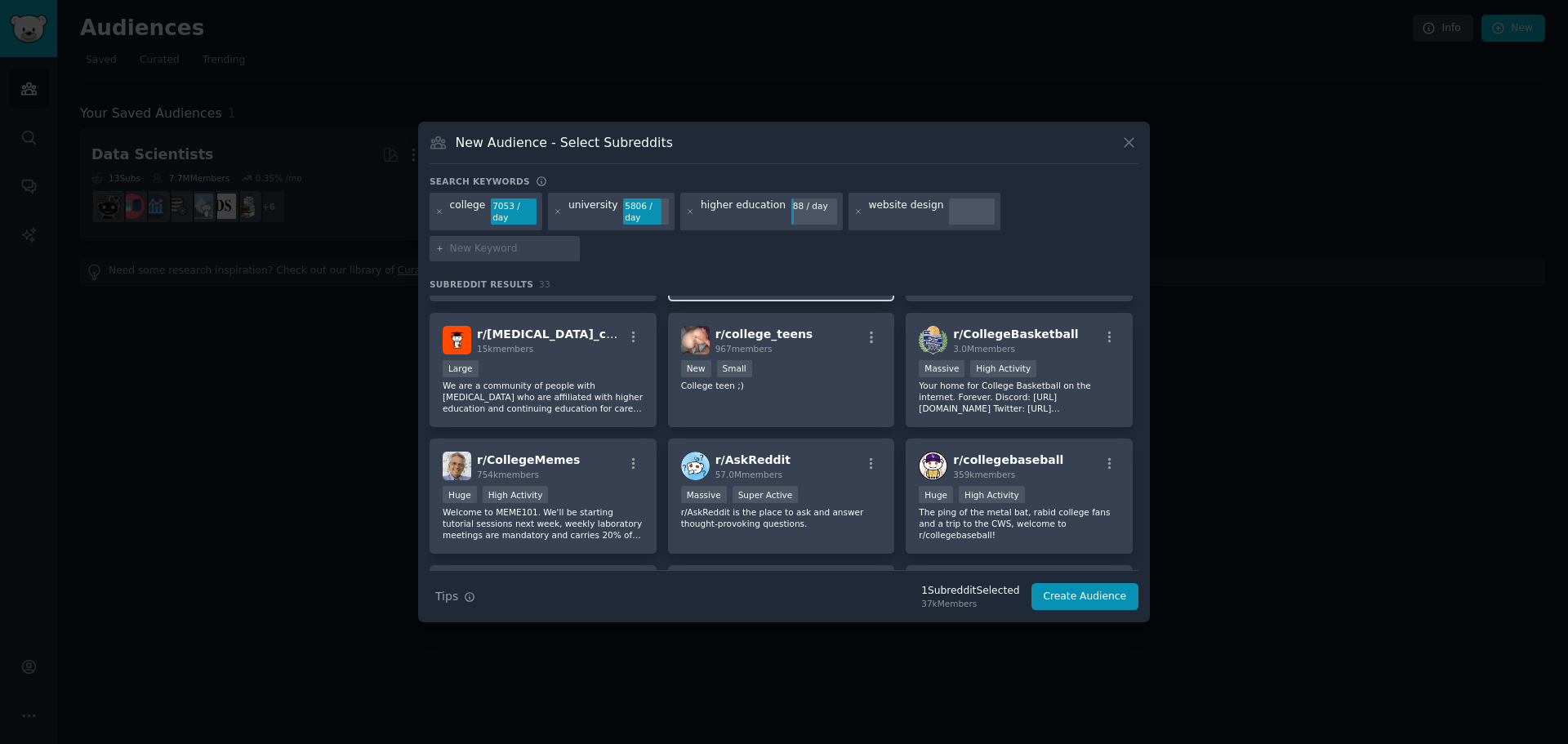
scroll to position [303, 0]
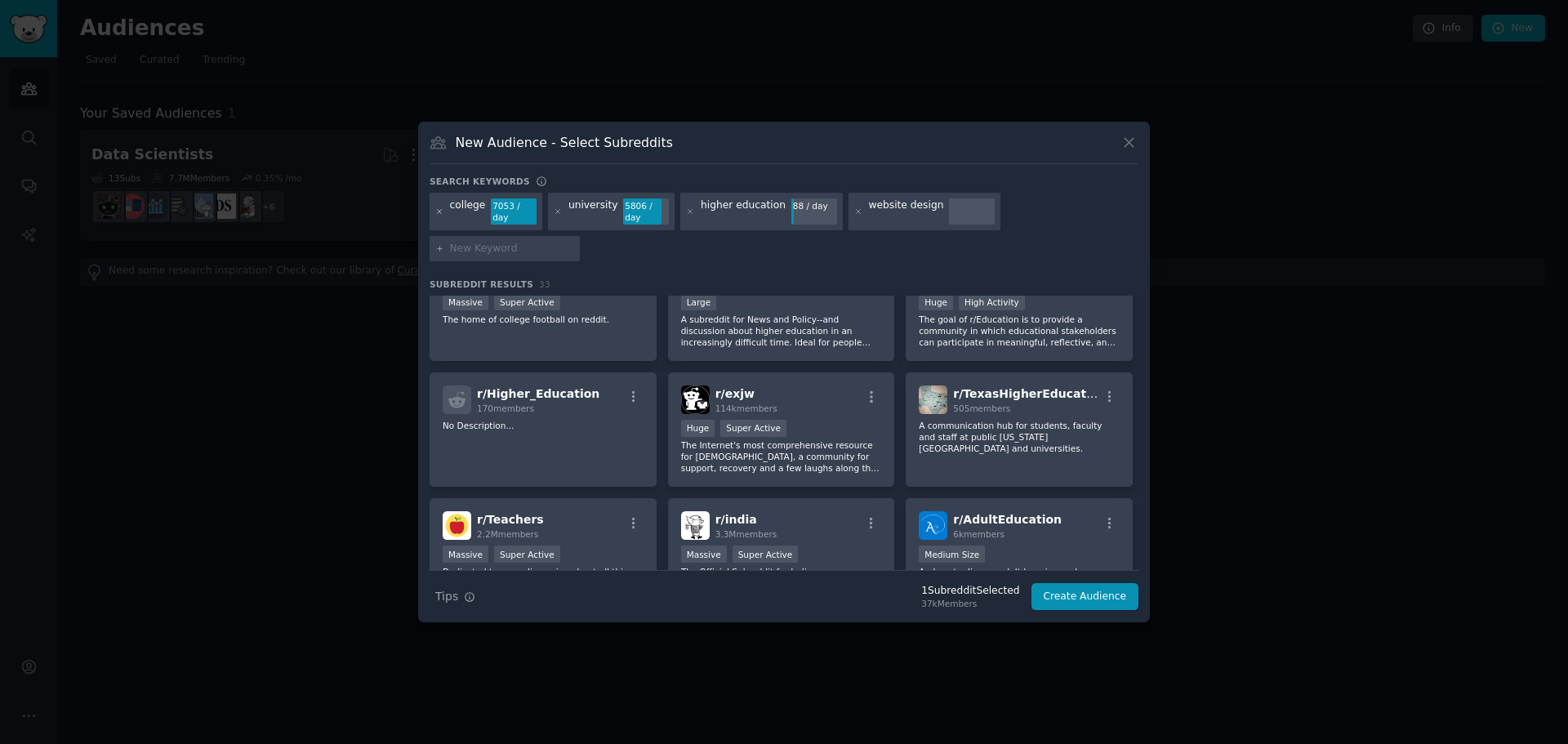
click at [439, 213] on icon at bounding box center [440, 211] width 4 height 4
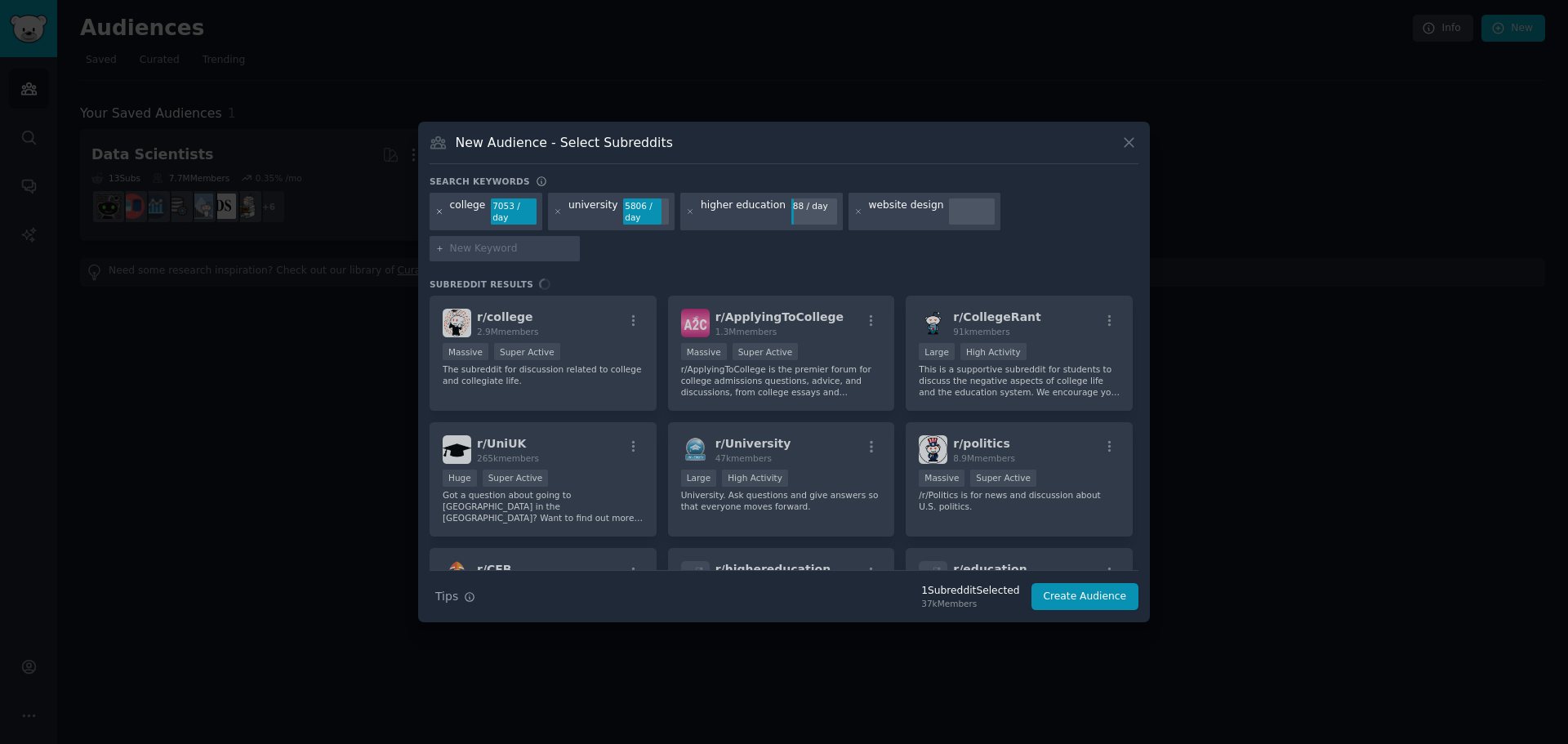
click at [439, 213] on icon at bounding box center [440, 211] width 4 height 4
click at [440, 216] on icon at bounding box center [440, 212] width 9 height 9
click at [555, 216] on icon at bounding box center [558, 212] width 9 height 9
click at [686, 216] on icon at bounding box center [690, 212] width 9 height 9
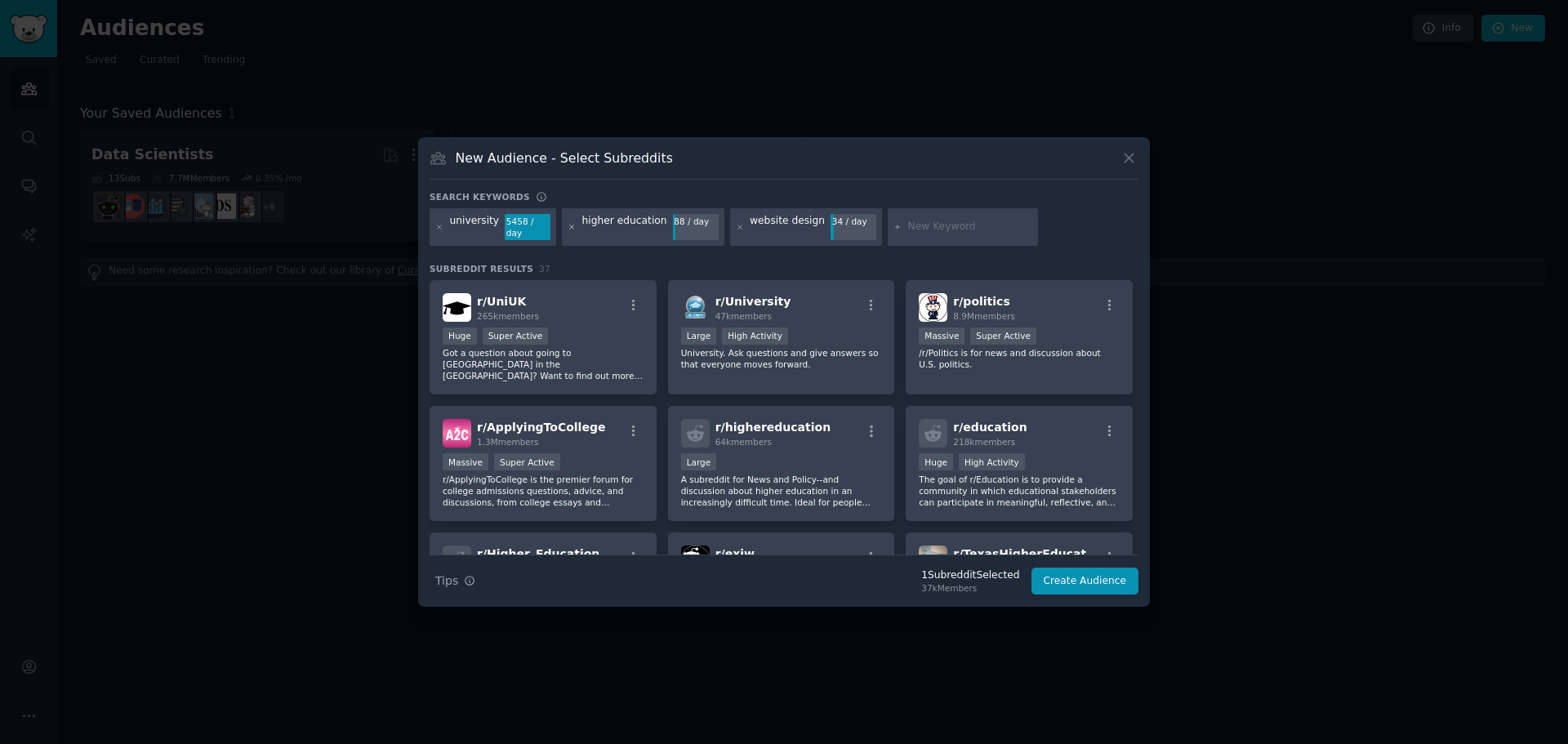
click at [570, 226] on icon at bounding box center [572, 227] width 4 height 4
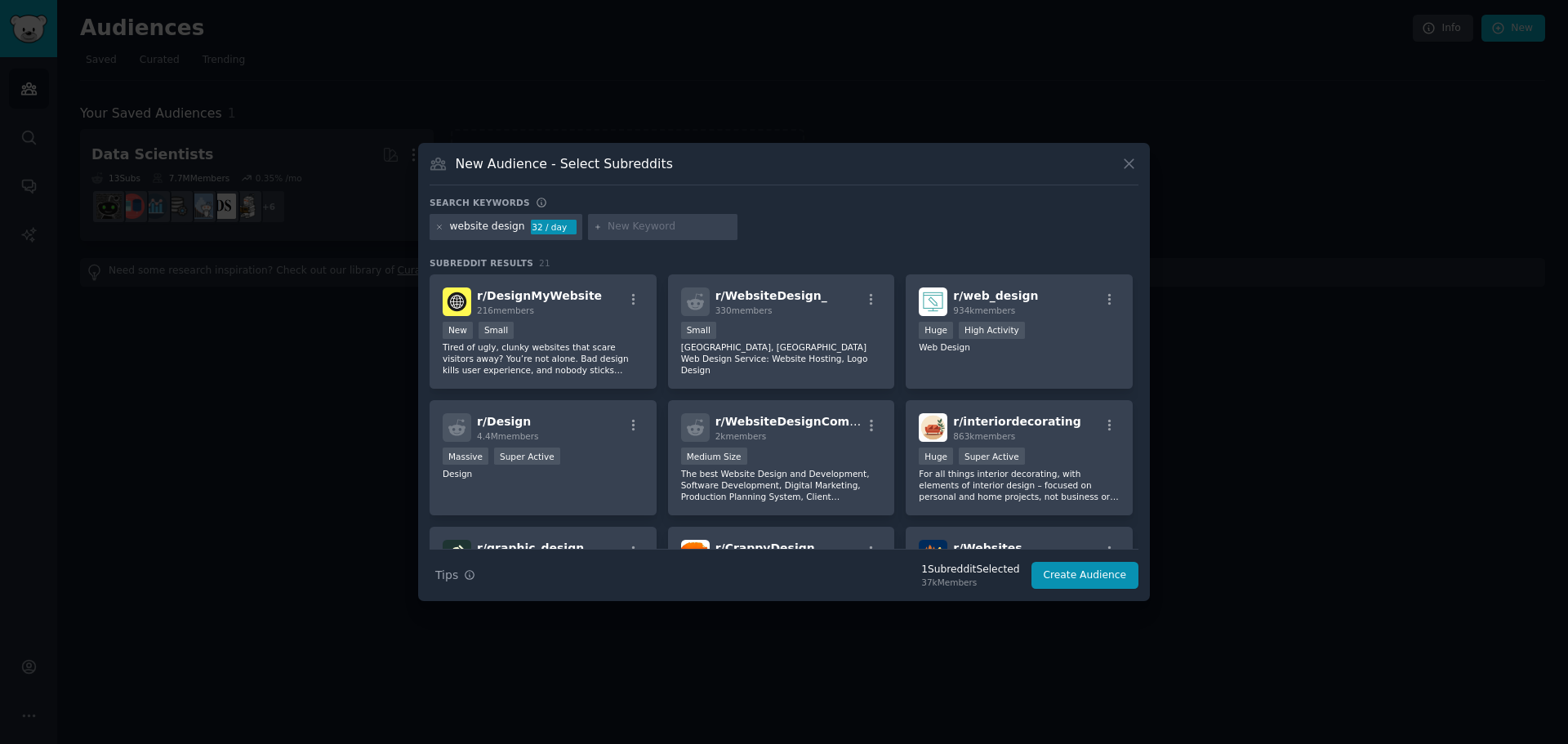
click at [841, 226] on div "website design 32 / day" at bounding box center [784, 229] width 709 height 32
click at [439, 224] on icon at bounding box center [440, 228] width 9 height 9
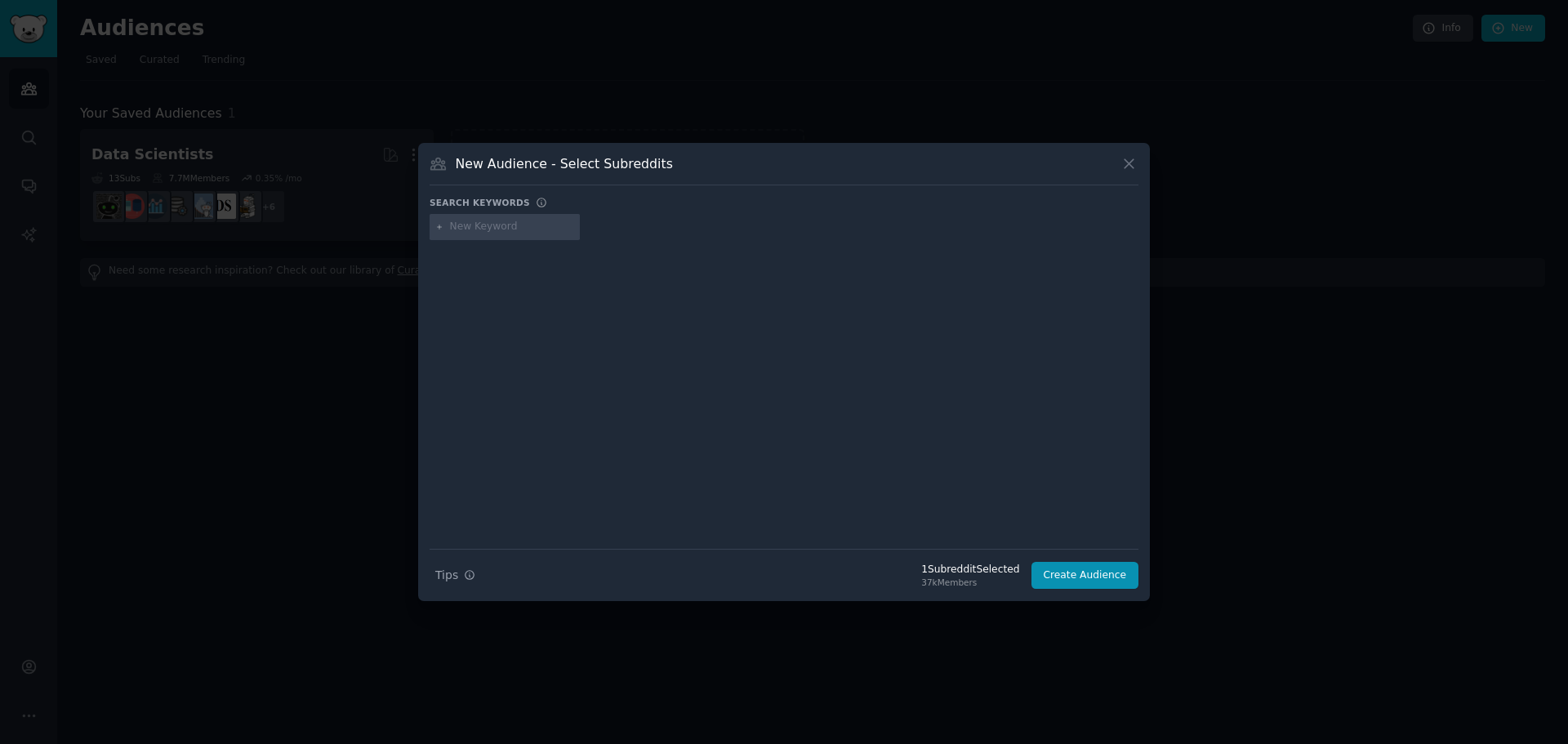
click at [469, 231] on input "text" at bounding box center [512, 227] width 124 height 15
type input "higher education UX"
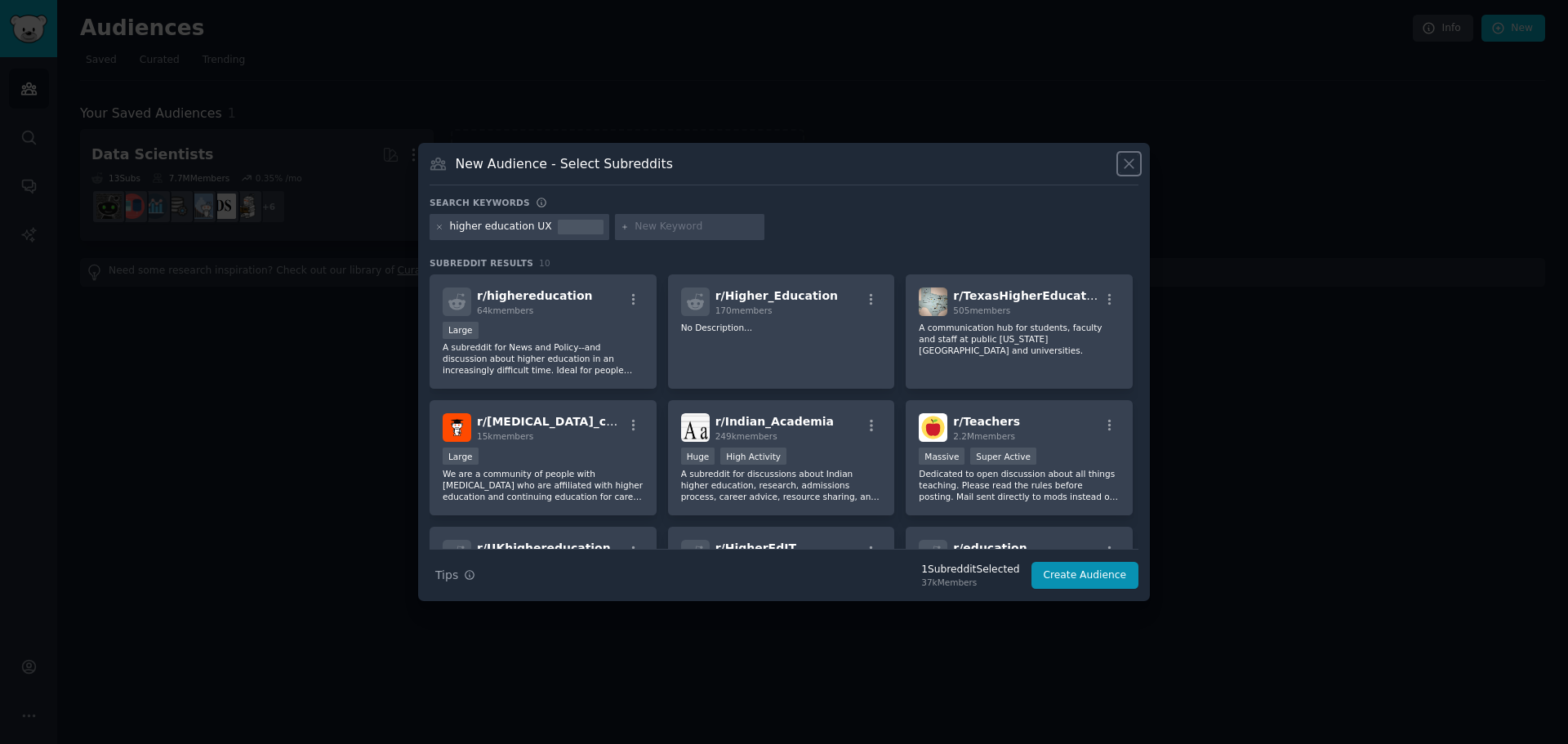
click at [1128, 168] on icon at bounding box center [1129, 164] width 17 height 17
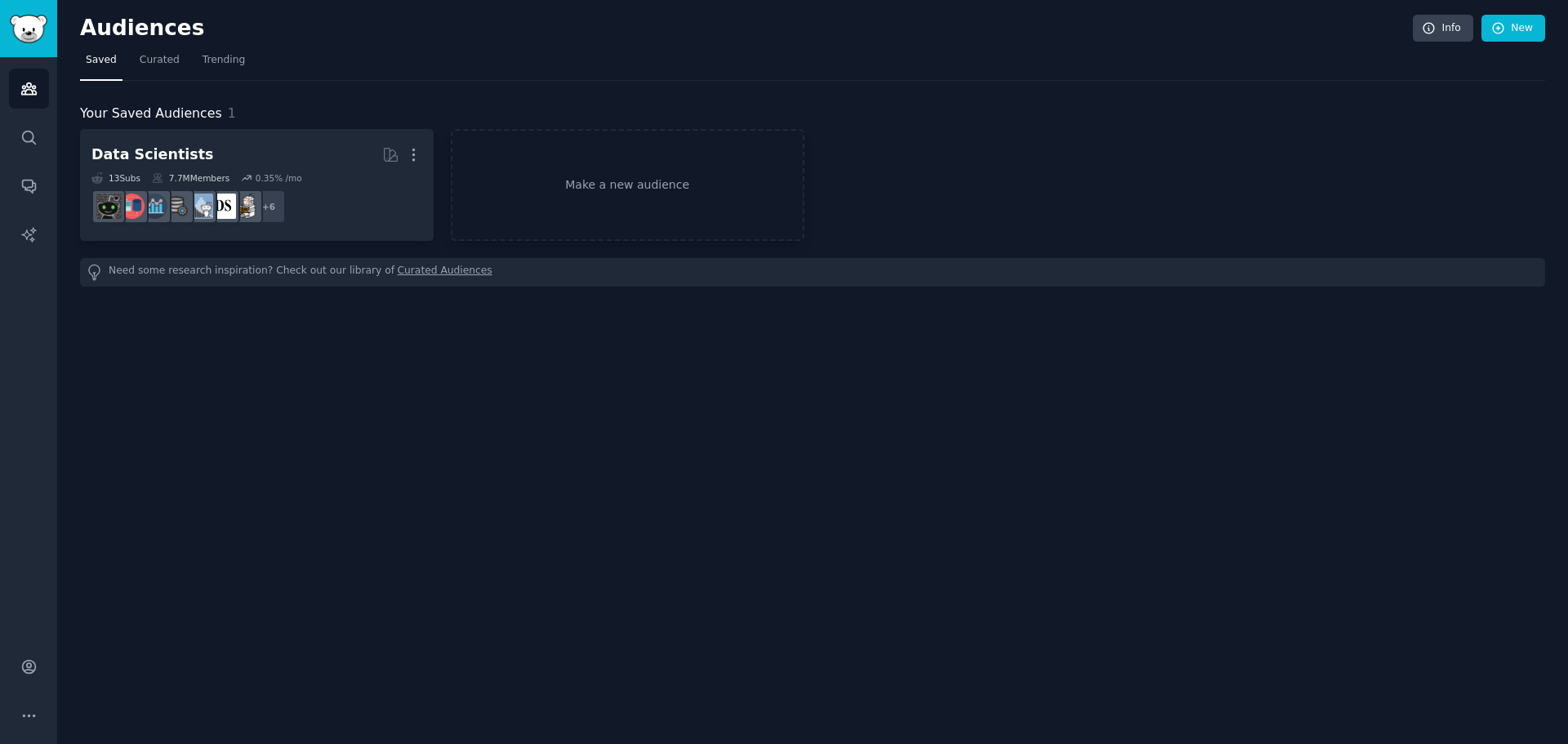
click at [622, 568] on div "Audiences Info New Saved Curated Trending Your Saved Audiences 1 Data Scientist…" at bounding box center [812, 372] width 1511 height 744
